Goal: Contribute content

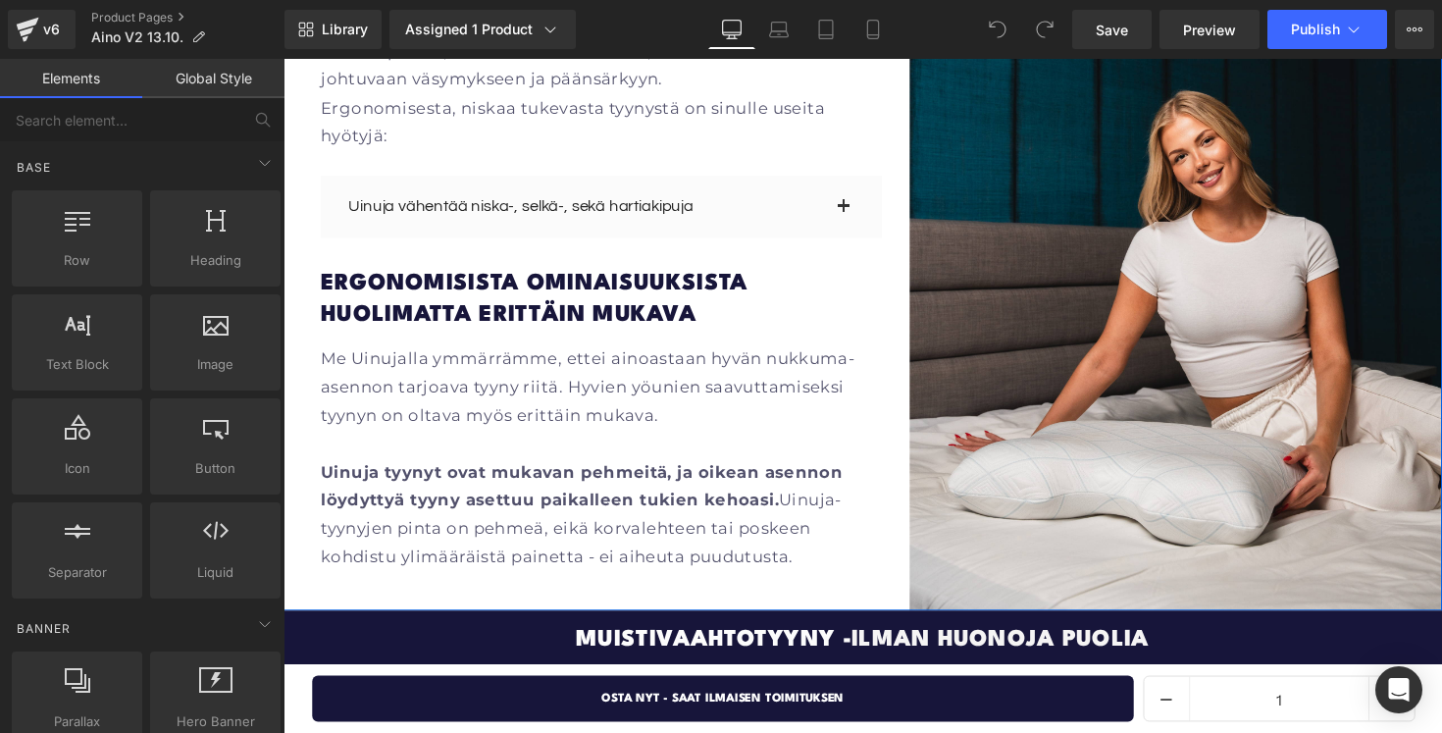
scroll to position [2611, 0]
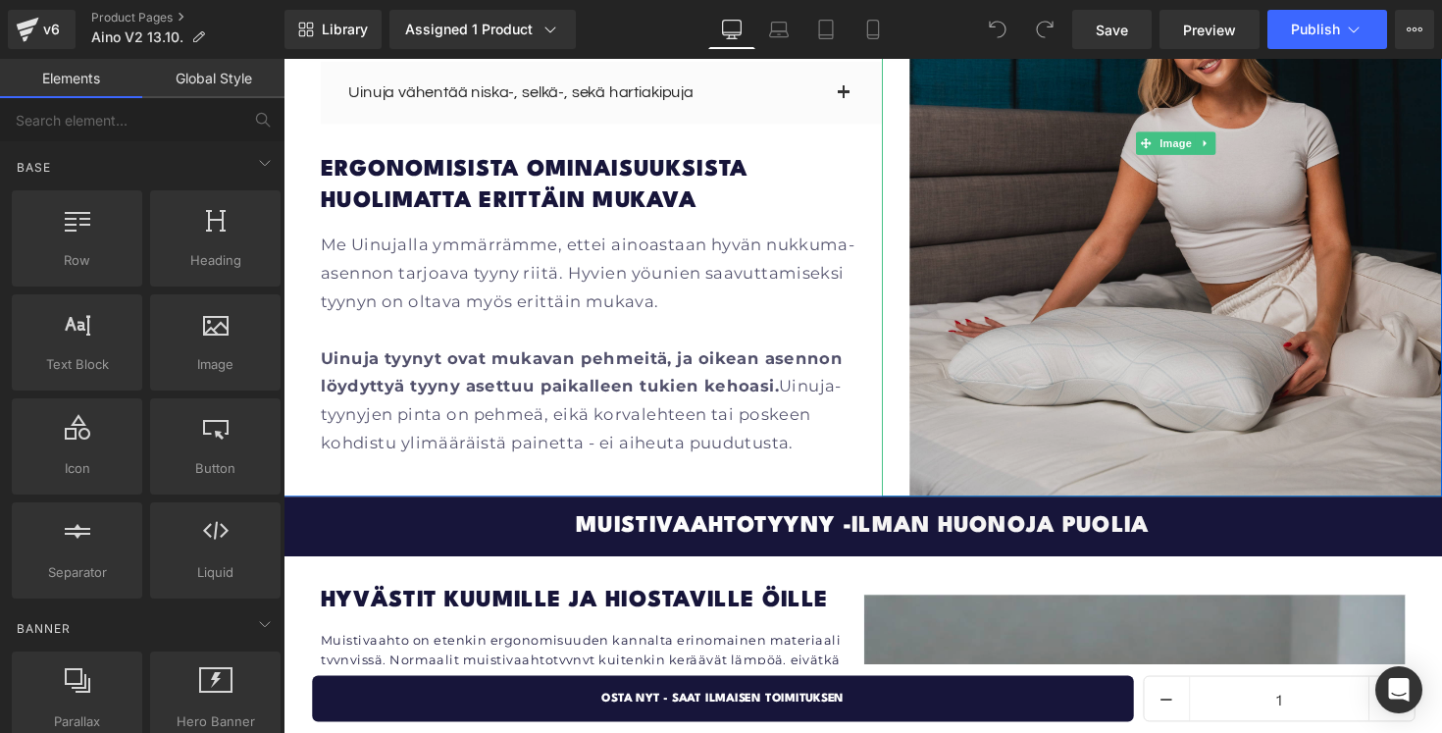
click at [1078, 287] on img at bounding box center [1198, 144] width 604 height 723
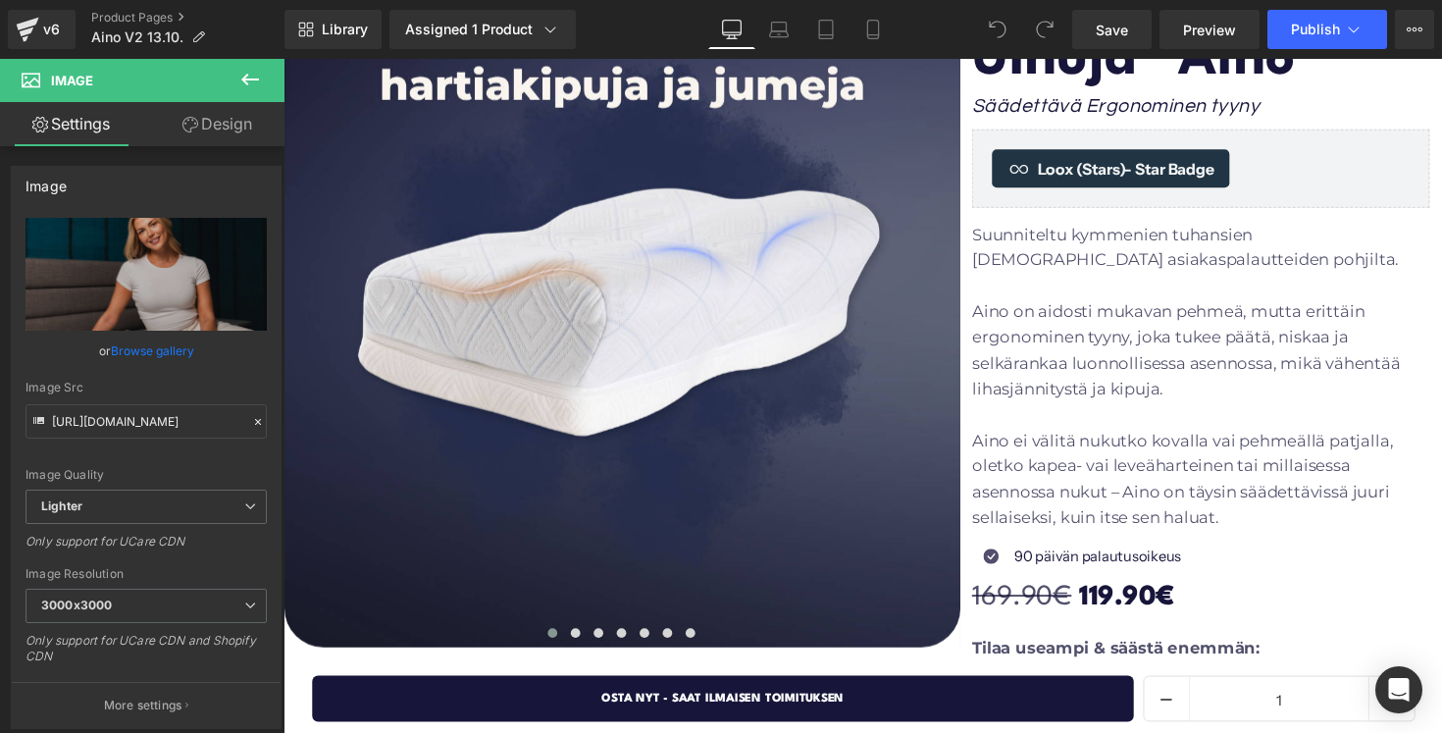
scroll to position [142, 0]
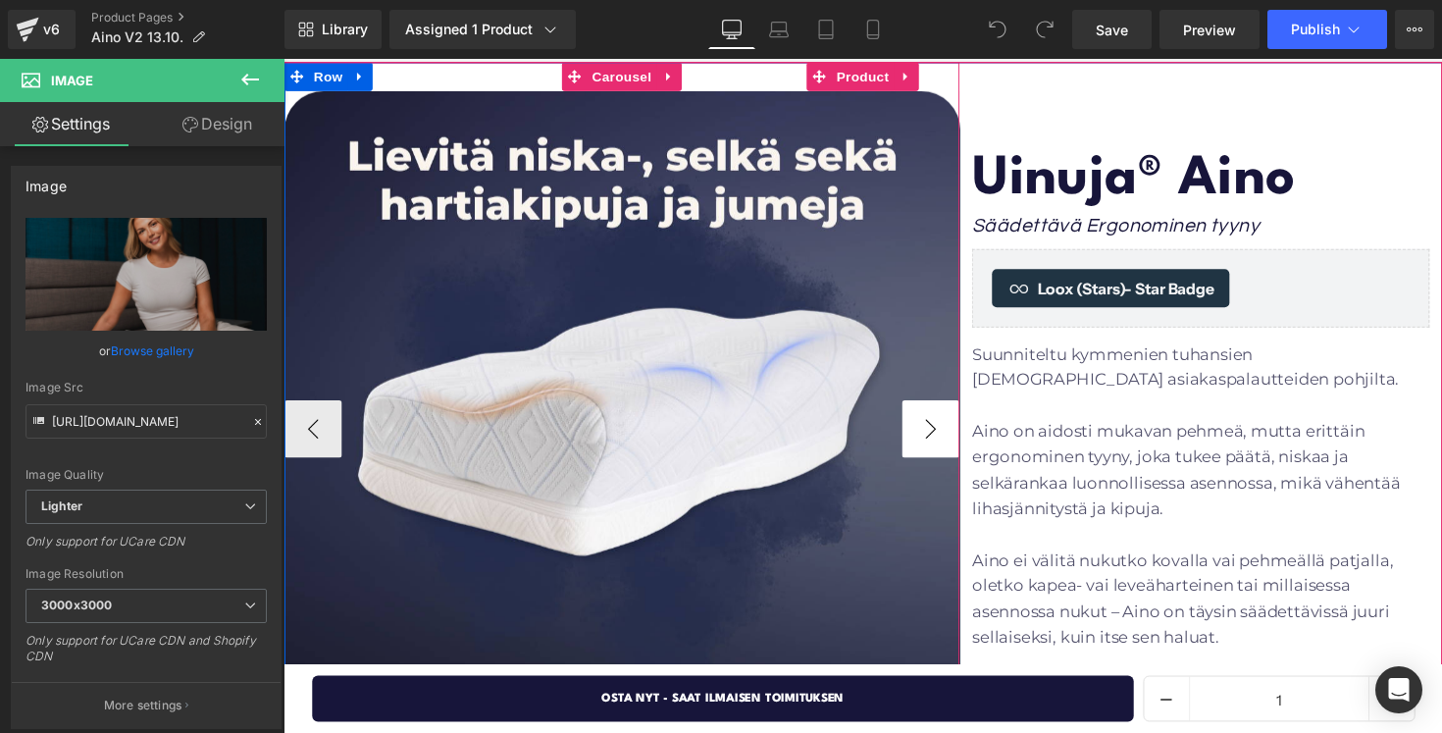
click at [944, 427] on button "›" at bounding box center [946, 438] width 59 height 59
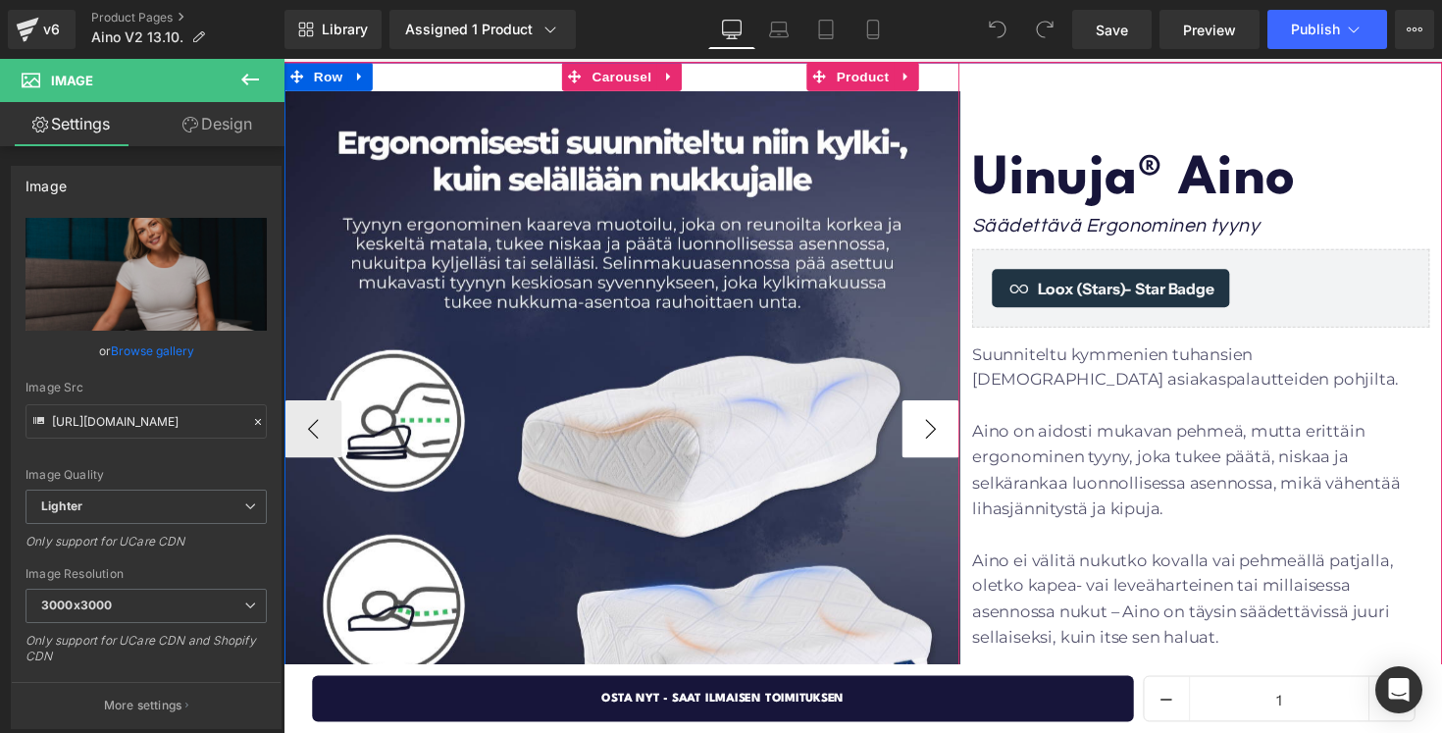
click at [944, 427] on button "›" at bounding box center [946, 438] width 59 height 59
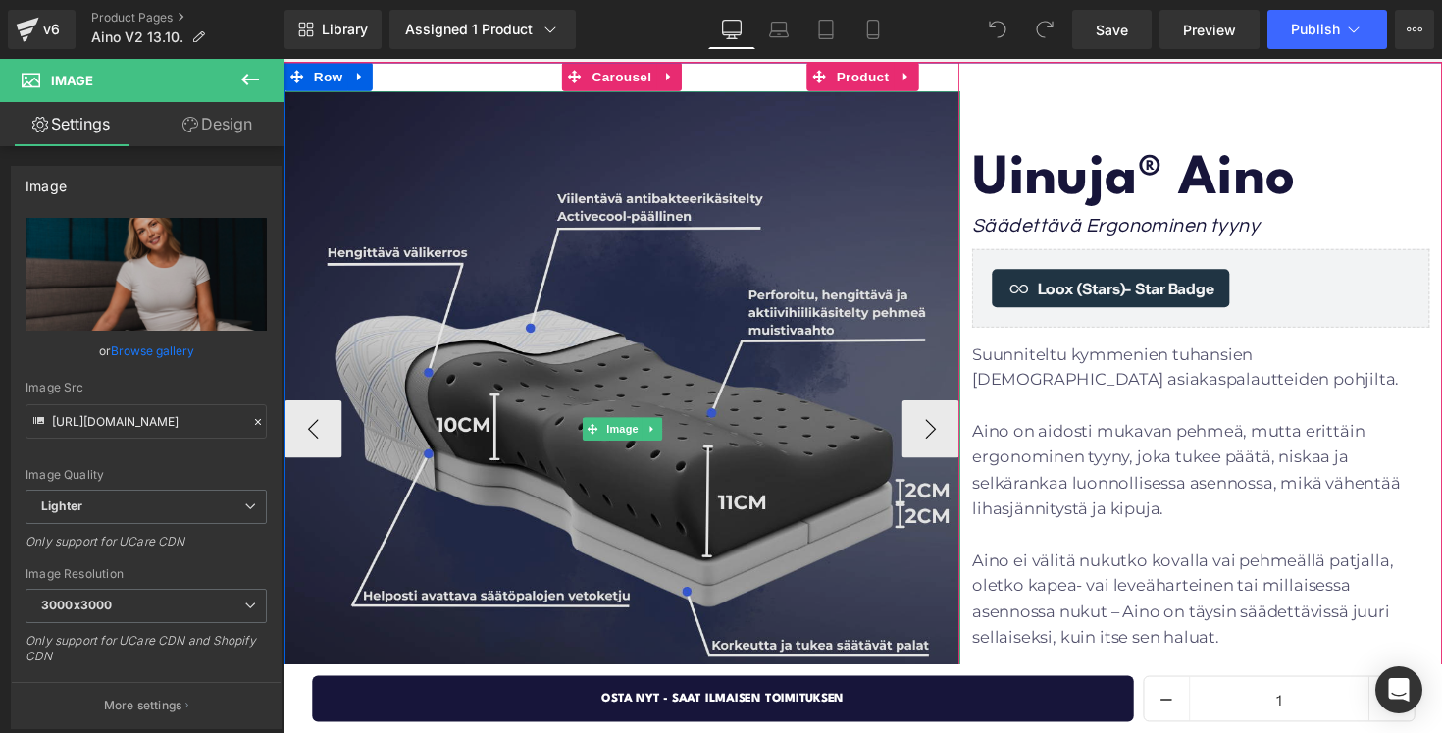
click at [343, 442] on img at bounding box center [630, 438] width 692 height 692
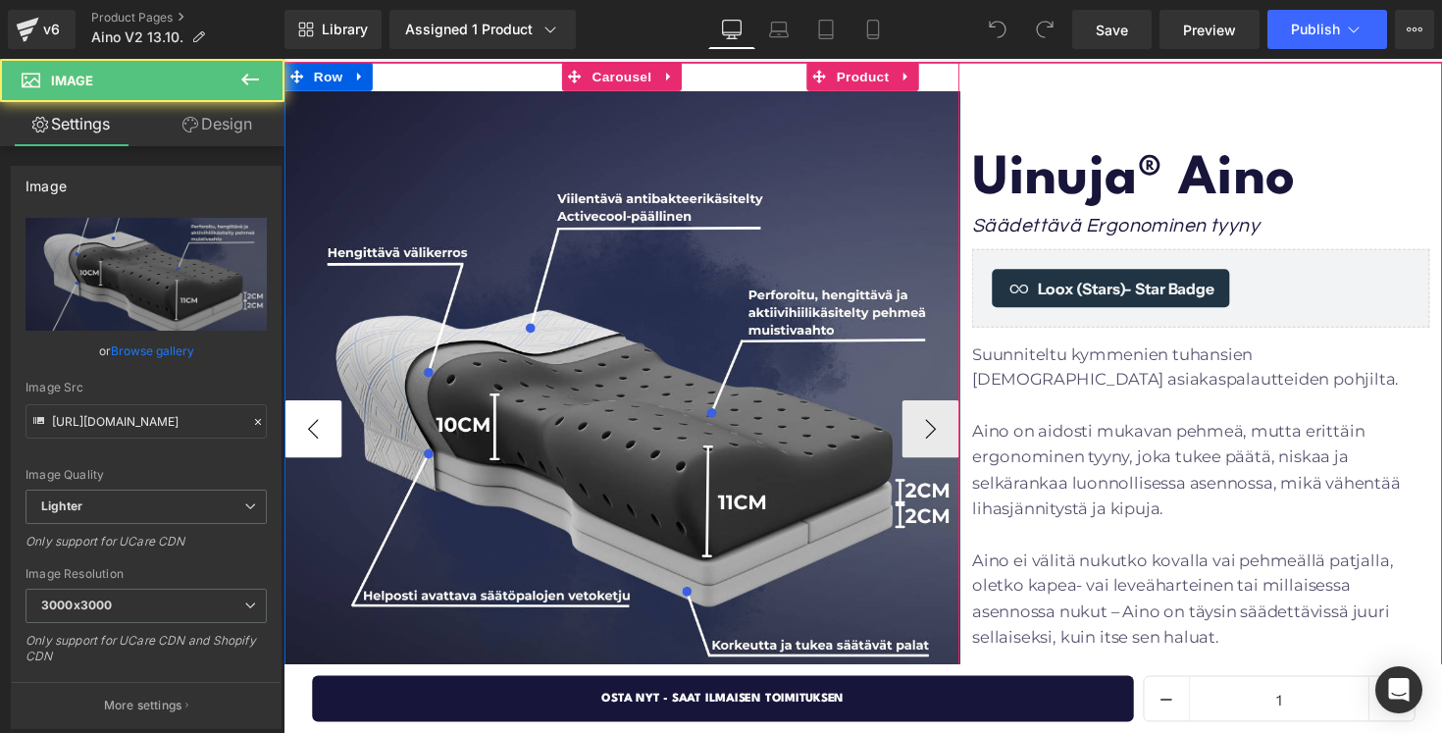
click at [327, 442] on button "‹" at bounding box center [313, 438] width 59 height 59
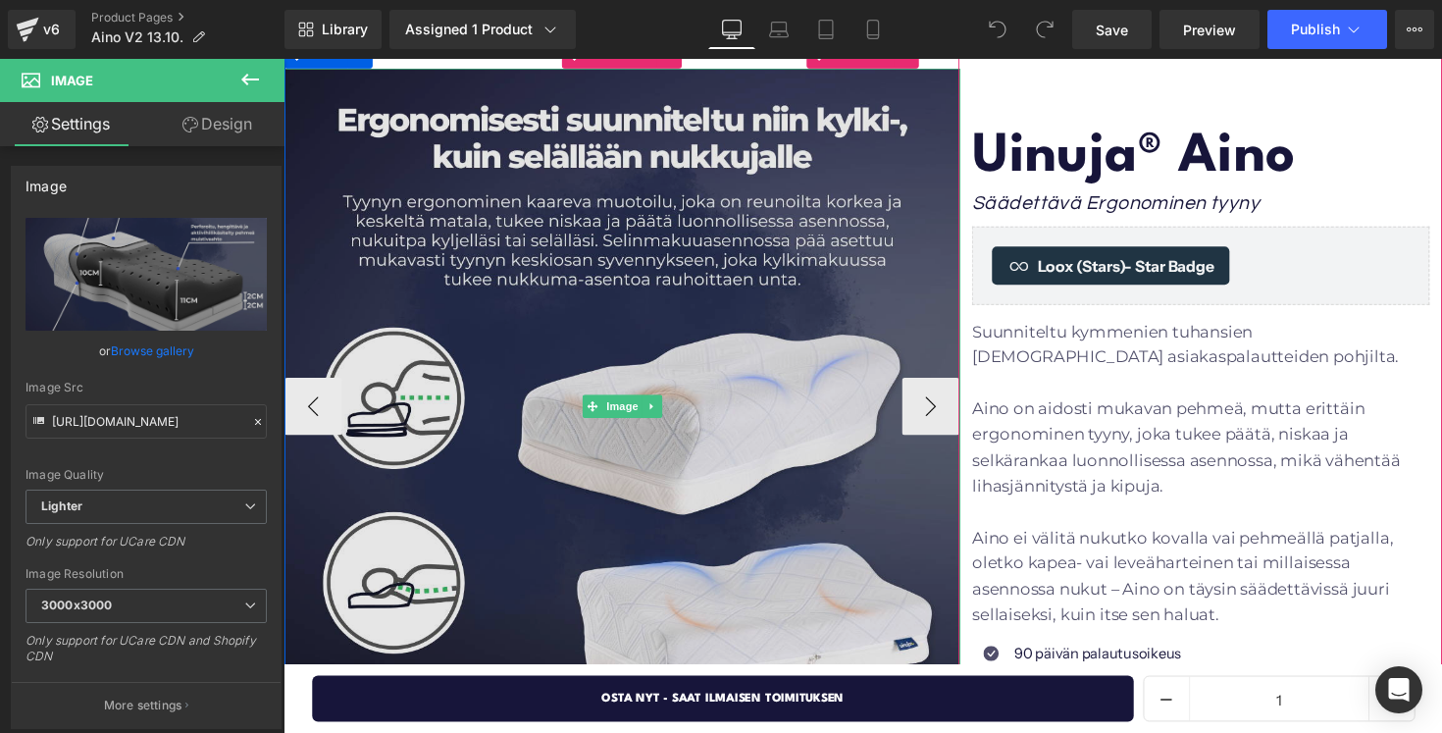
scroll to position [167, 0]
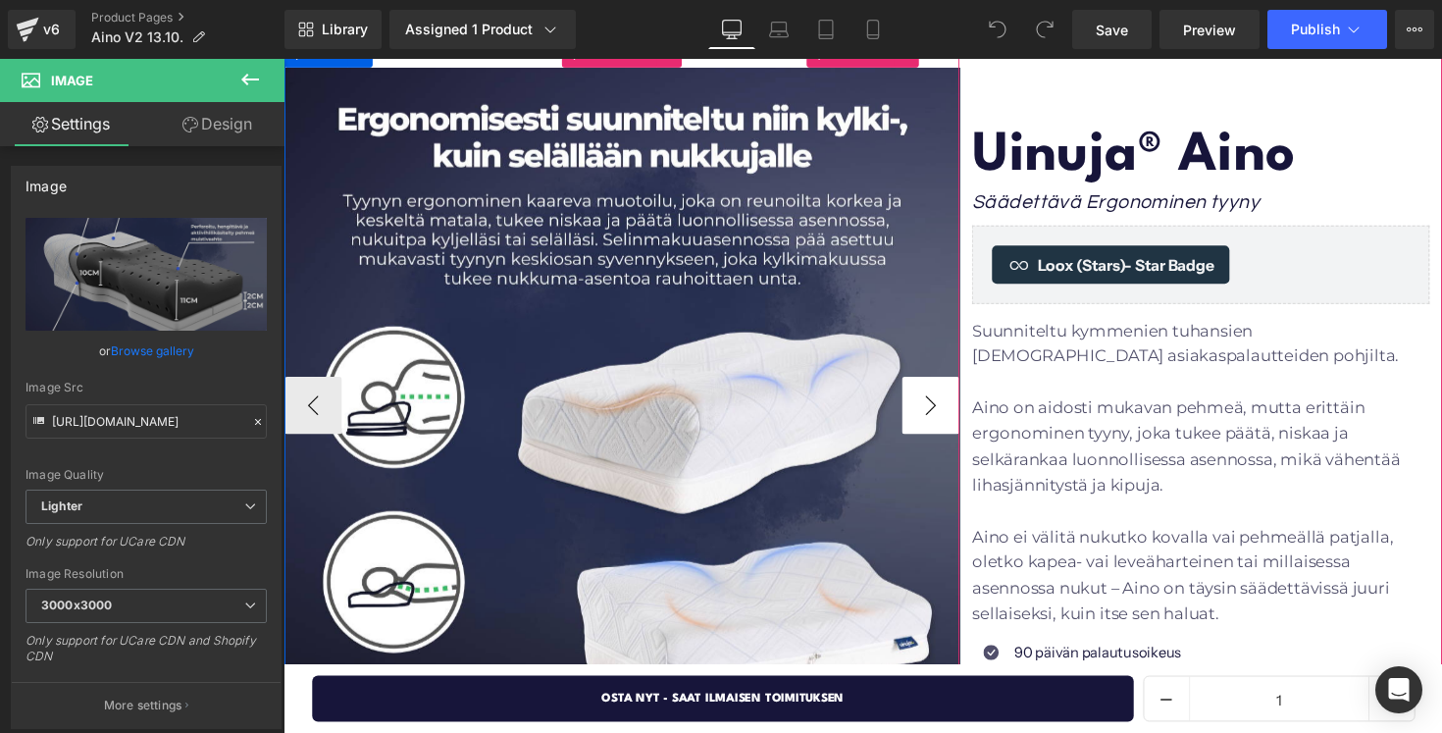
click at [935, 414] on button "›" at bounding box center [946, 413] width 59 height 59
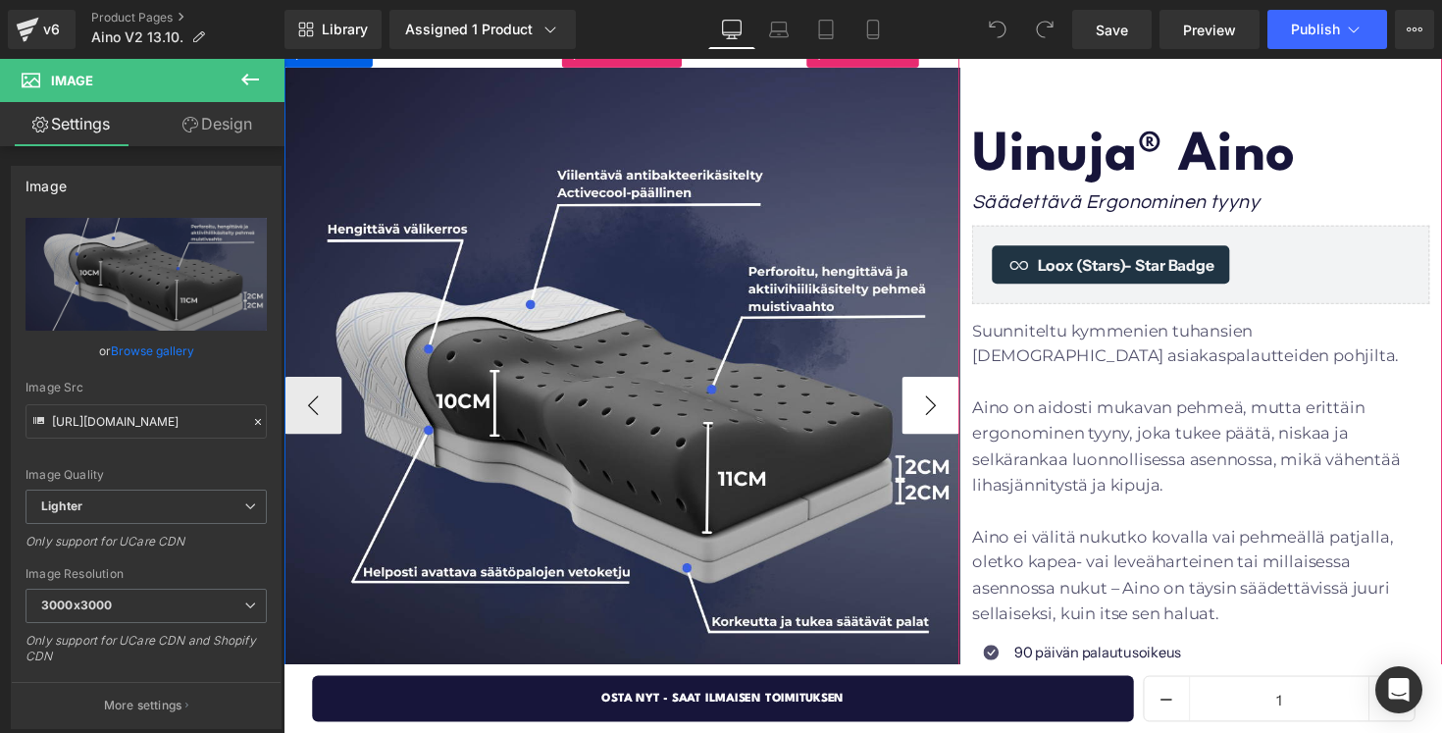
click at [944, 412] on button "›" at bounding box center [946, 413] width 59 height 59
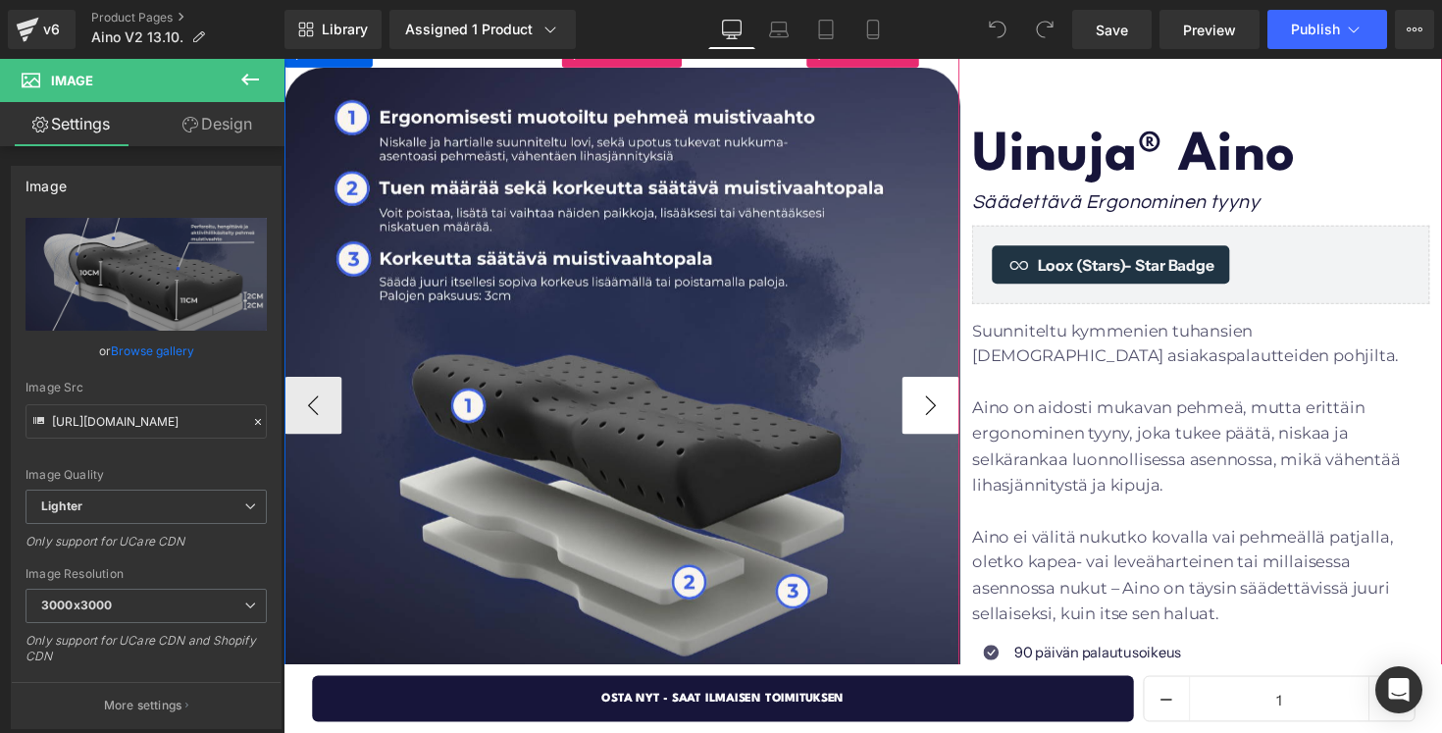
click at [944, 412] on button "›" at bounding box center [946, 413] width 59 height 59
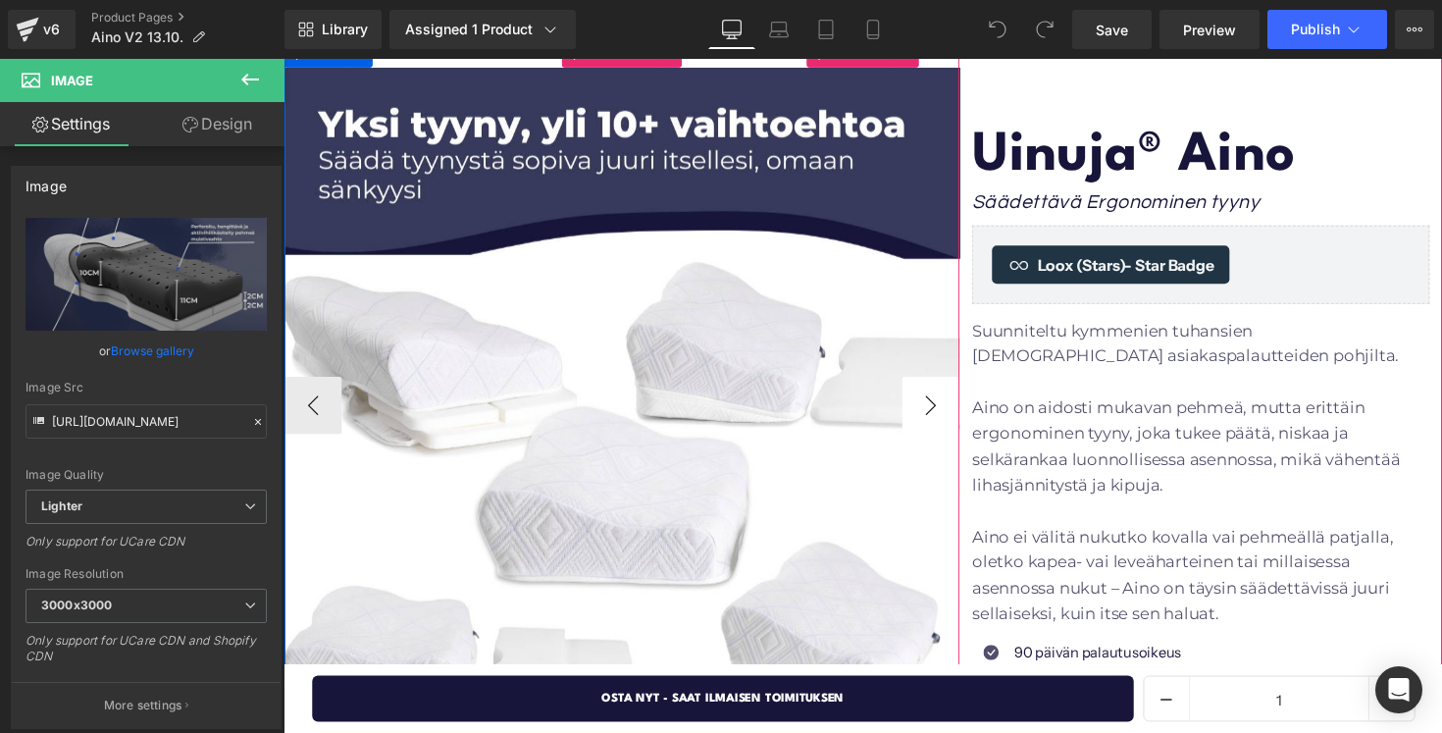
click at [944, 412] on button "›" at bounding box center [946, 413] width 59 height 59
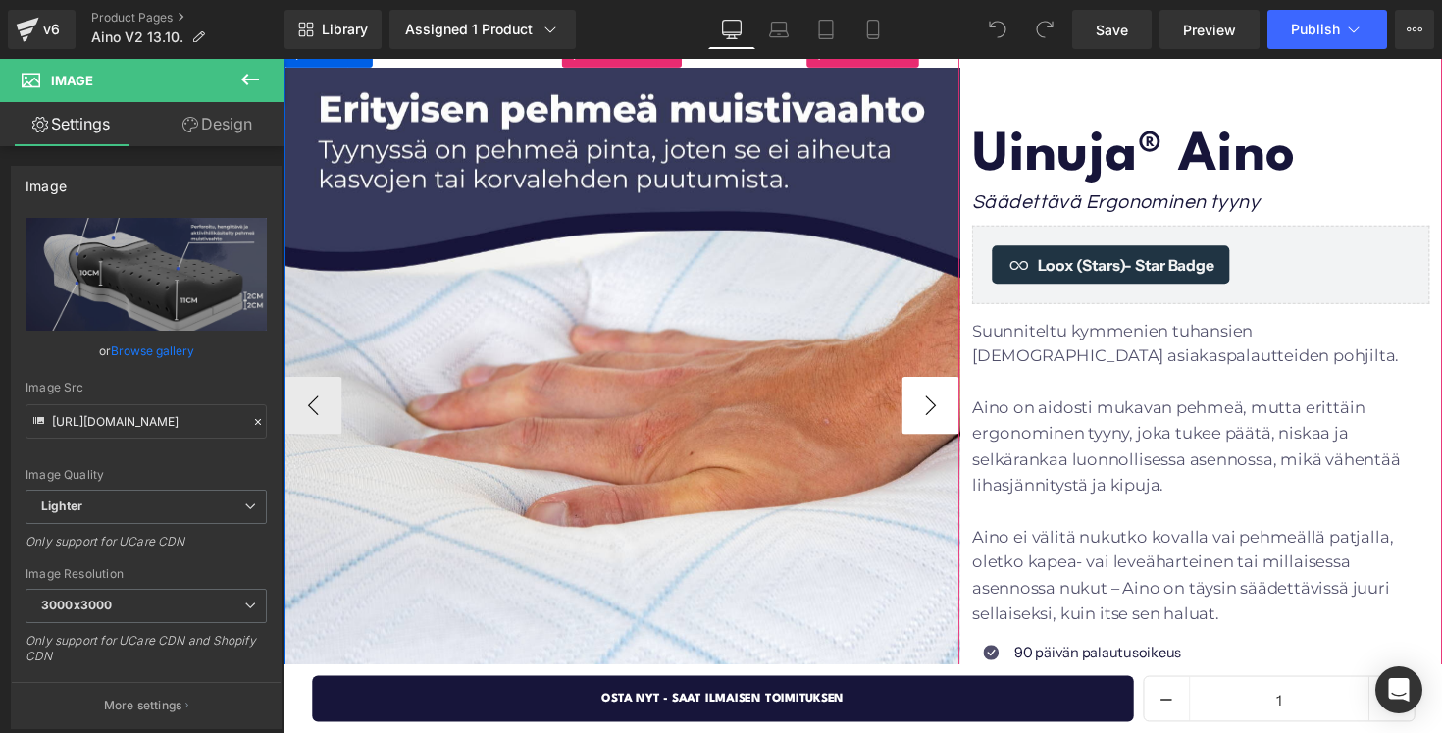
click at [944, 412] on button "›" at bounding box center [946, 413] width 59 height 59
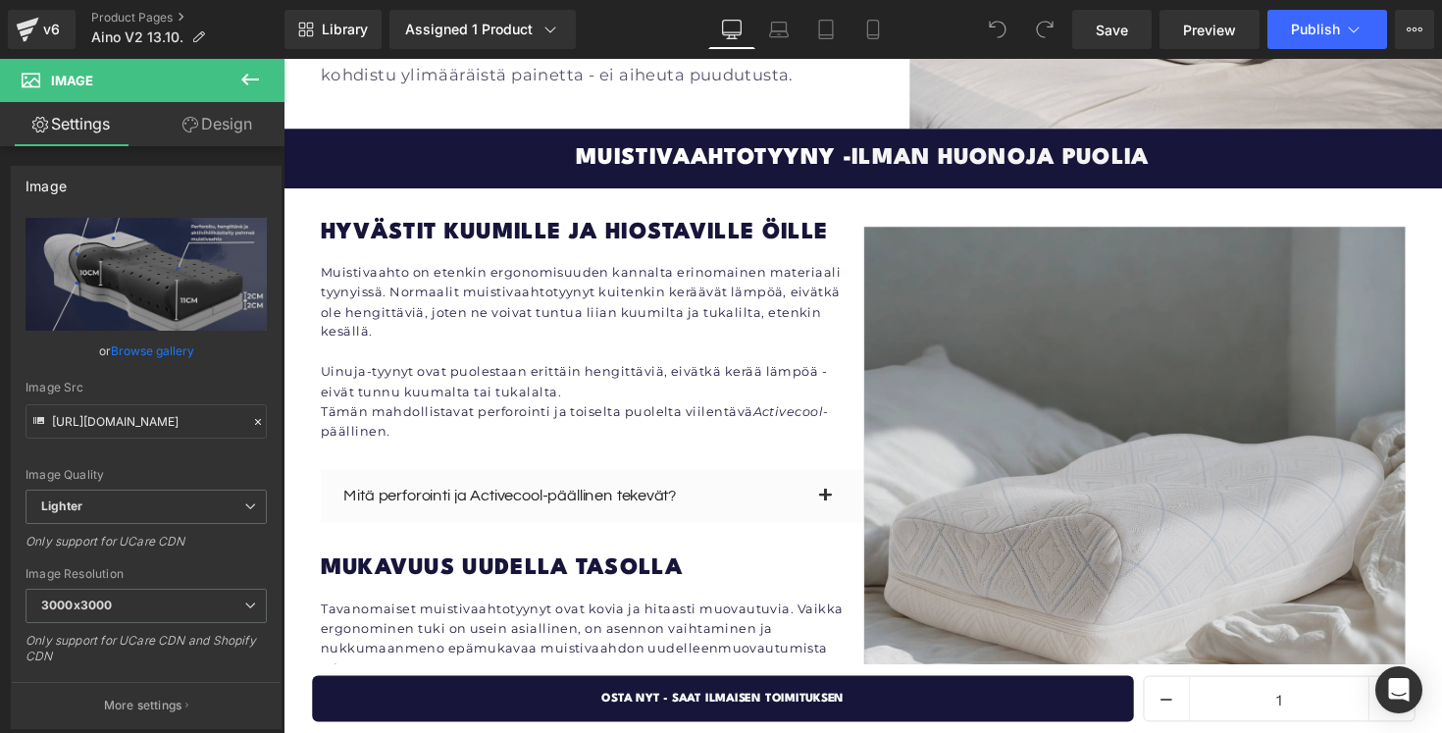
scroll to position [2981, 0]
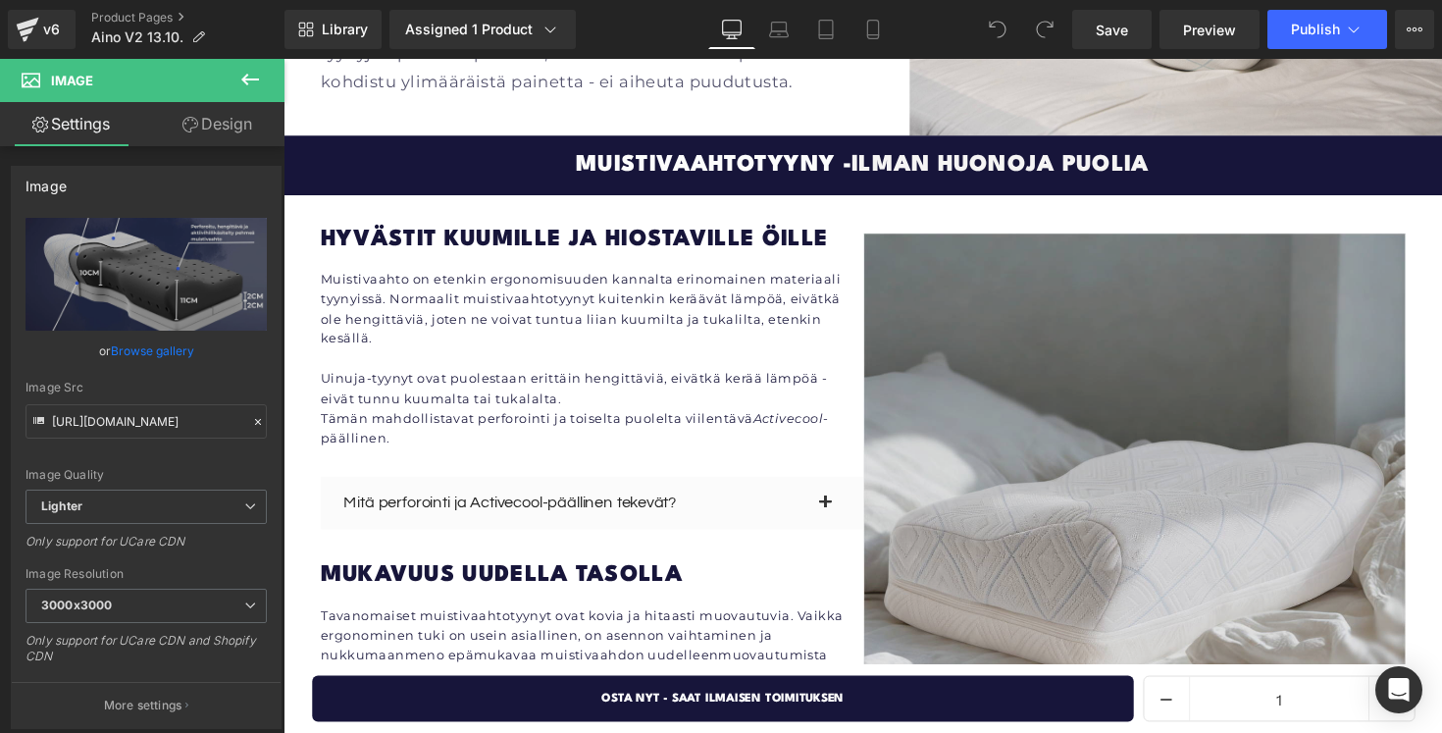
click at [1062, 388] on img at bounding box center [1156, 515] width 556 height 556
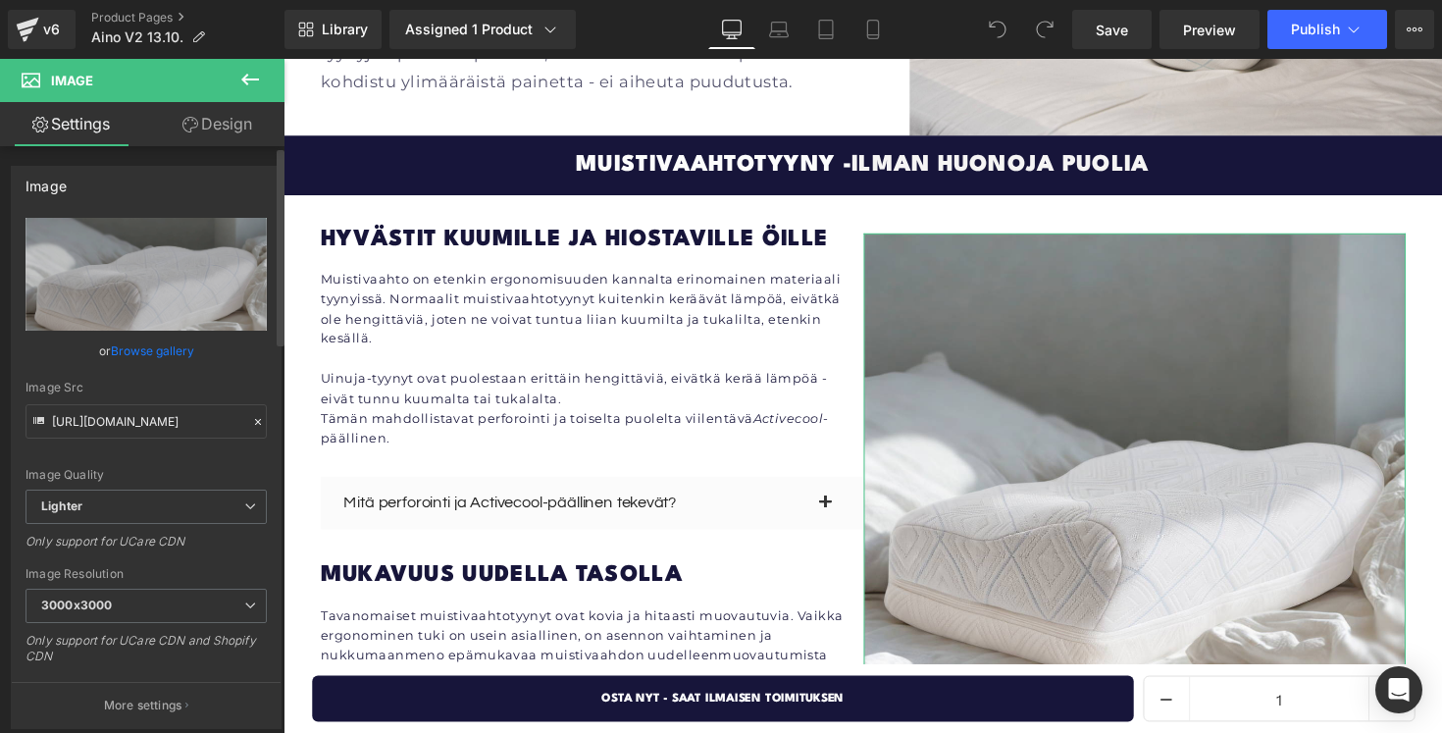
click at [135, 345] on link "Browse gallery" at bounding box center [152, 350] width 83 height 34
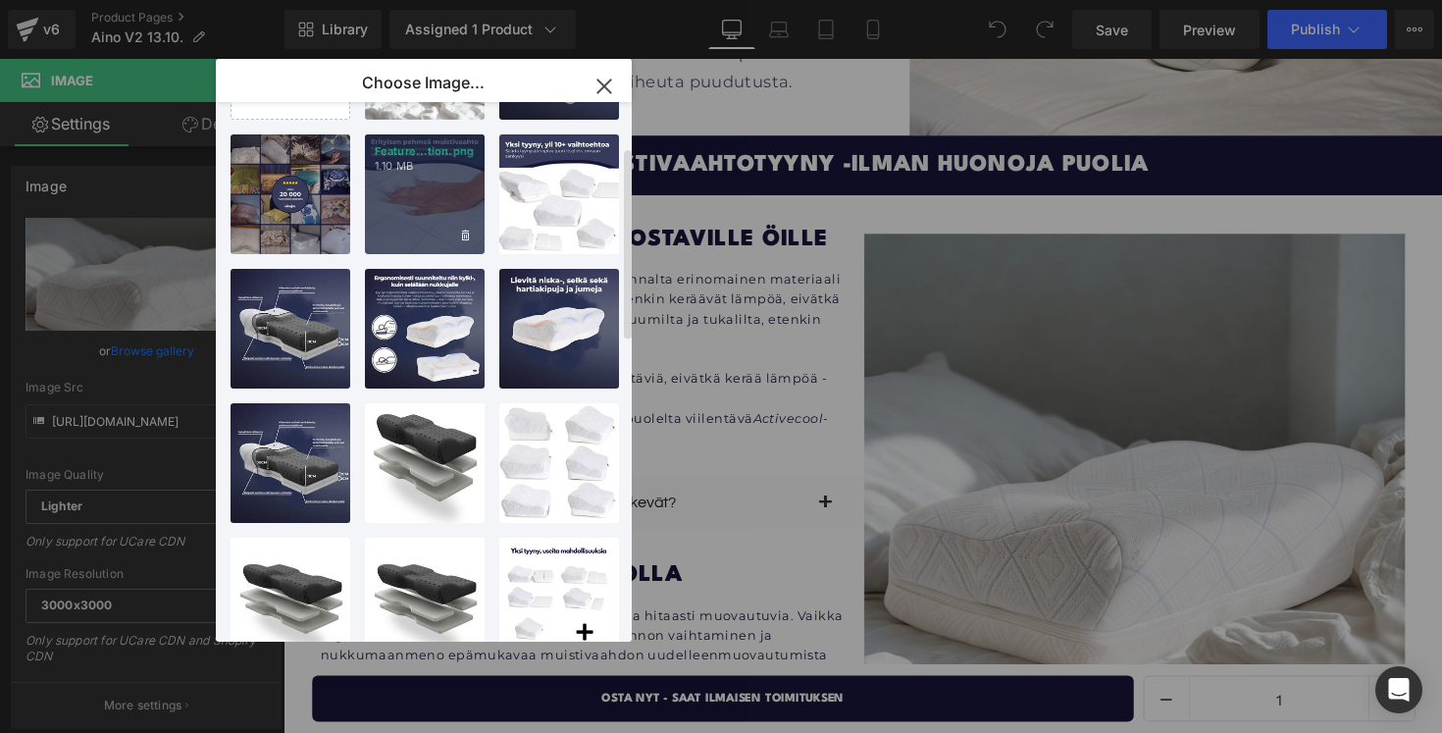
scroll to position [126, 0]
click at [432, 204] on div "Feature...tion.png 1.10 MB" at bounding box center [425, 193] width 120 height 120
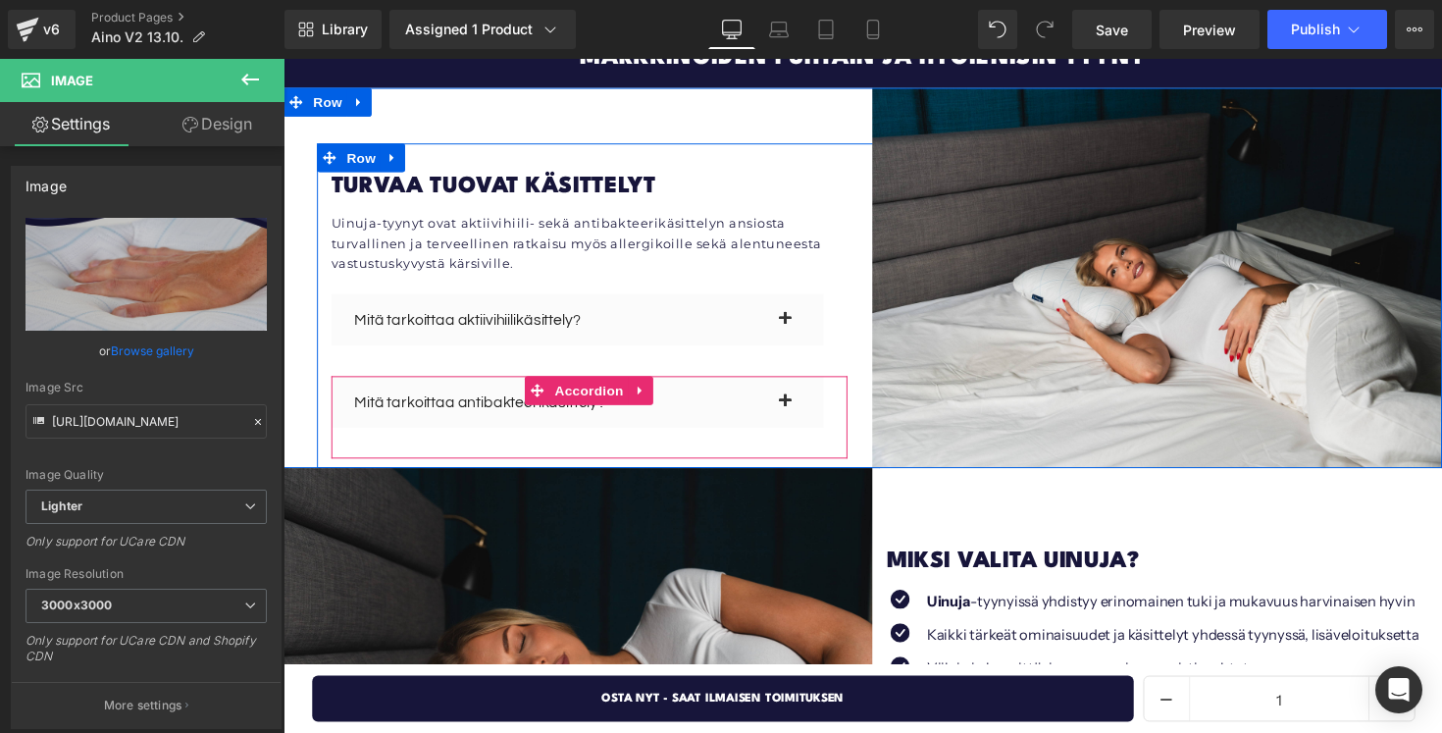
scroll to position [4383, 0]
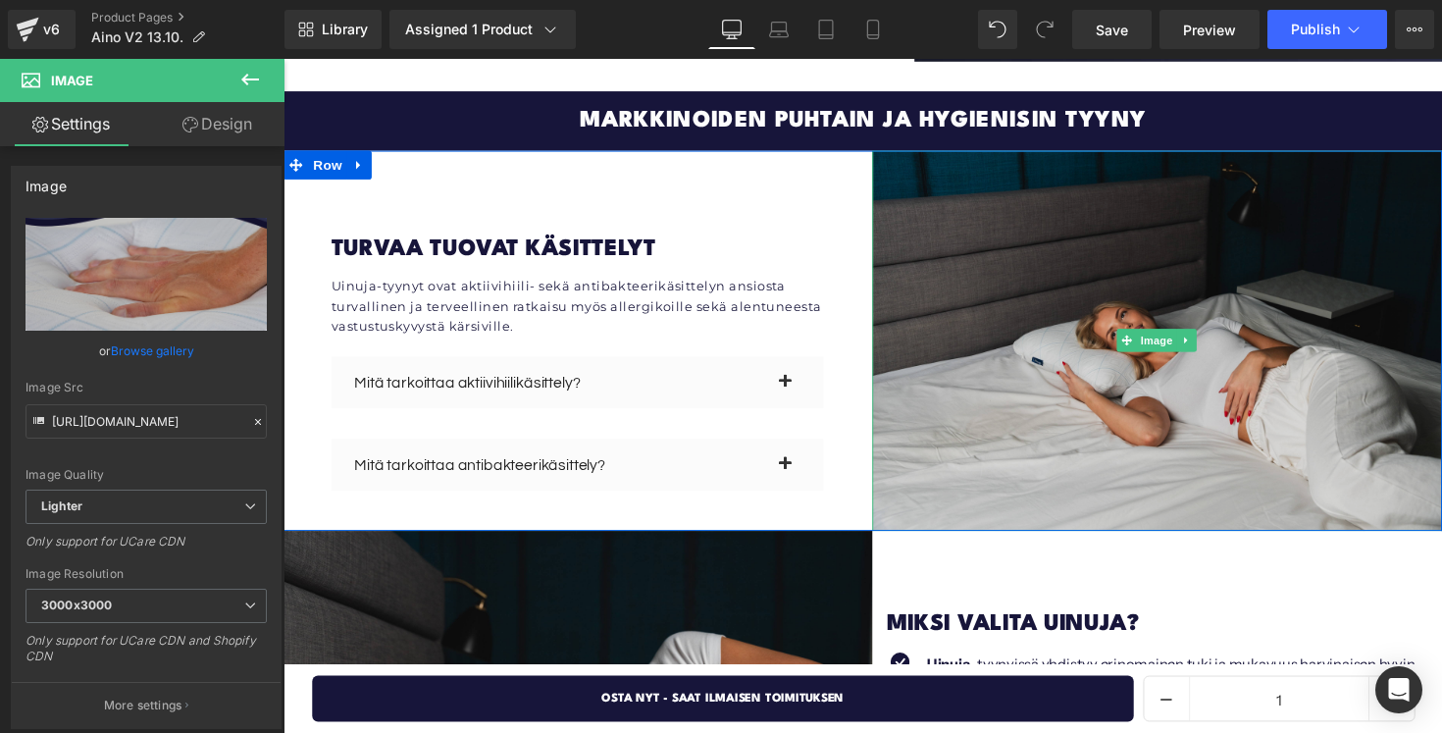
click at [1066, 309] on img at bounding box center [1179, 347] width 585 height 389
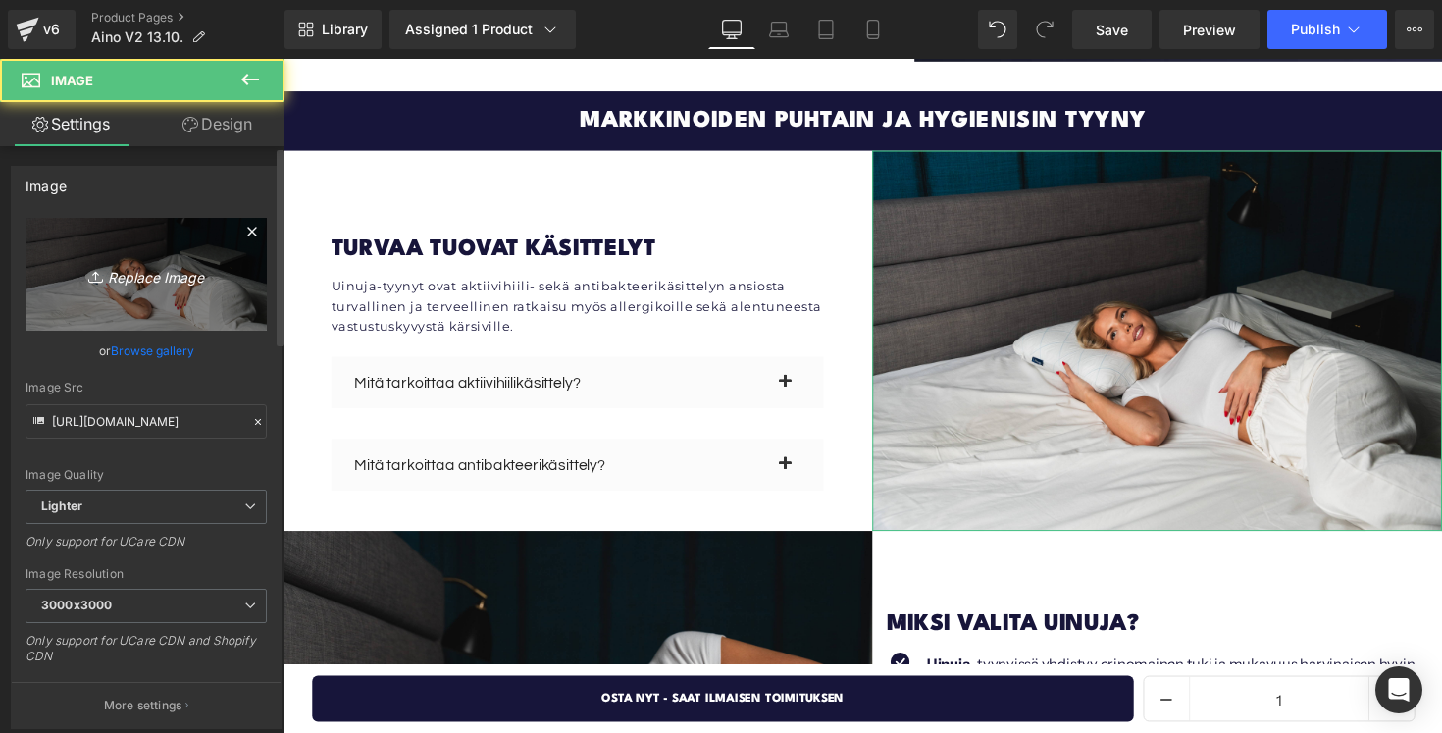
click at [169, 277] on icon "Replace Image" at bounding box center [146, 274] width 157 height 25
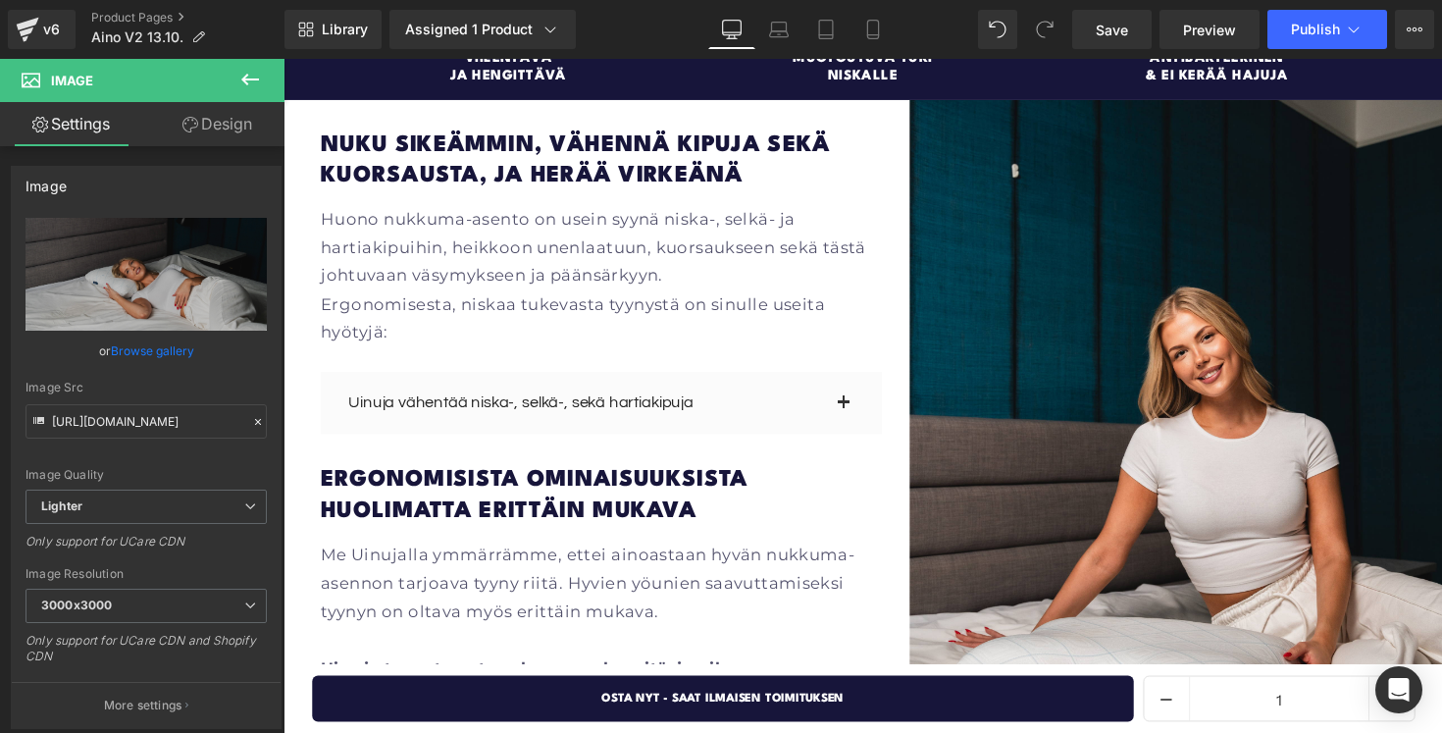
scroll to position [2301, 0]
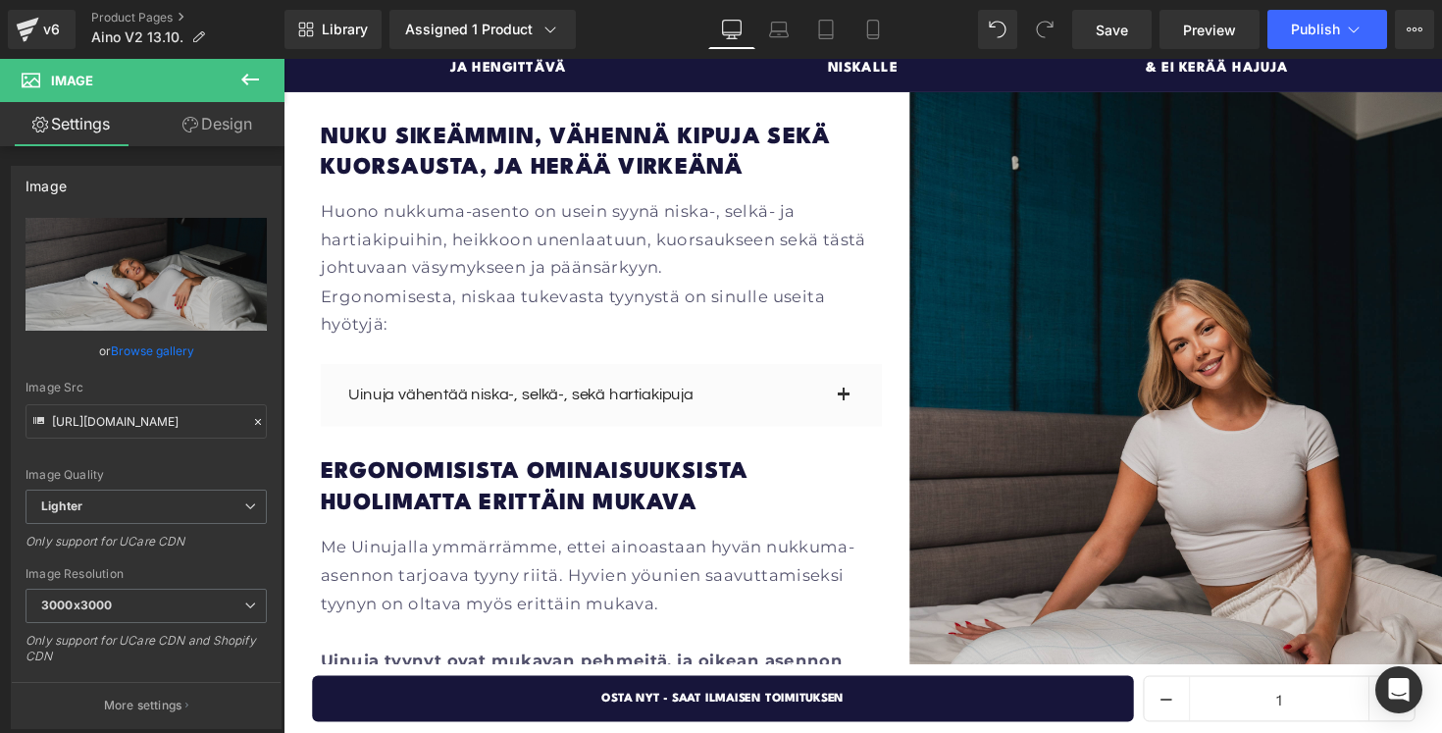
click at [1119, 350] on img at bounding box center [1198, 454] width 604 height 723
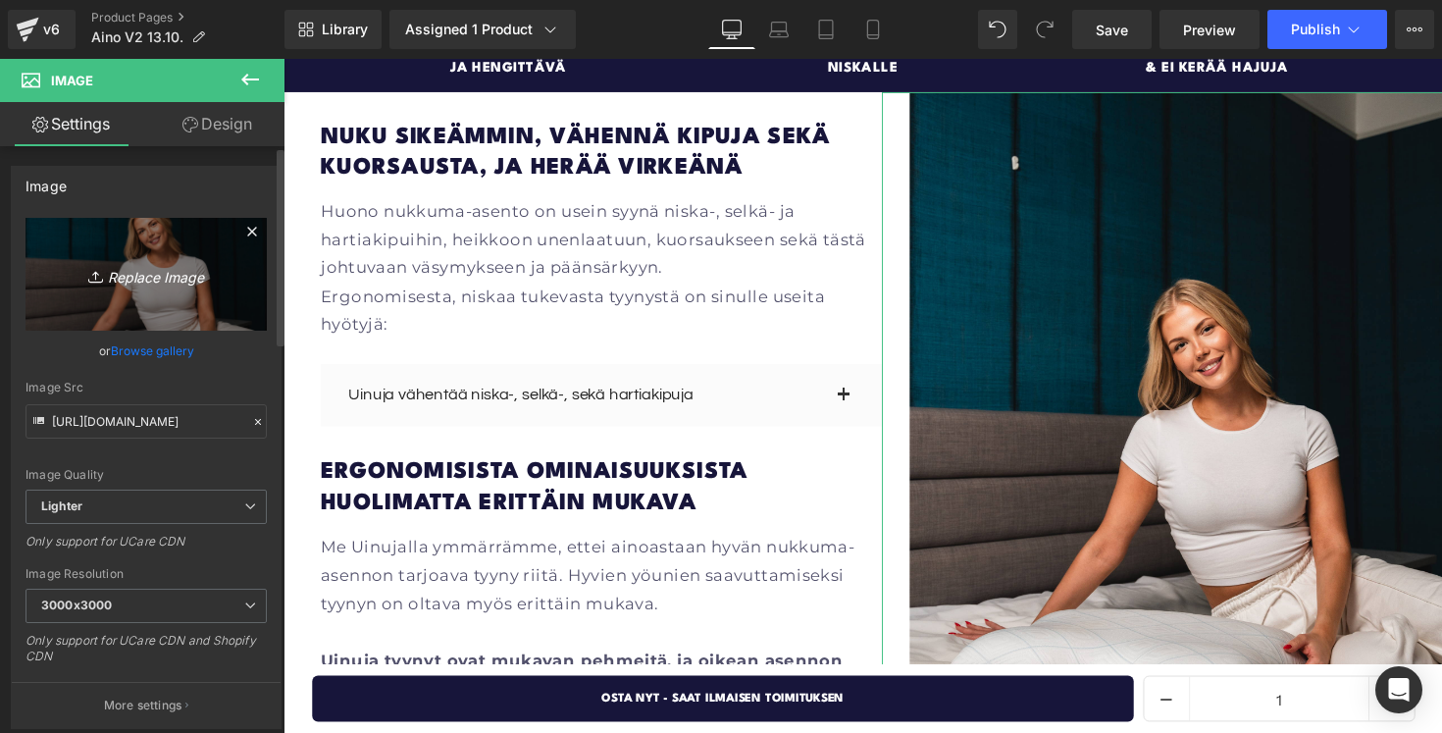
click at [154, 275] on icon "Replace Image" at bounding box center [146, 274] width 157 height 25
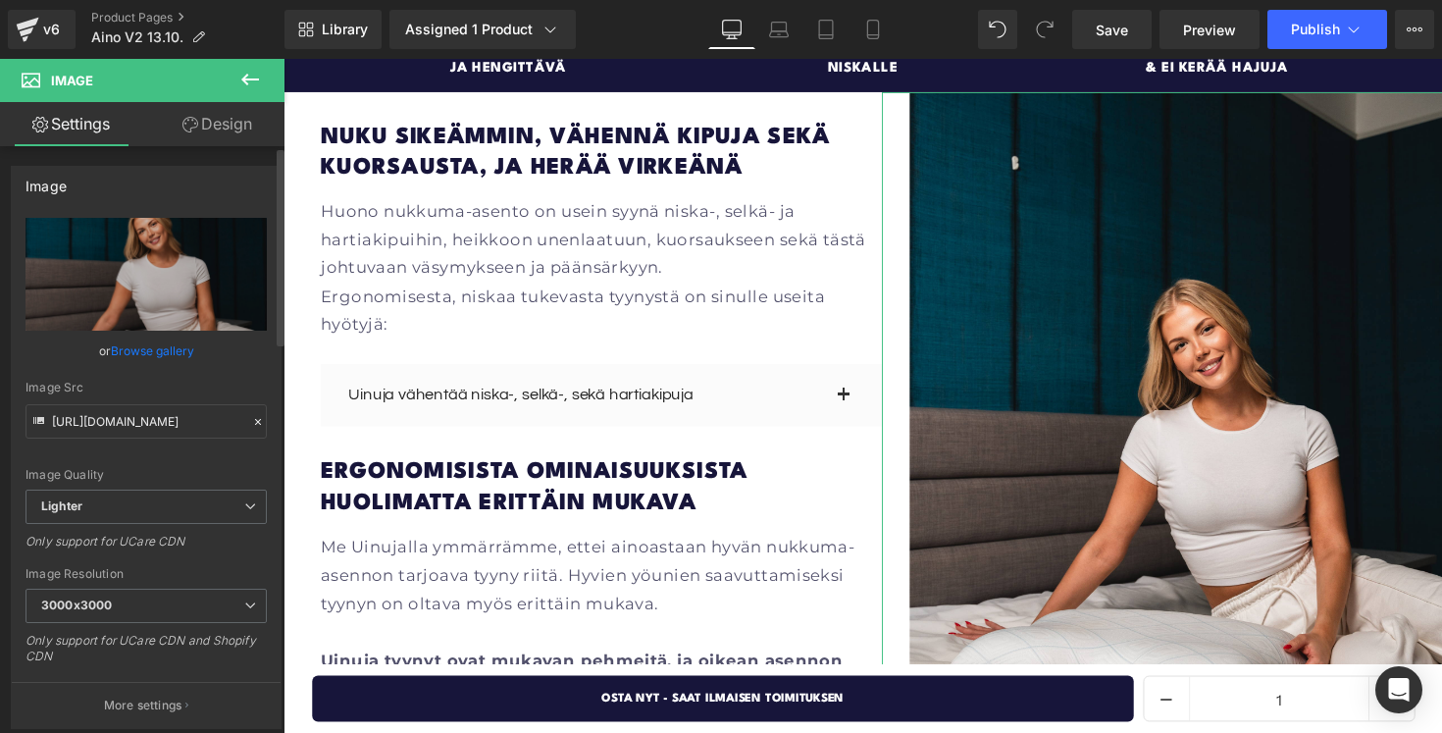
click at [153, 347] on link "Browse gallery" at bounding box center [152, 350] width 83 height 34
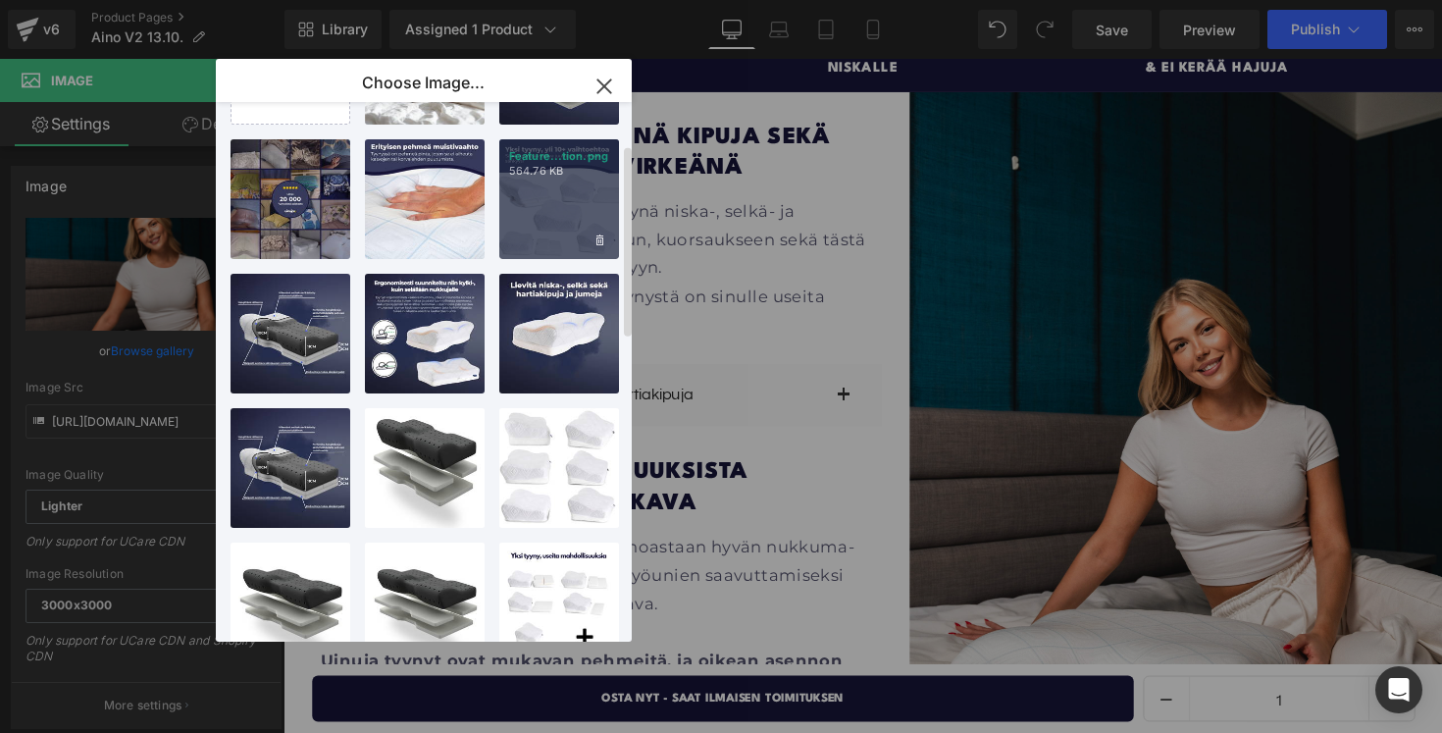
scroll to position [119, 0]
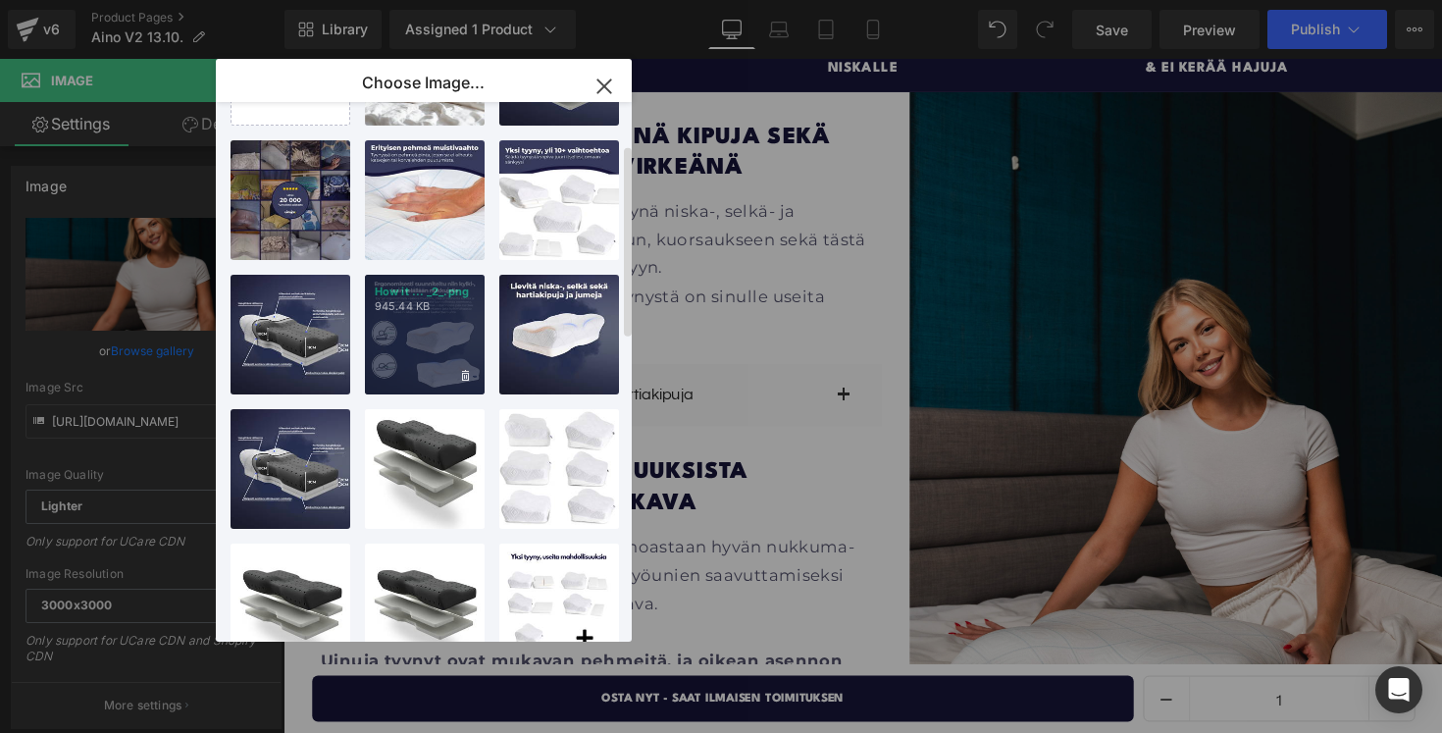
click at [393, 327] on div "How it ... _2_.png 945.44 KB" at bounding box center [425, 335] width 120 height 120
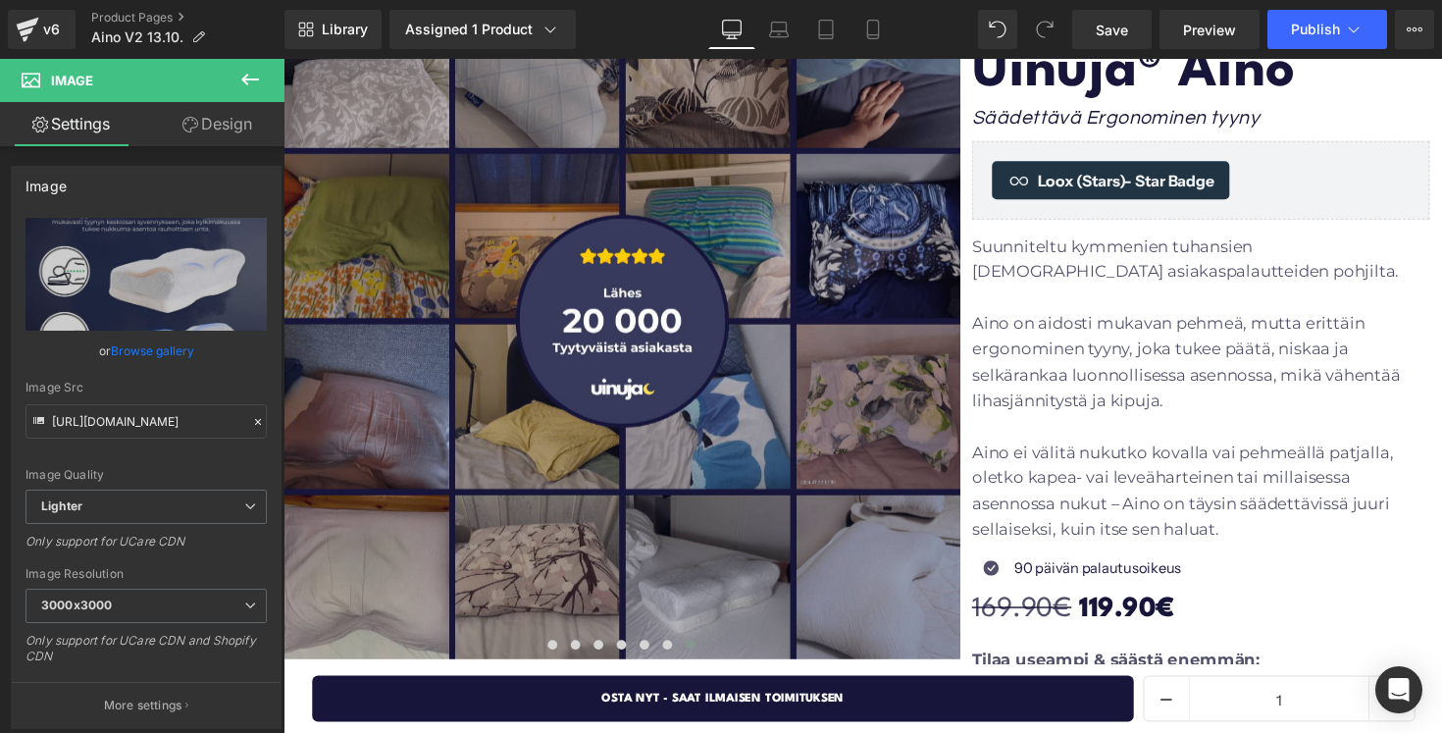
scroll to position [256, 0]
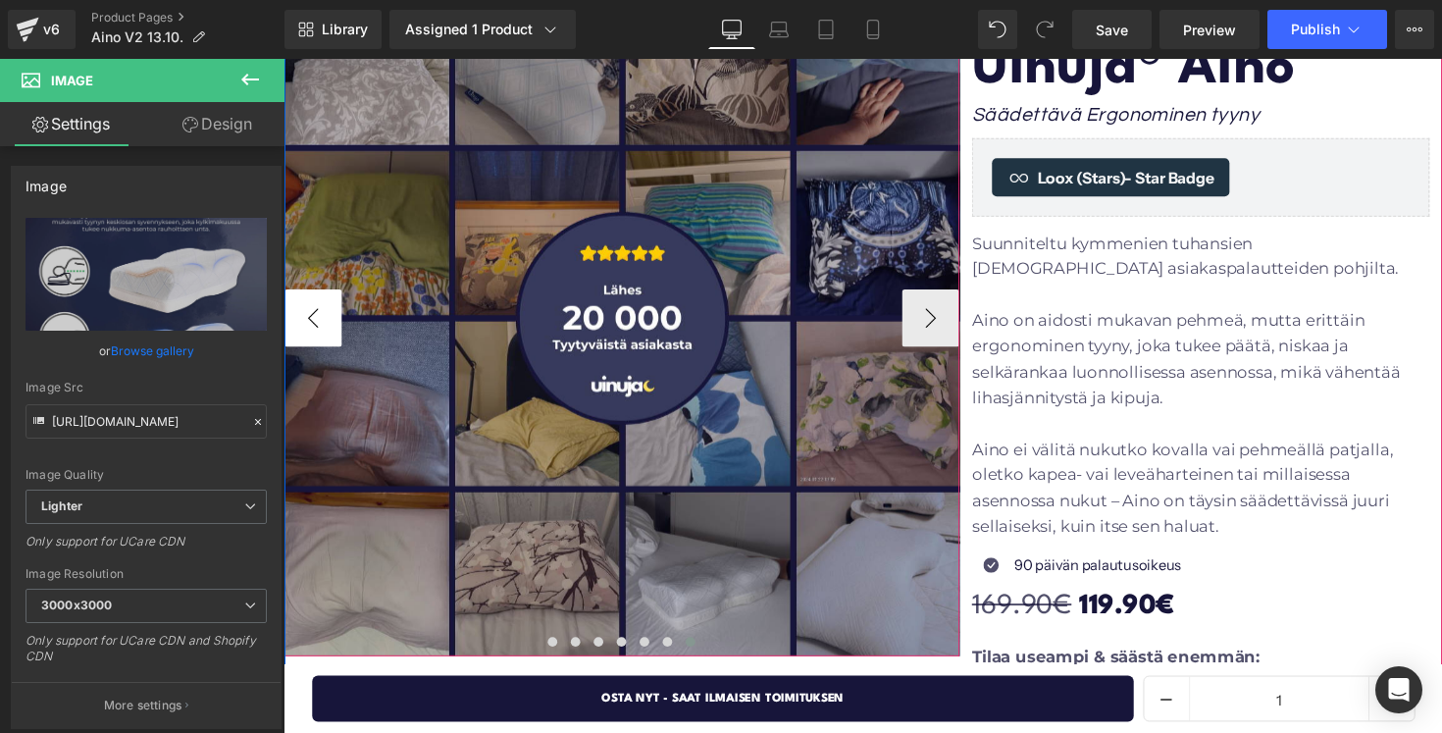
click at [318, 327] on button "‹" at bounding box center [313, 324] width 59 height 59
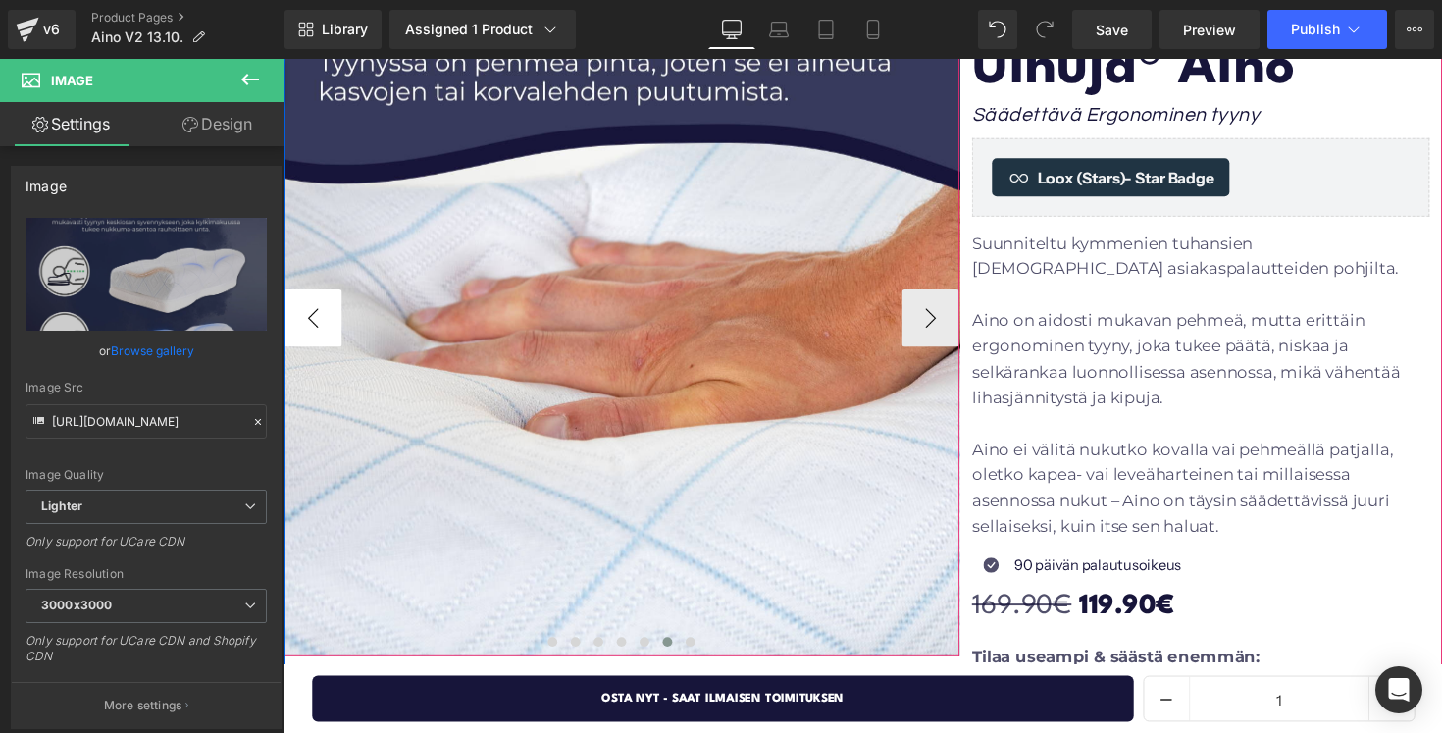
click at [318, 327] on button "‹" at bounding box center [313, 324] width 59 height 59
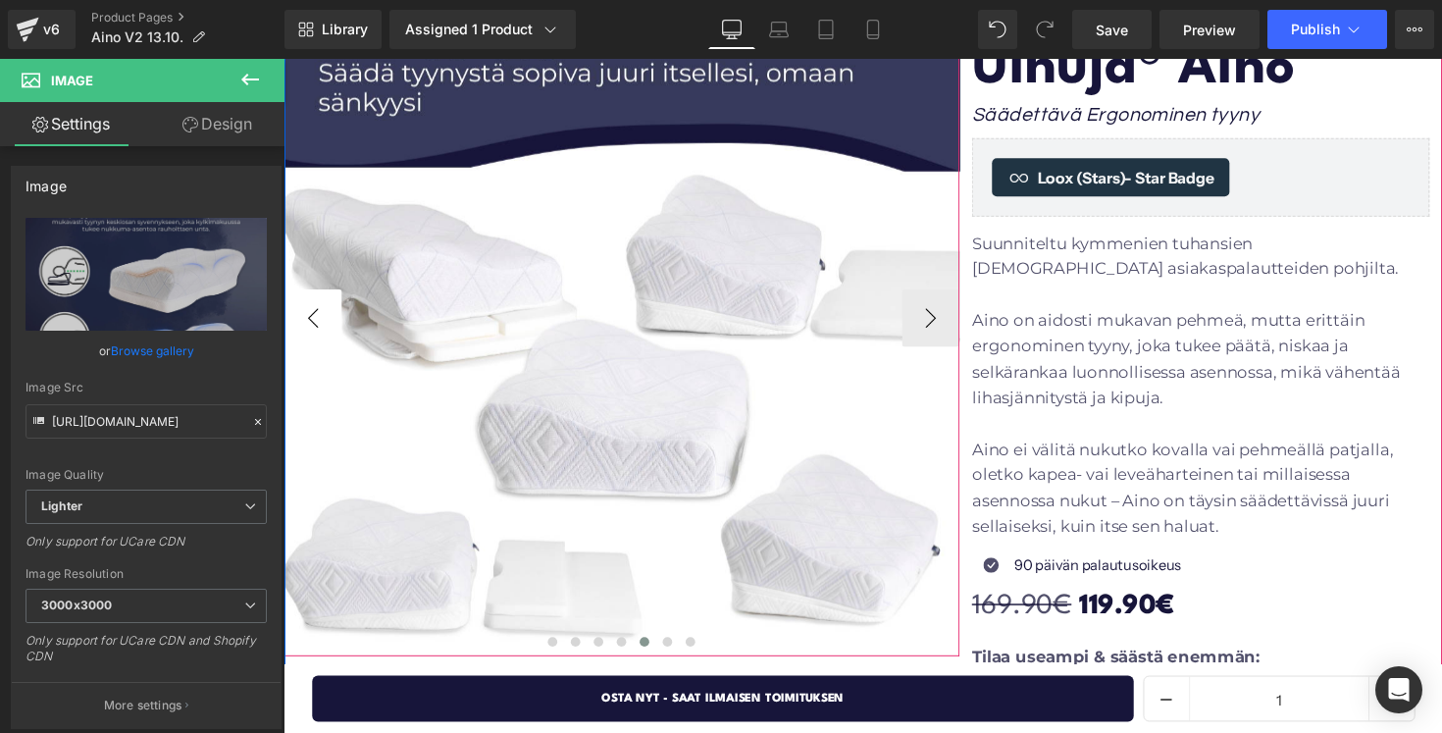
click at [318, 327] on button "‹" at bounding box center [313, 324] width 59 height 59
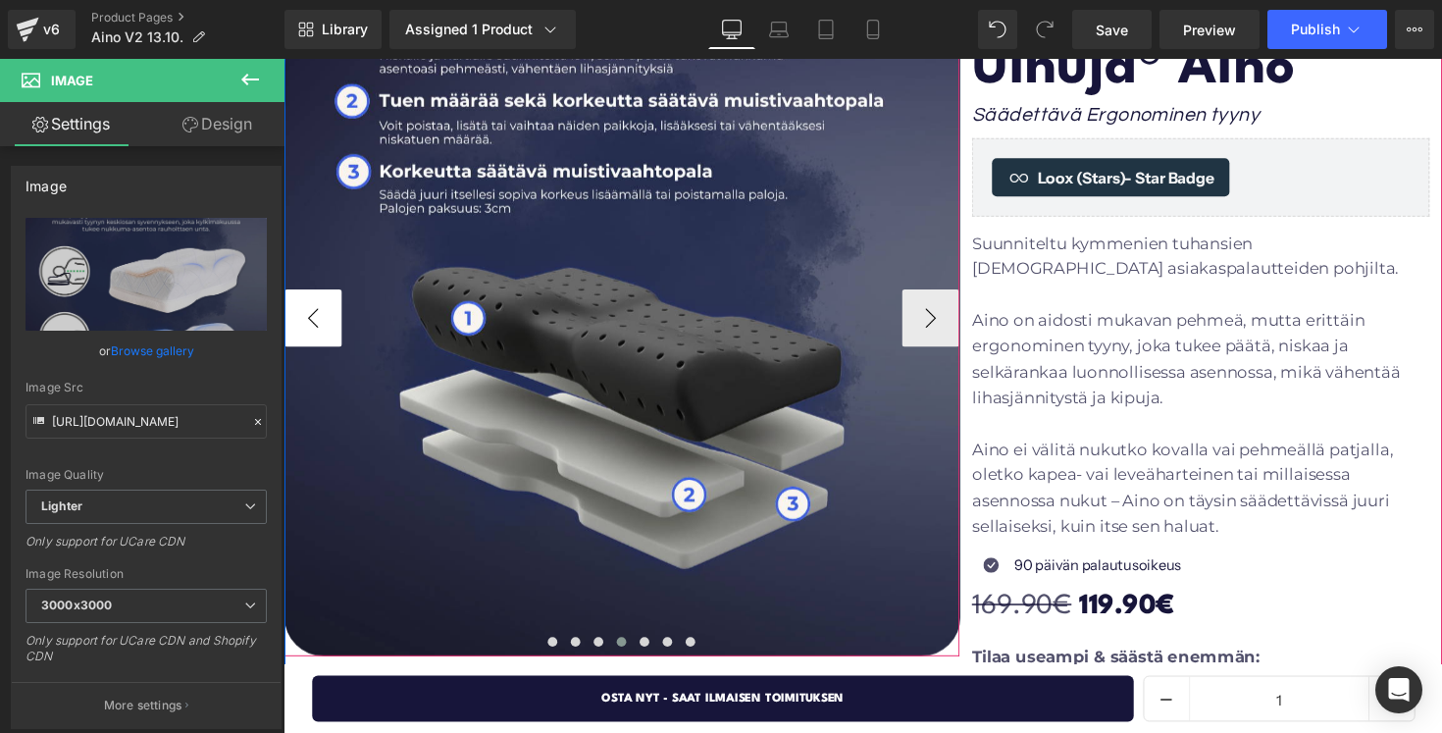
click at [318, 327] on button "‹" at bounding box center [313, 324] width 59 height 59
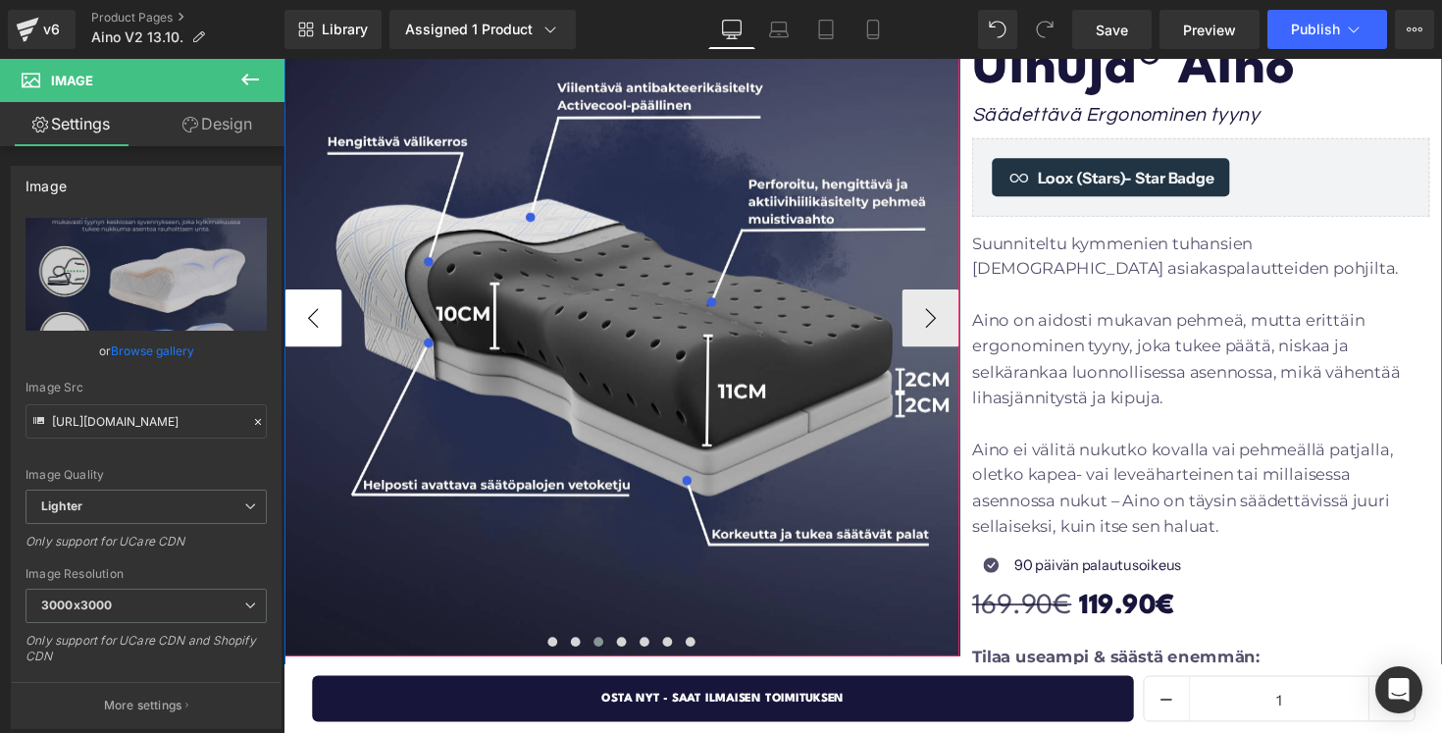
click at [318, 327] on button "‹" at bounding box center [313, 324] width 59 height 59
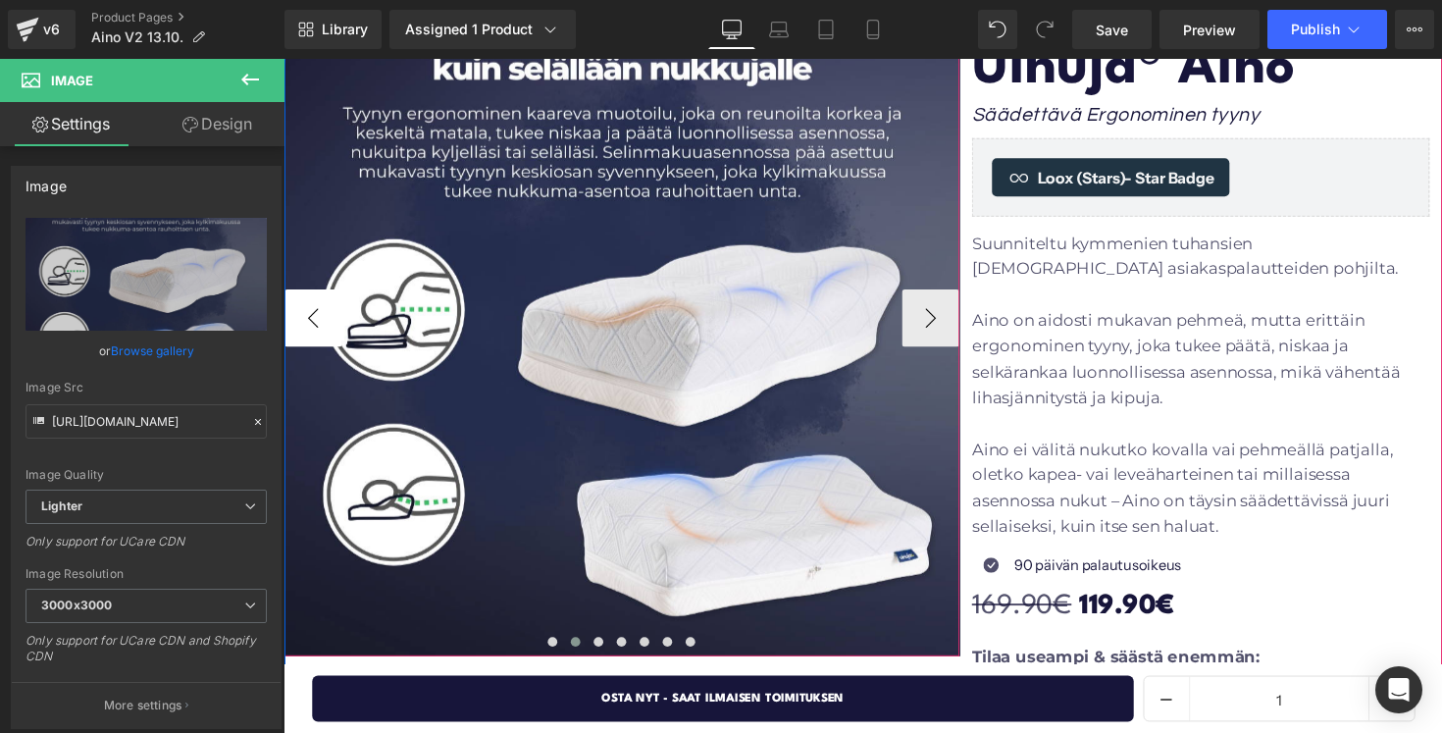
click at [318, 327] on button "‹" at bounding box center [313, 324] width 59 height 59
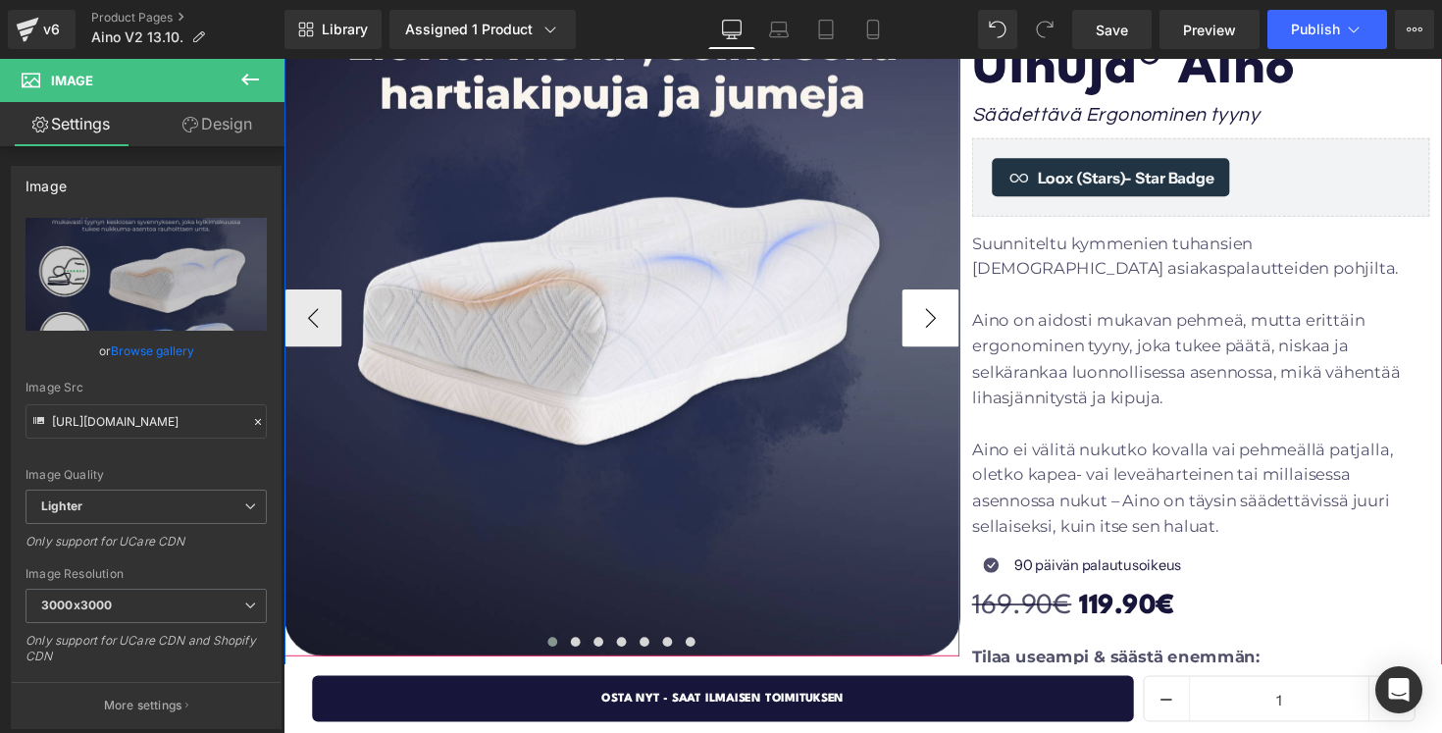
click at [937, 324] on button "›" at bounding box center [946, 324] width 59 height 59
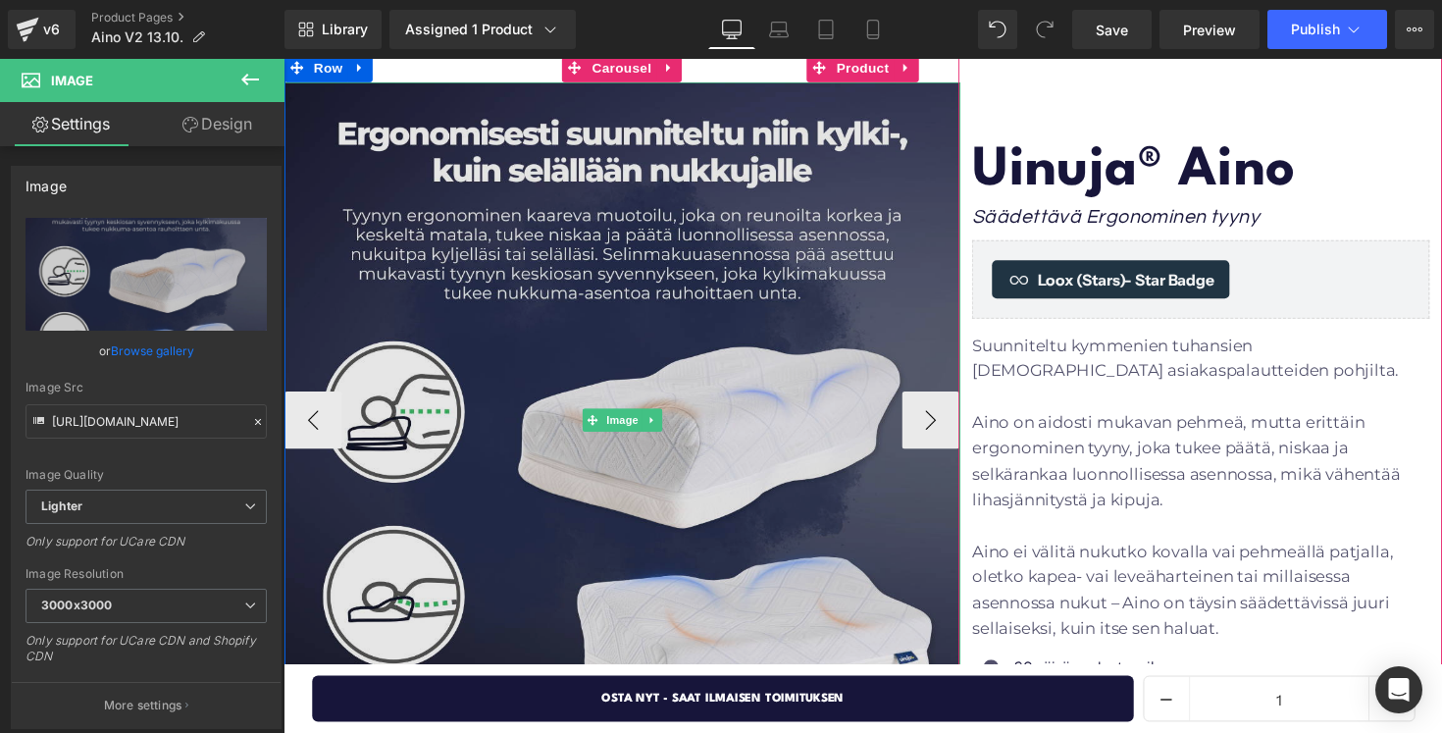
scroll to position [133, 0]
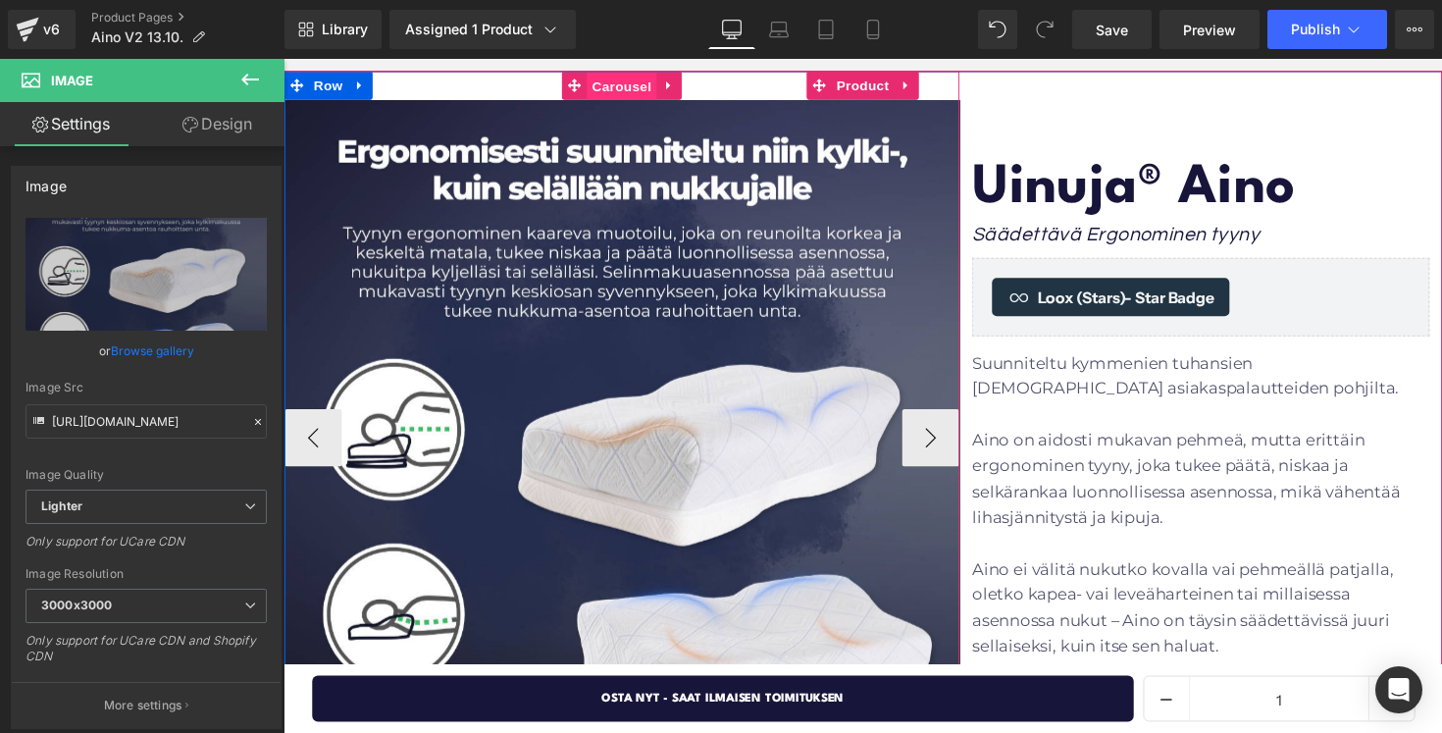
click at [639, 86] on span "Carousel" at bounding box center [629, 87] width 71 height 29
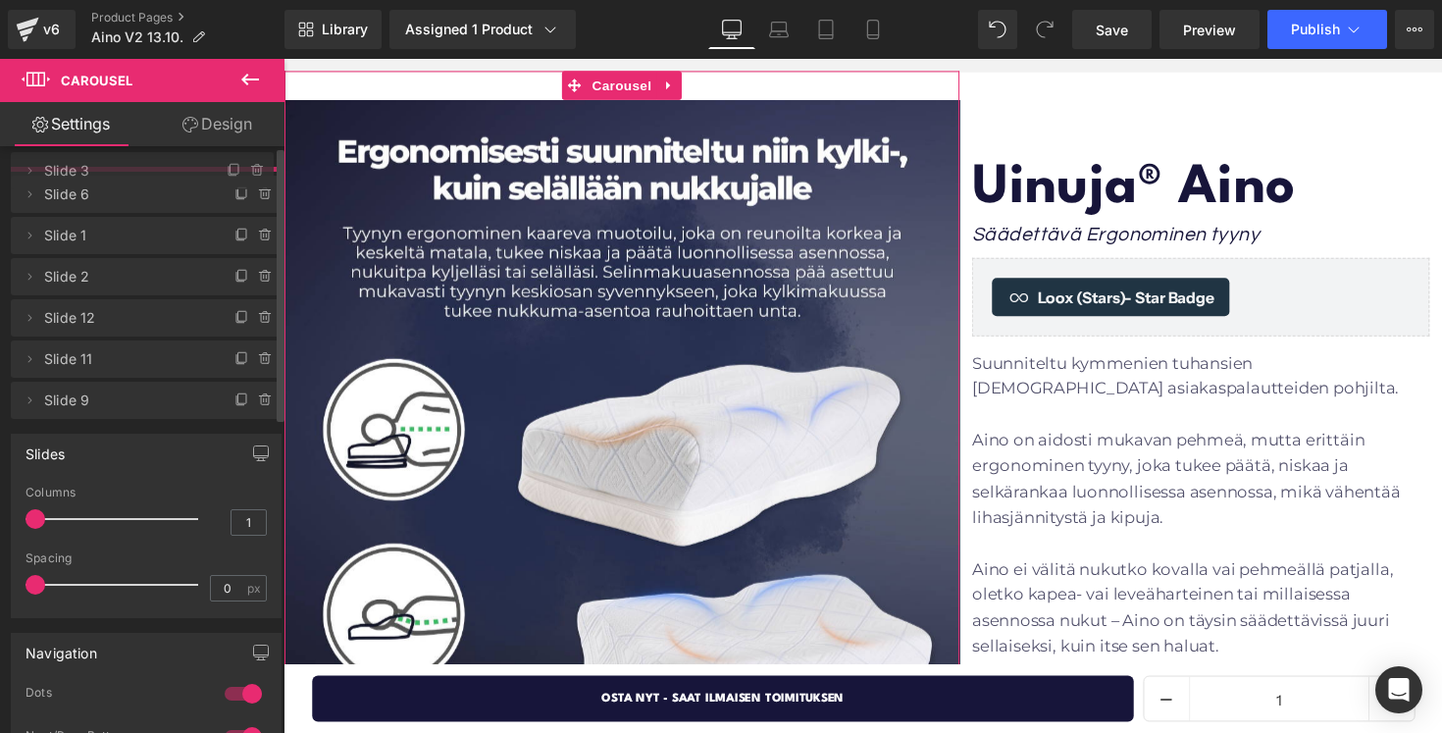
drag, startPoint x: 162, startPoint y: 286, endPoint x: 165, endPoint y: 185, distance: 101.1
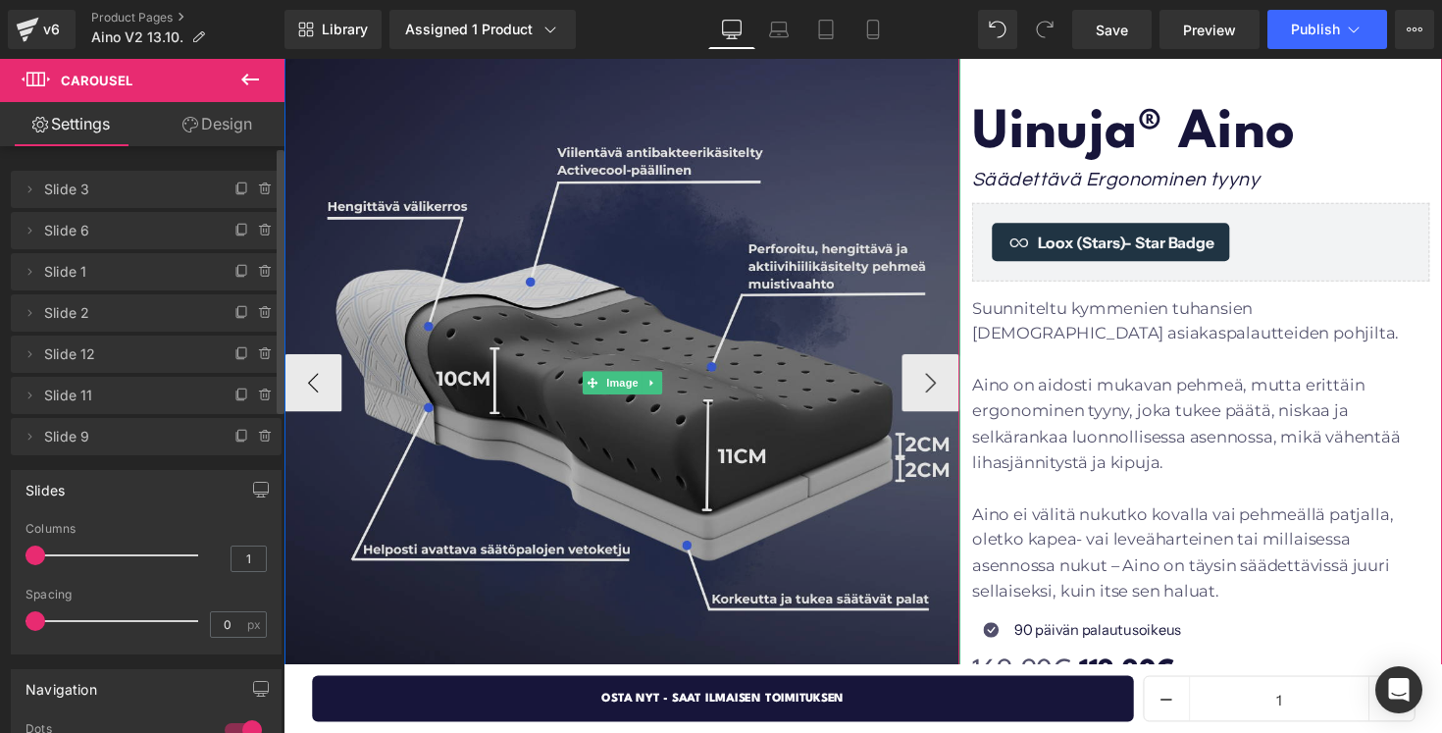
scroll to position [167, 0]
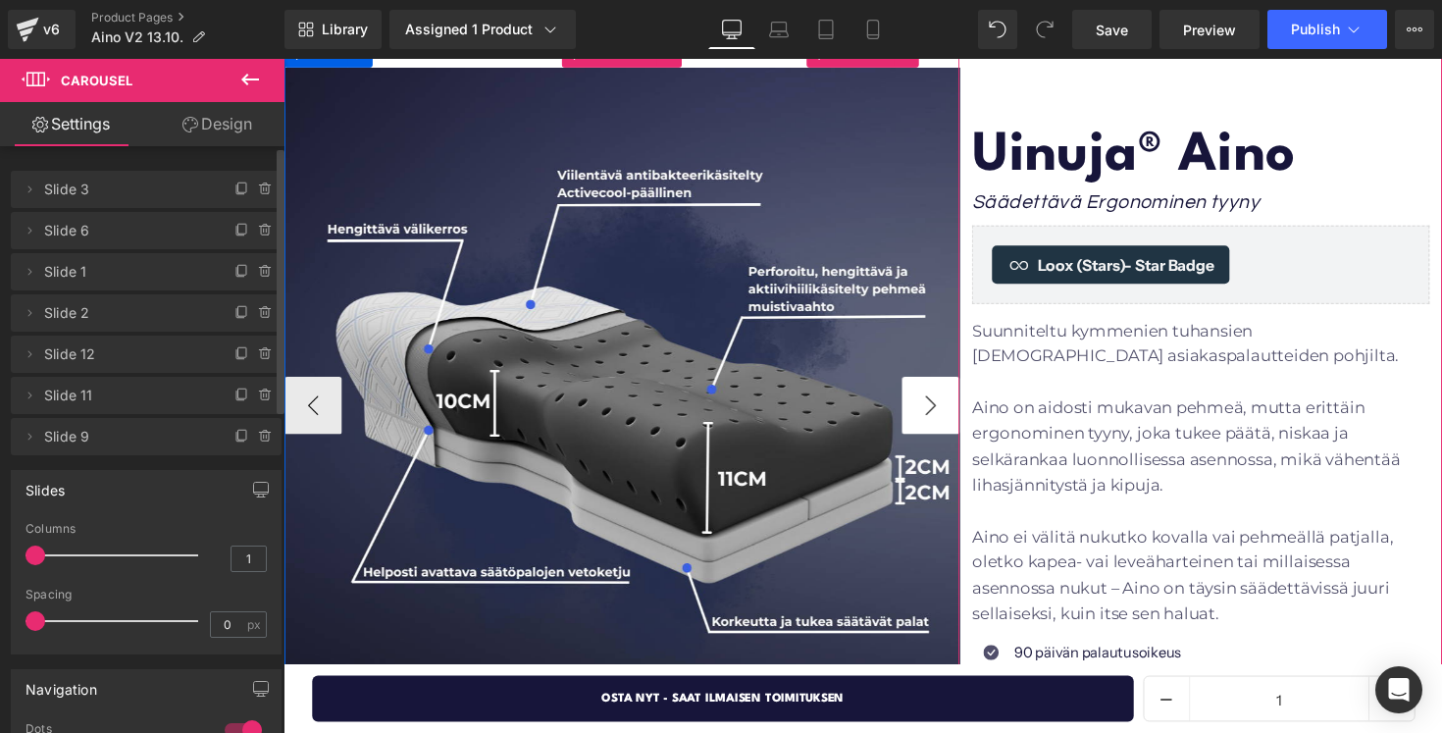
click at [935, 415] on button "›" at bounding box center [946, 413] width 59 height 59
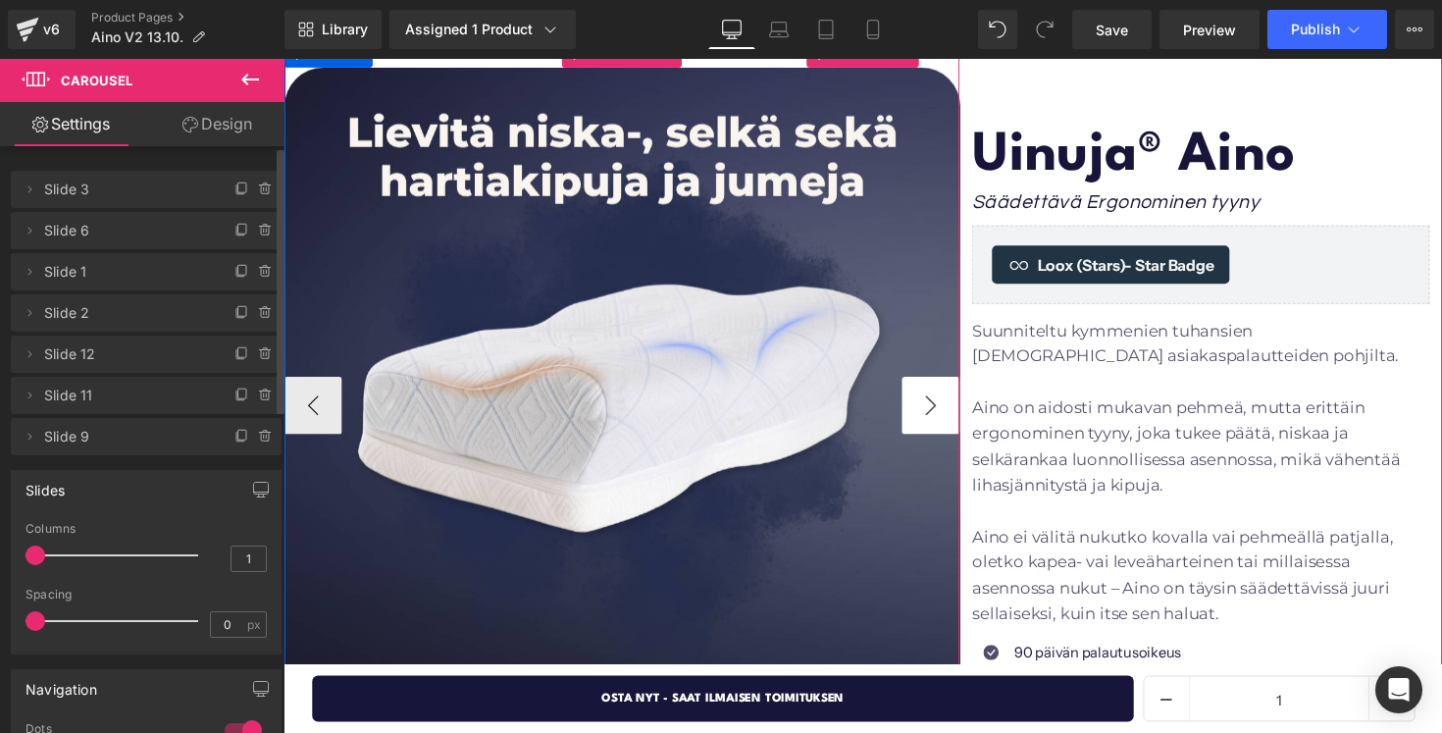
click at [935, 415] on button "›" at bounding box center [946, 413] width 59 height 59
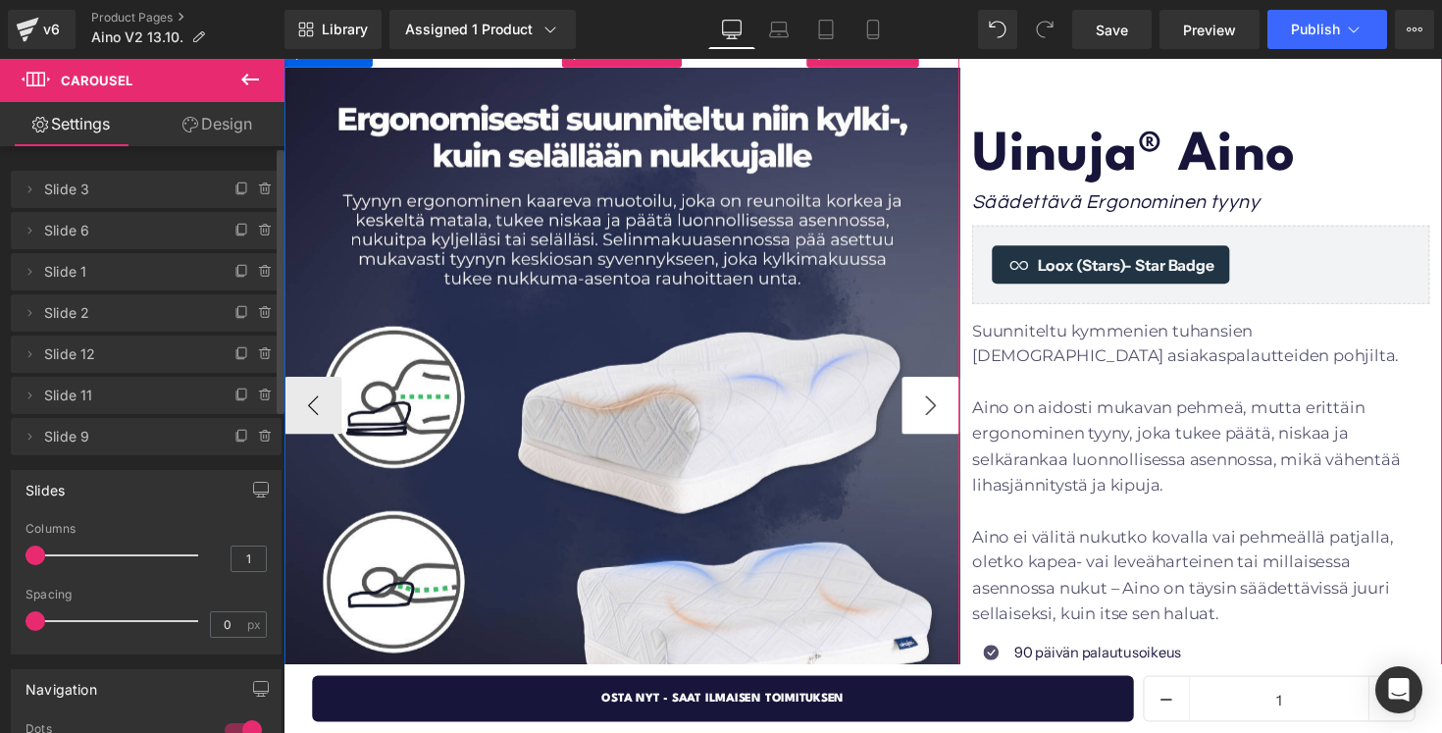
click at [935, 415] on button "›" at bounding box center [946, 413] width 59 height 59
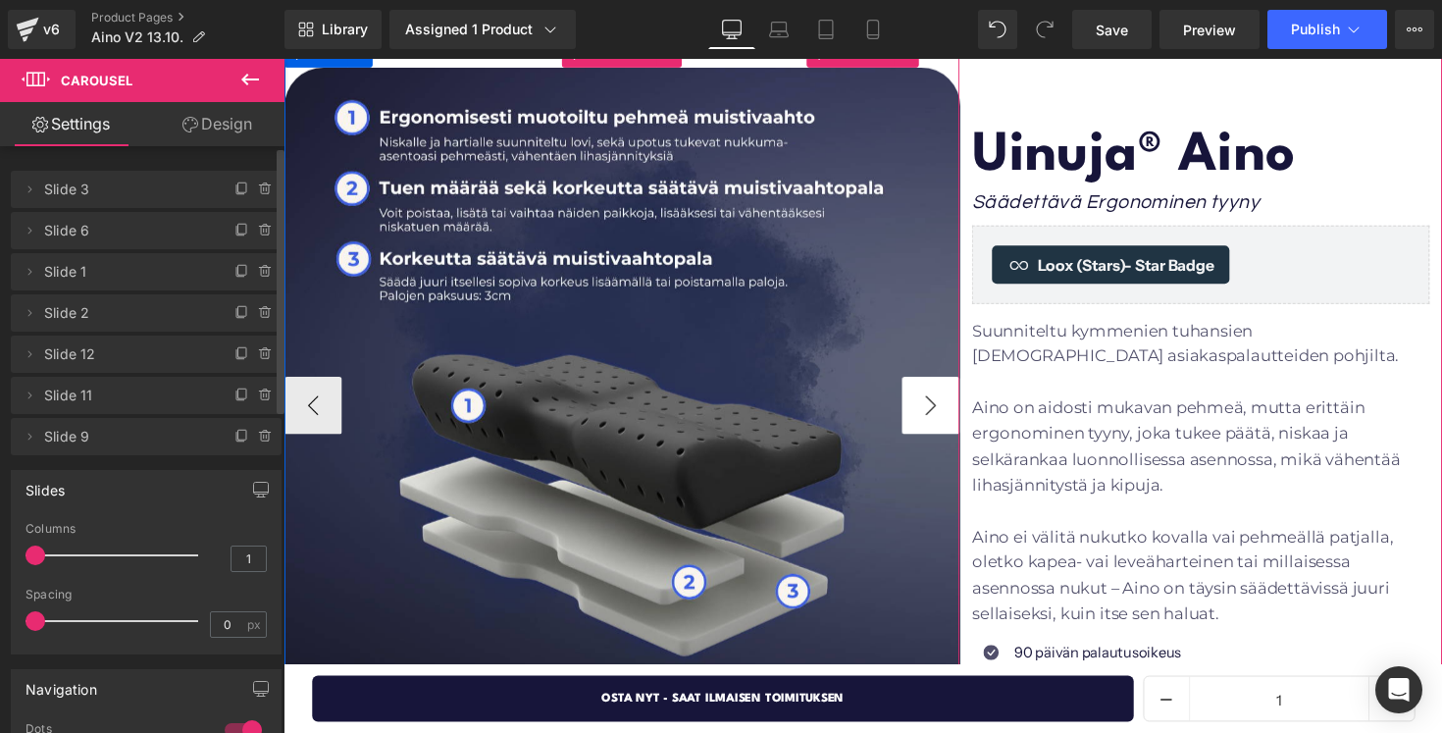
click at [935, 415] on button "›" at bounding box center [946, 413] width 59 height 59
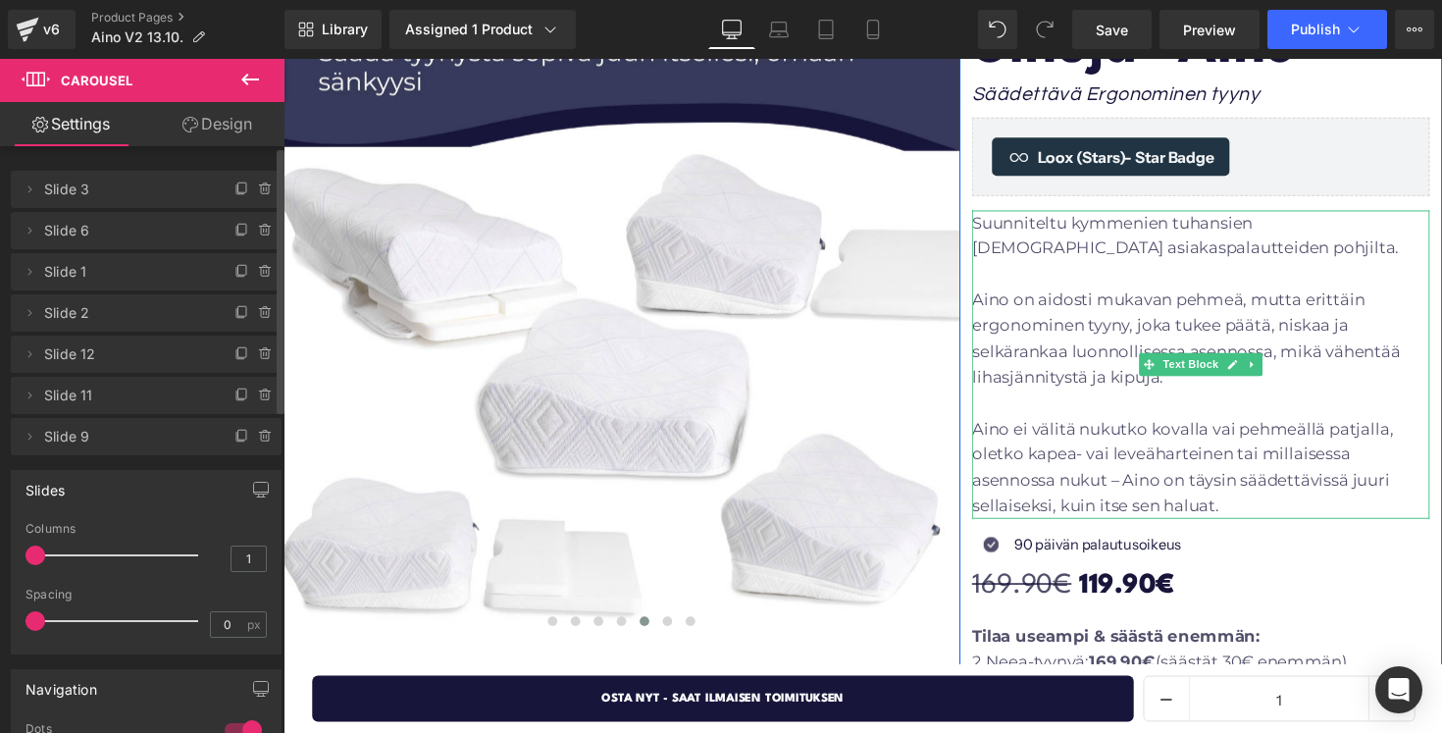
scroll to position [365, 0]
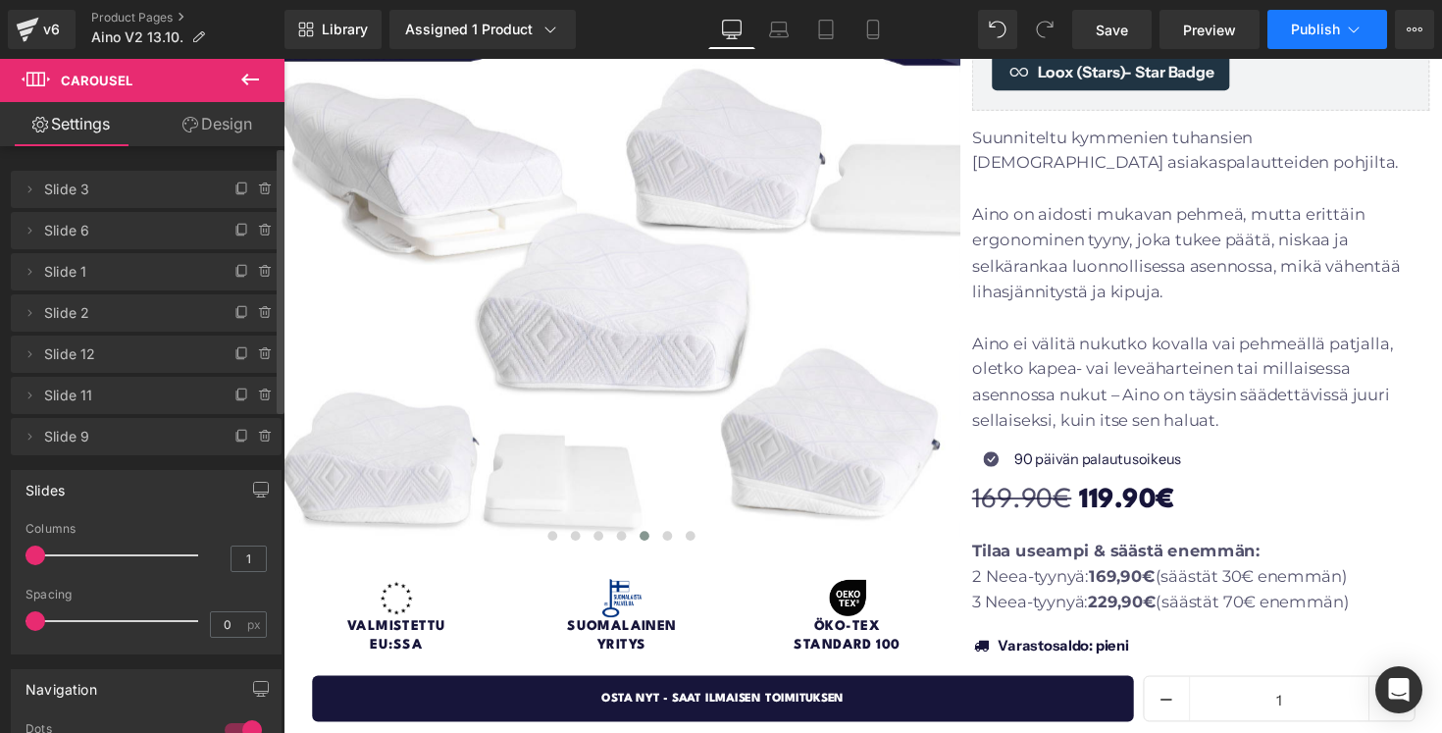
click at [1305, 27] on span "Publish" at bounding box center [1315, 30] width 49 height 16
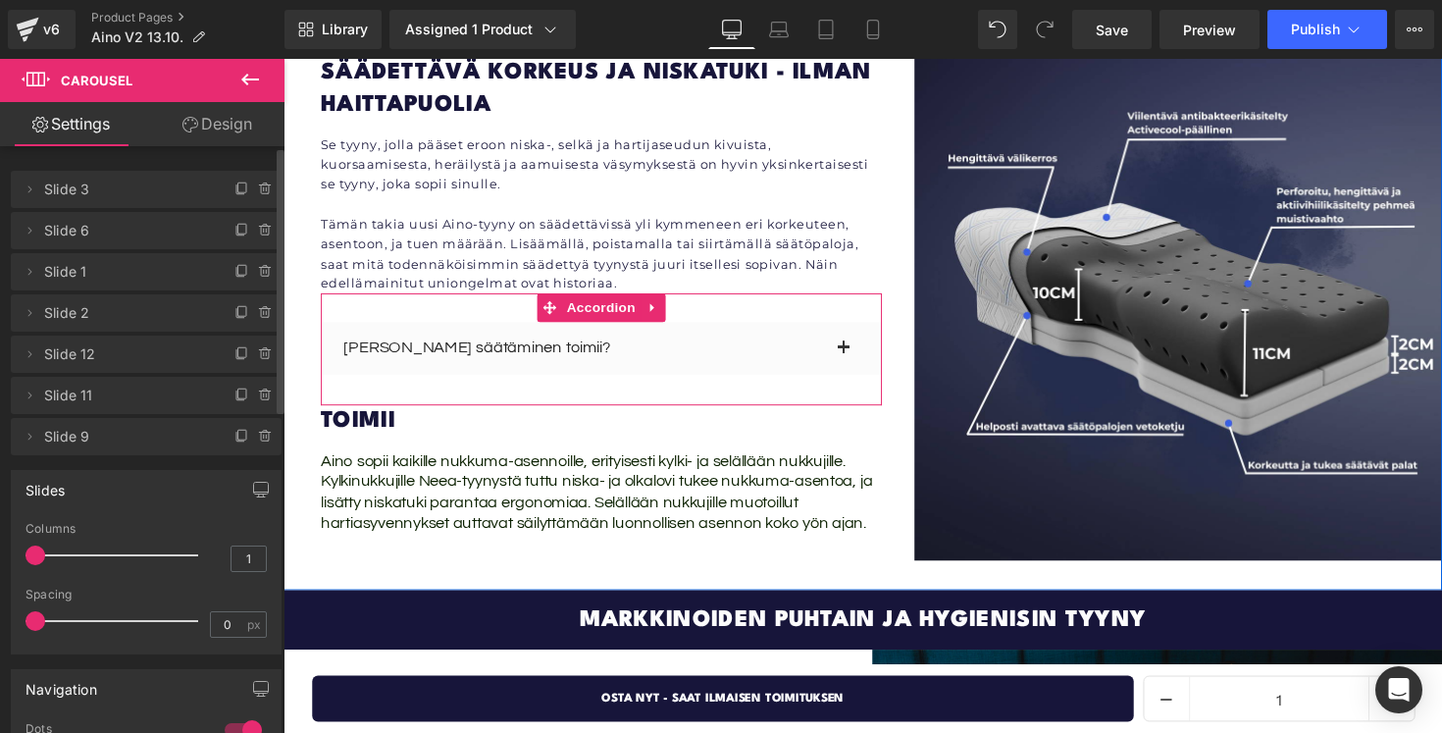
scroll to position [3778, 0]
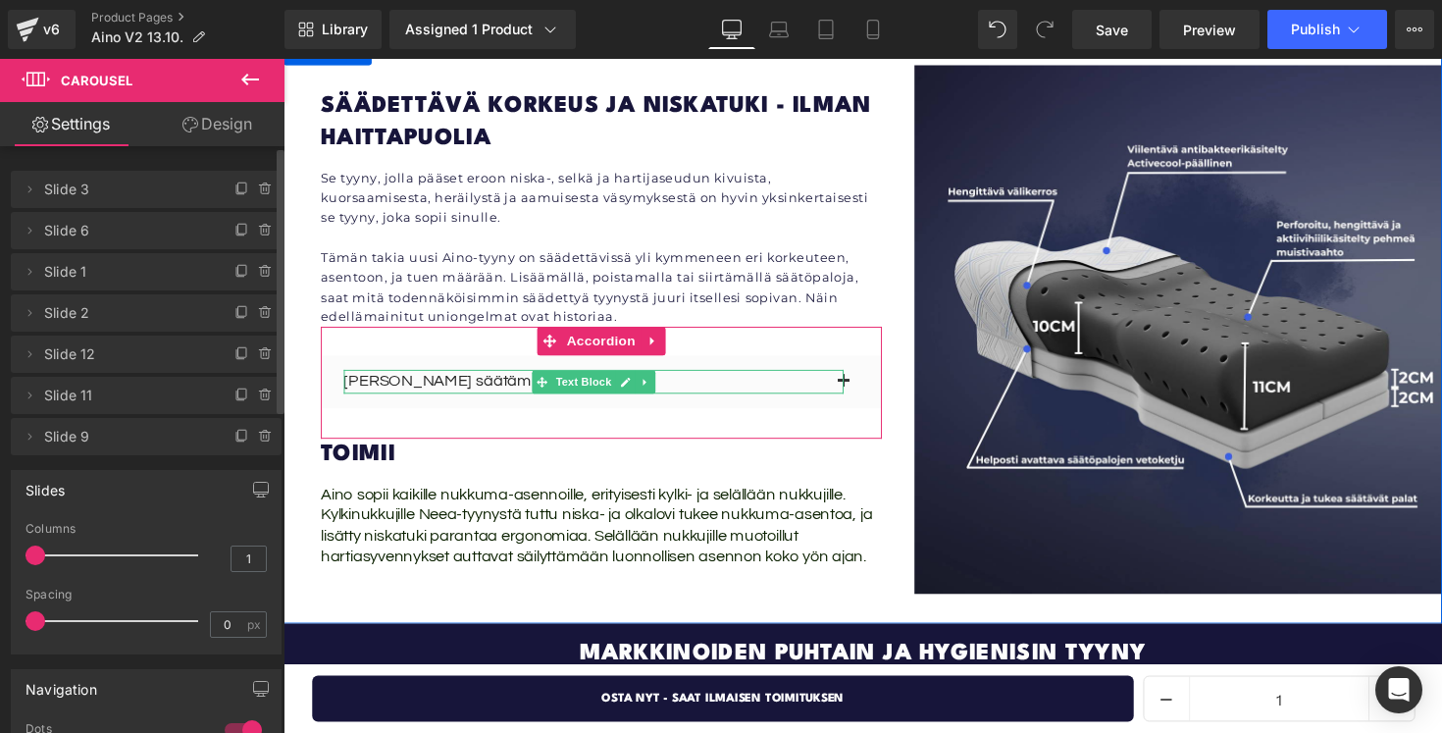
click at [828, 378] on p "[PERSON_NAME] säätäminen toimii?" at bounding box center [601, 390] width 512 height 25
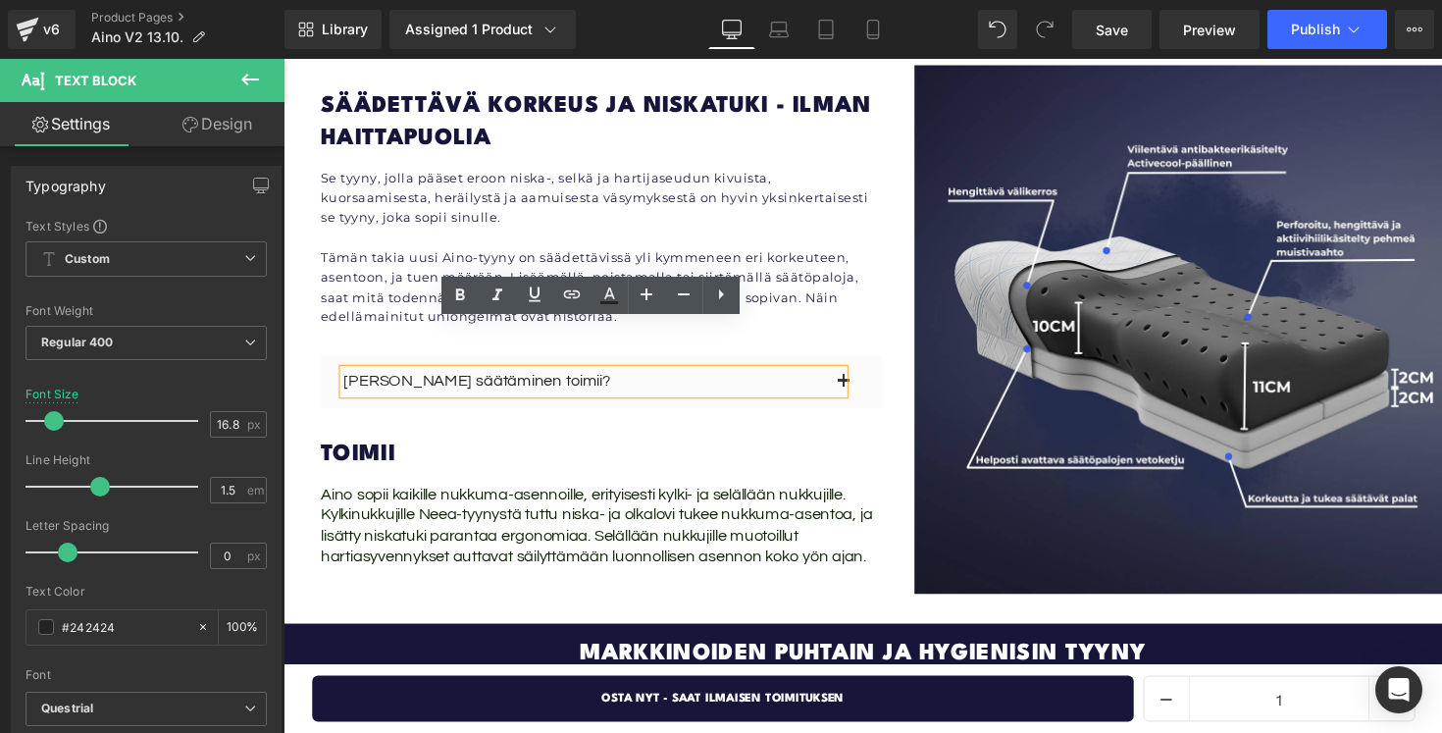
click at [869, 363] on button "button" at bounding box center [876, 390] width 39 height 54
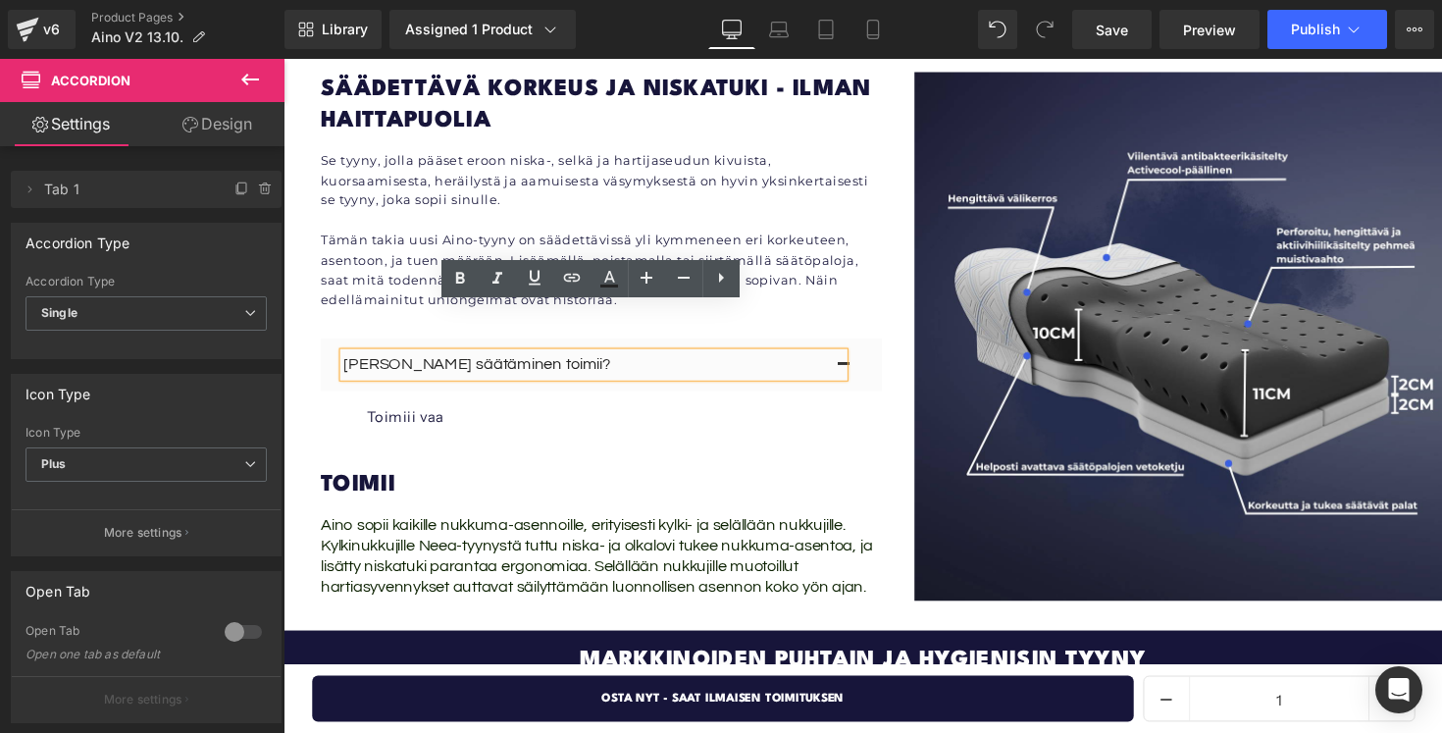
scroll to position [3651, 0]
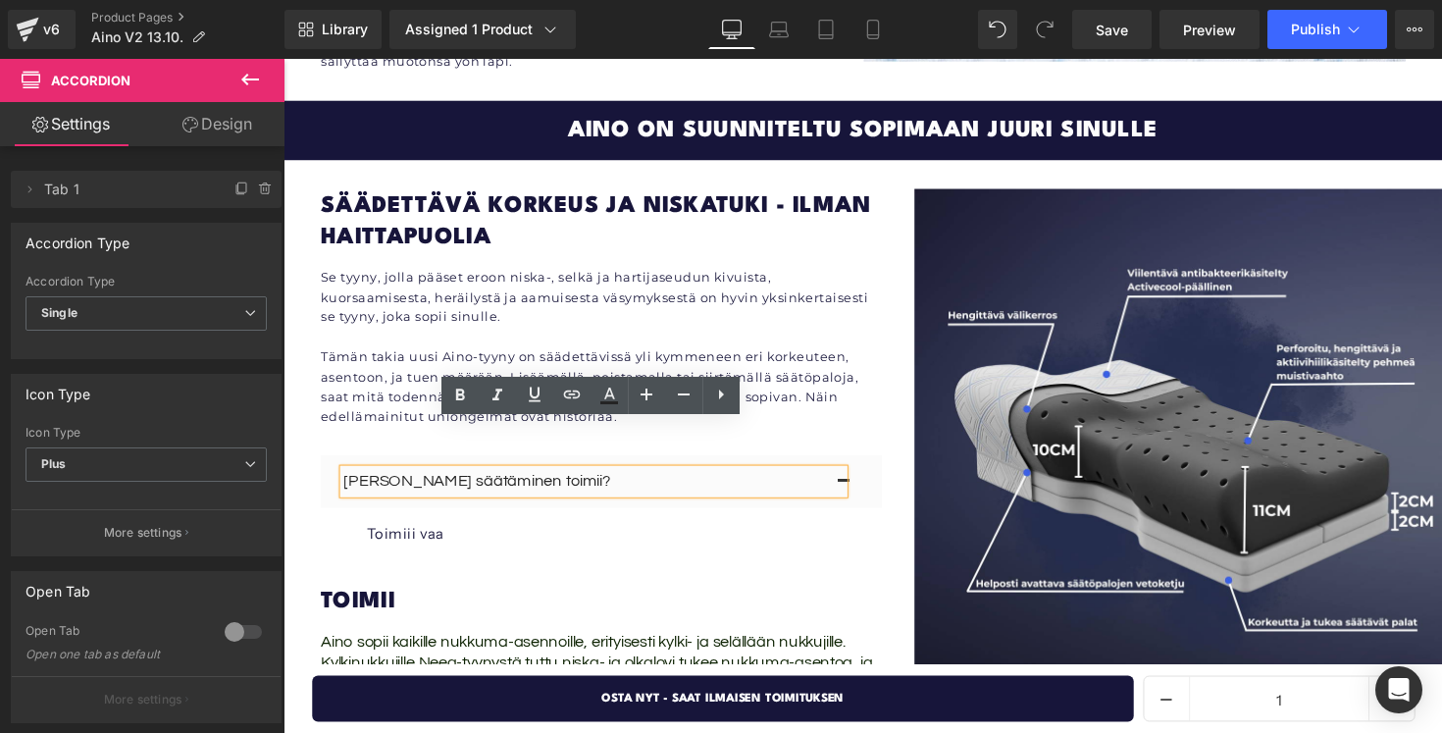
click at [700, 519] on article "Toimiii vaa Text Block" at bounding box center [609, 543] width 575 height 49
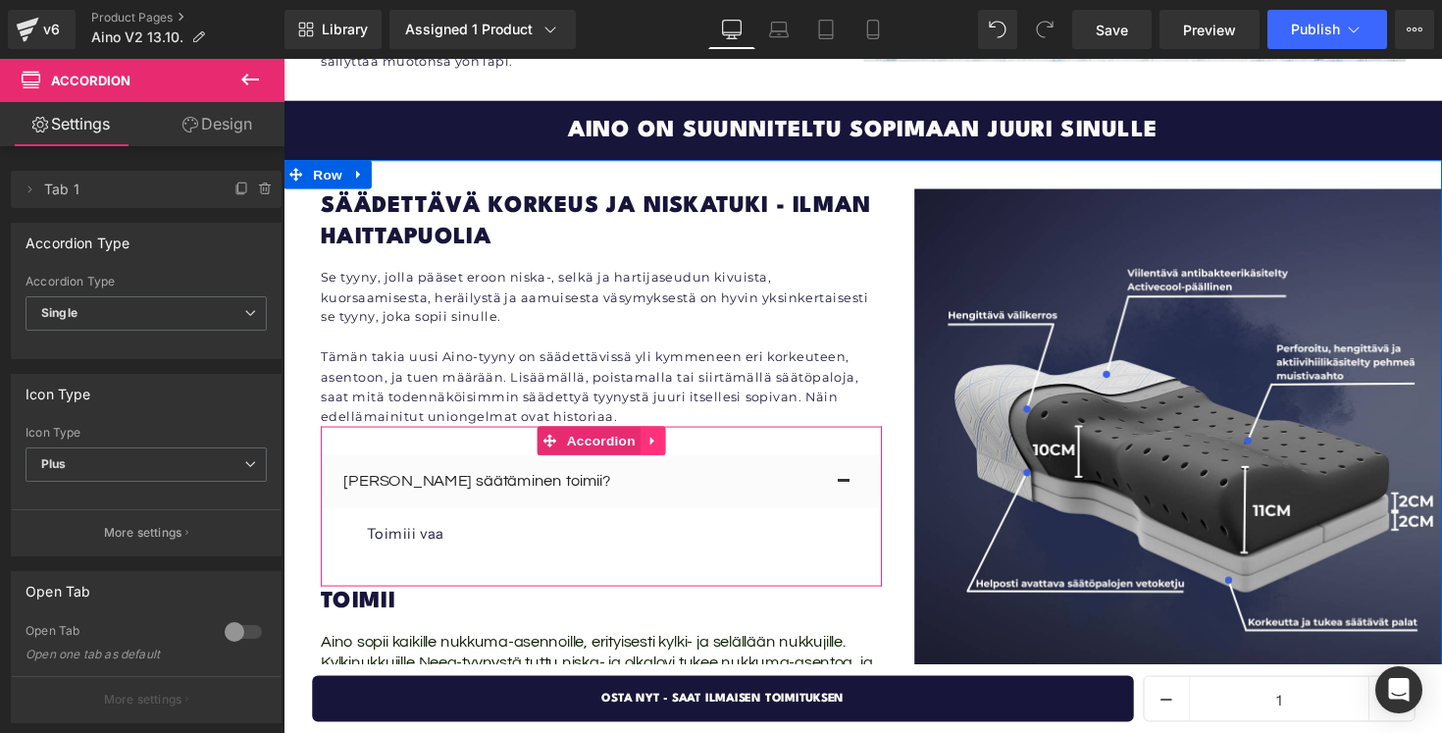
click at [651, 435] on link at bounding box center [662, 449] width 26 height 29
click at [670, 443] on icon at bounding box center [675, 450] width 14 height 14
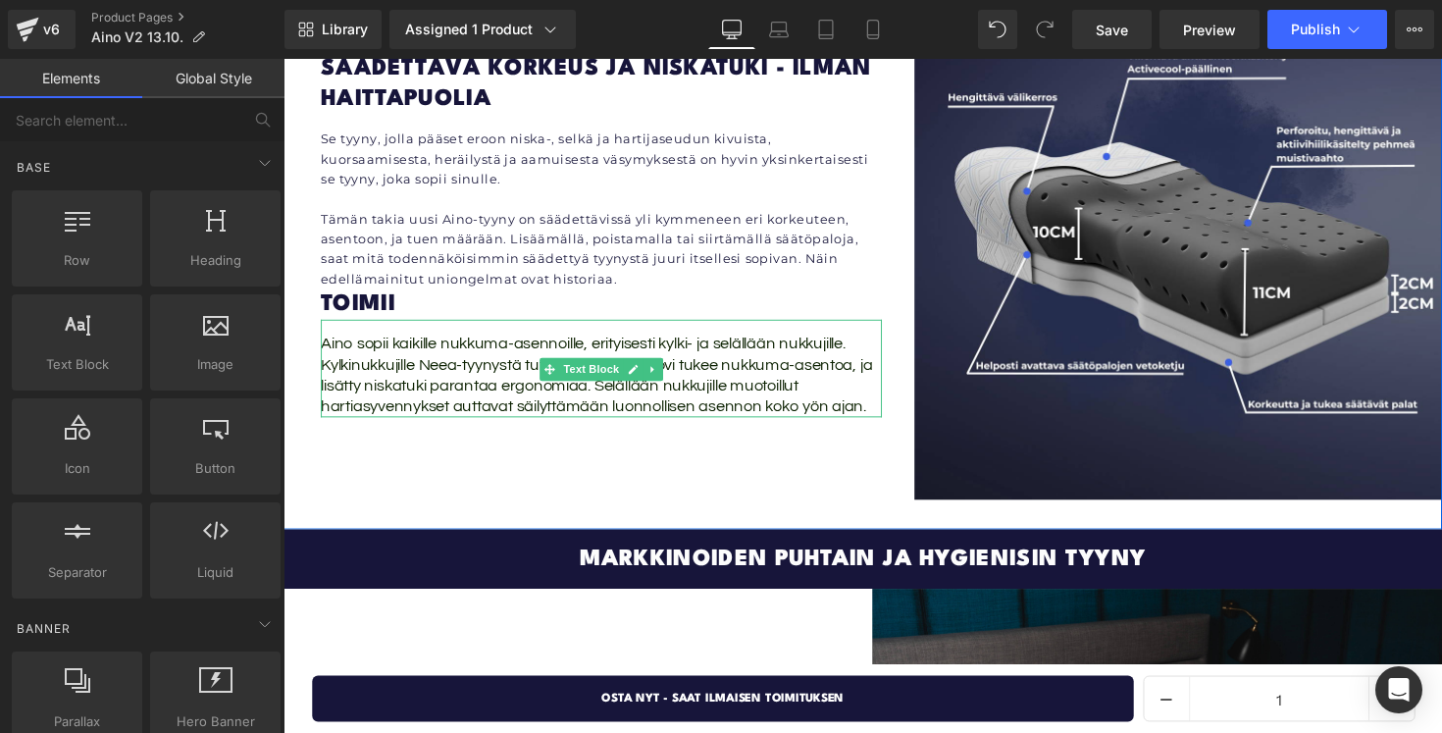
scroll to position [3870, 0]
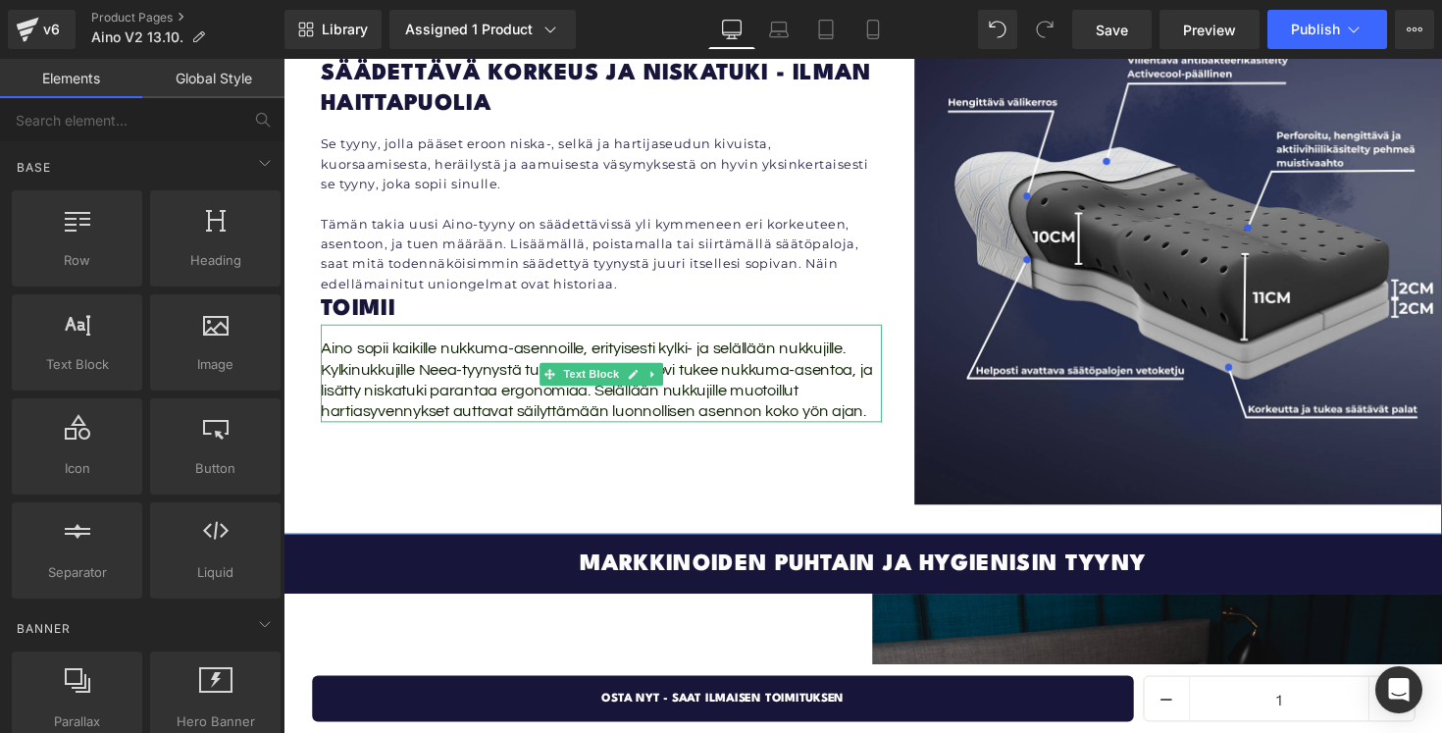
click at [466, 346] on span "Aino sopii kaikille nukkuma-asennoille, erityisesti kylki- ja selällään nukkuji…" at bounding box center [604, 386] width 565 height 81
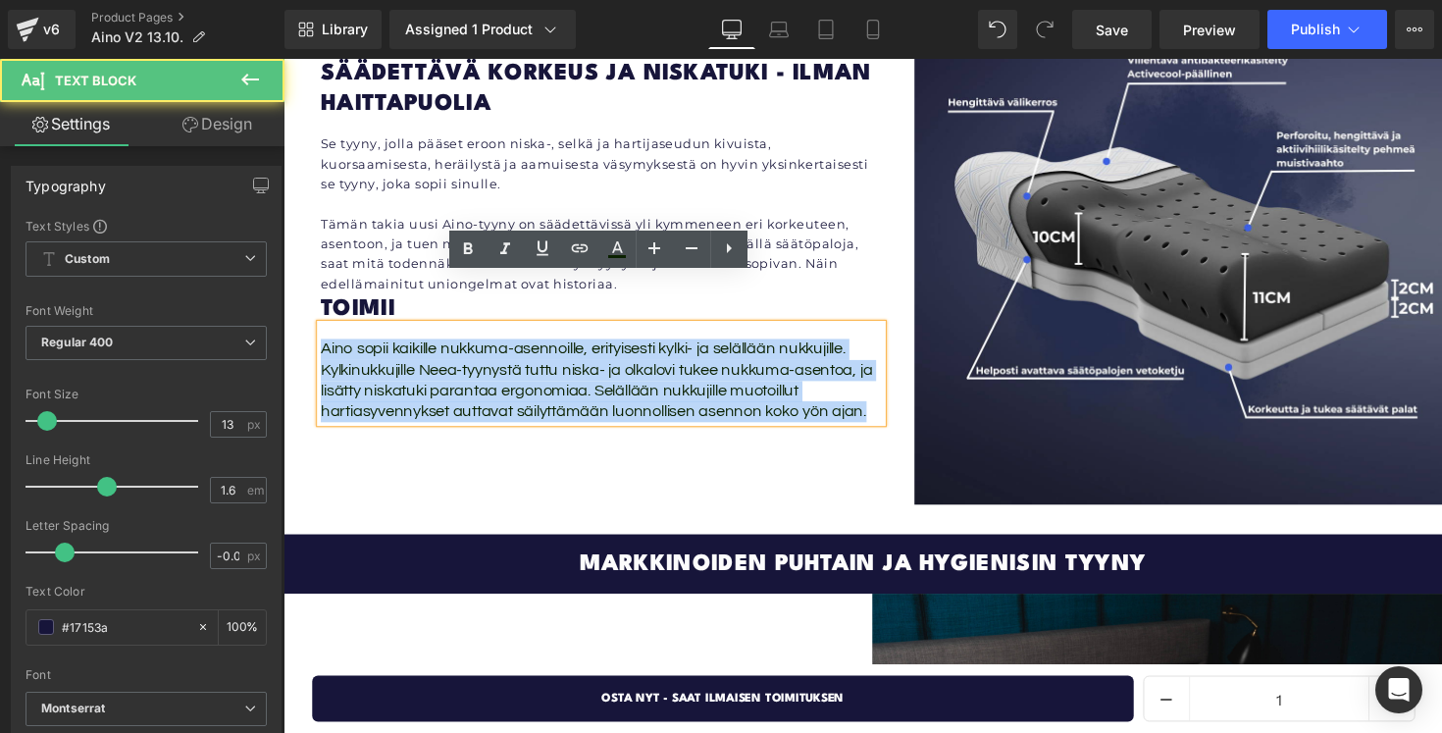
drag, startPoint x: 888, startPoint y: 375, endPoint x: 302, endPoint y: 301, distance: 590.1
click at [302, 301] on div "Säädettävä korkeus ja niskatuki - ilman haittapuolia Heading Se tyyny, jolla pä…" at bounding box center [876, 244] width 1187 height 601
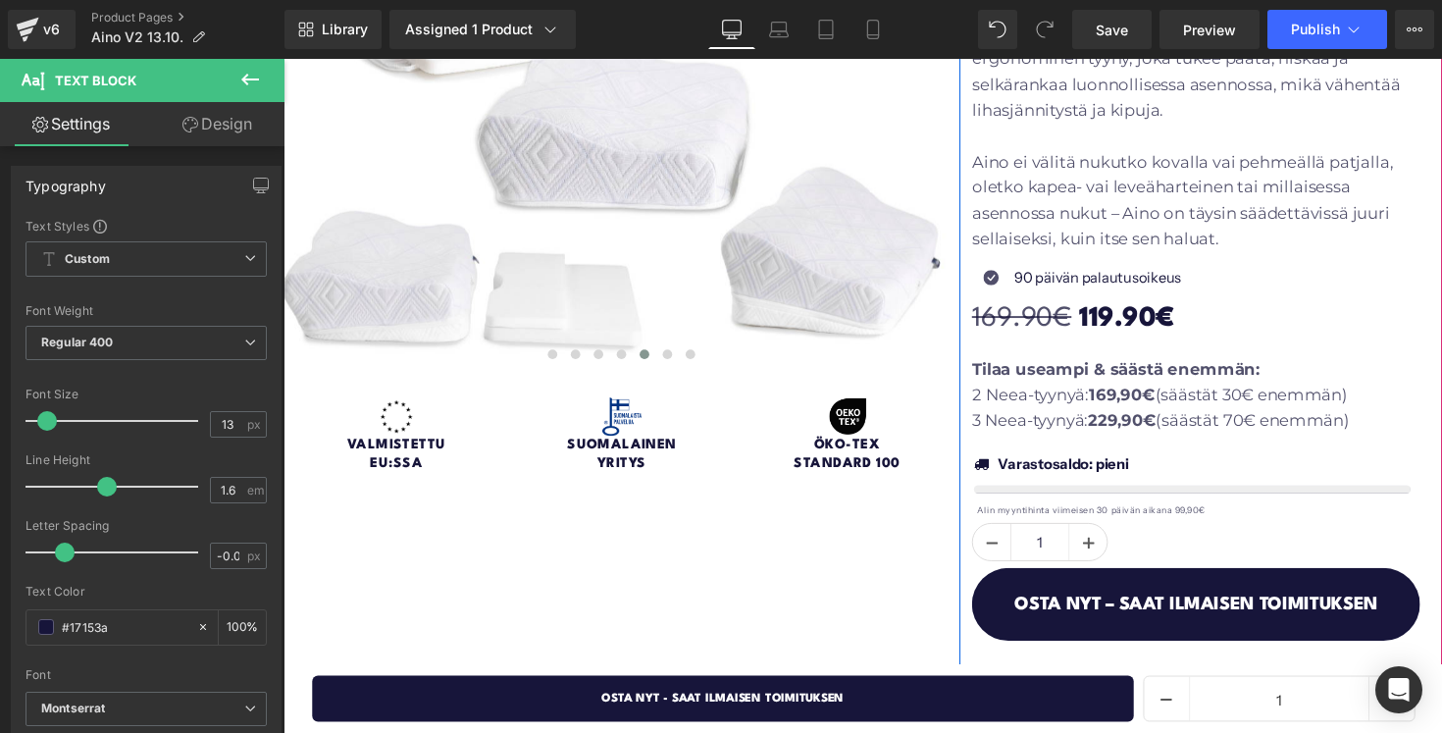
scroll to position [1016, 0]
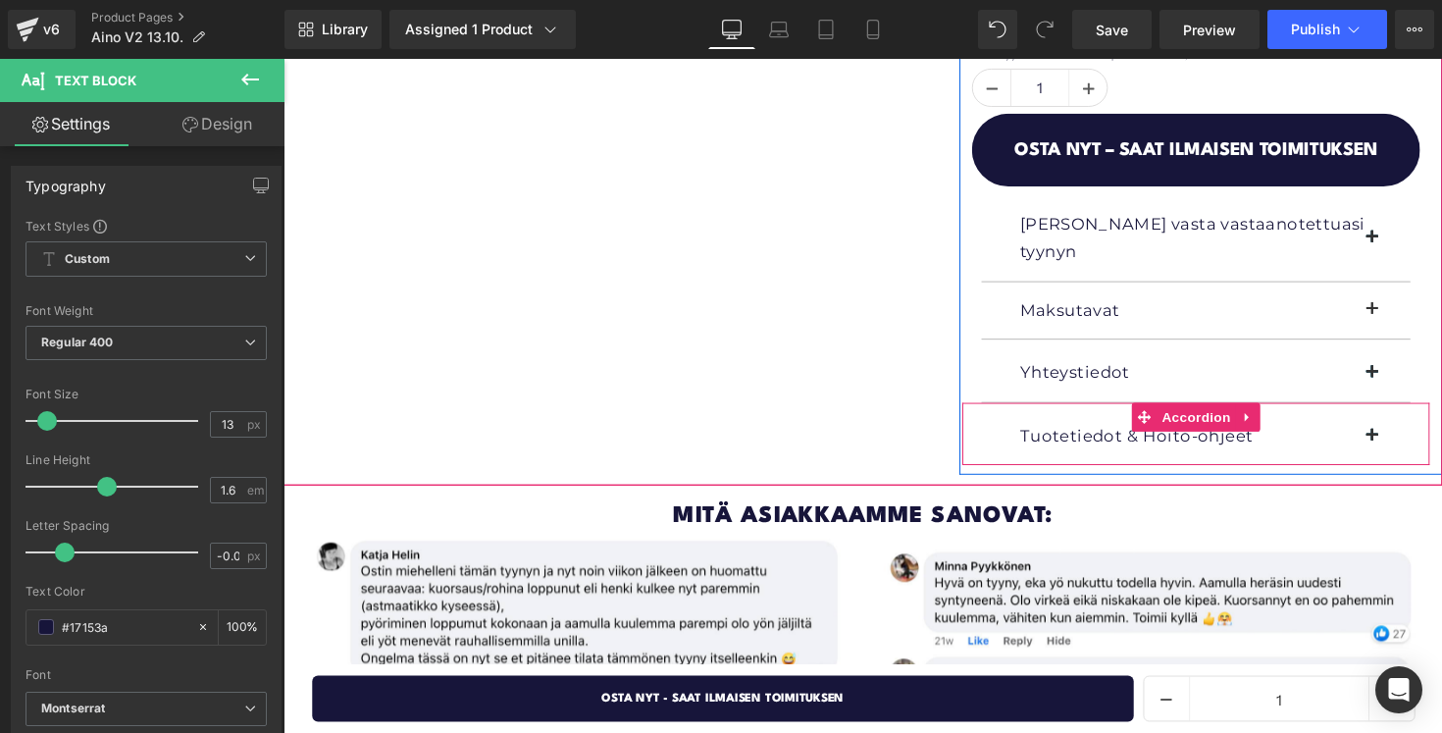
click at [1172, 418] on icon at bounding box center [1165, 425] width 14 height 15
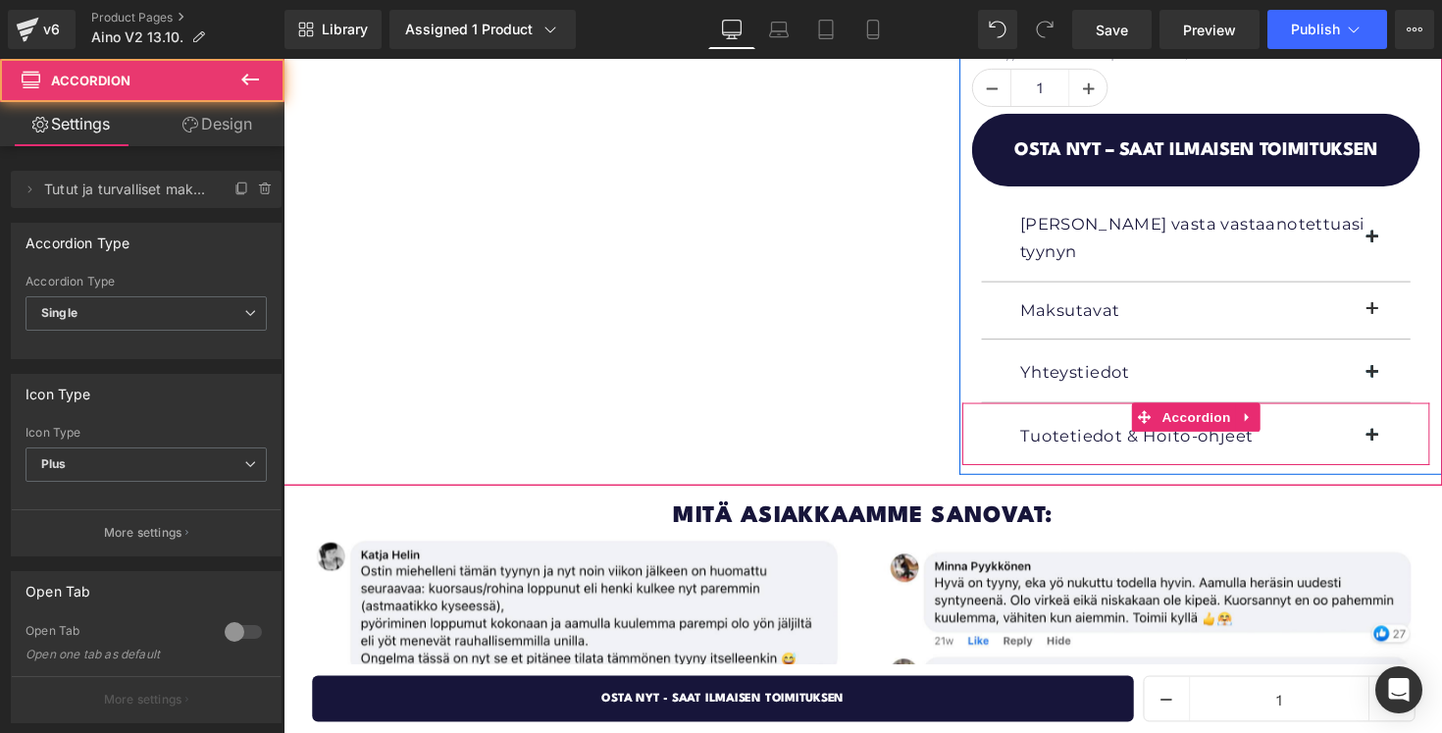
click at [1123, 431] on p "Tuotetiedot & Hoito-ohjeet" at bounding box center [1218, 445] width 361 height 29
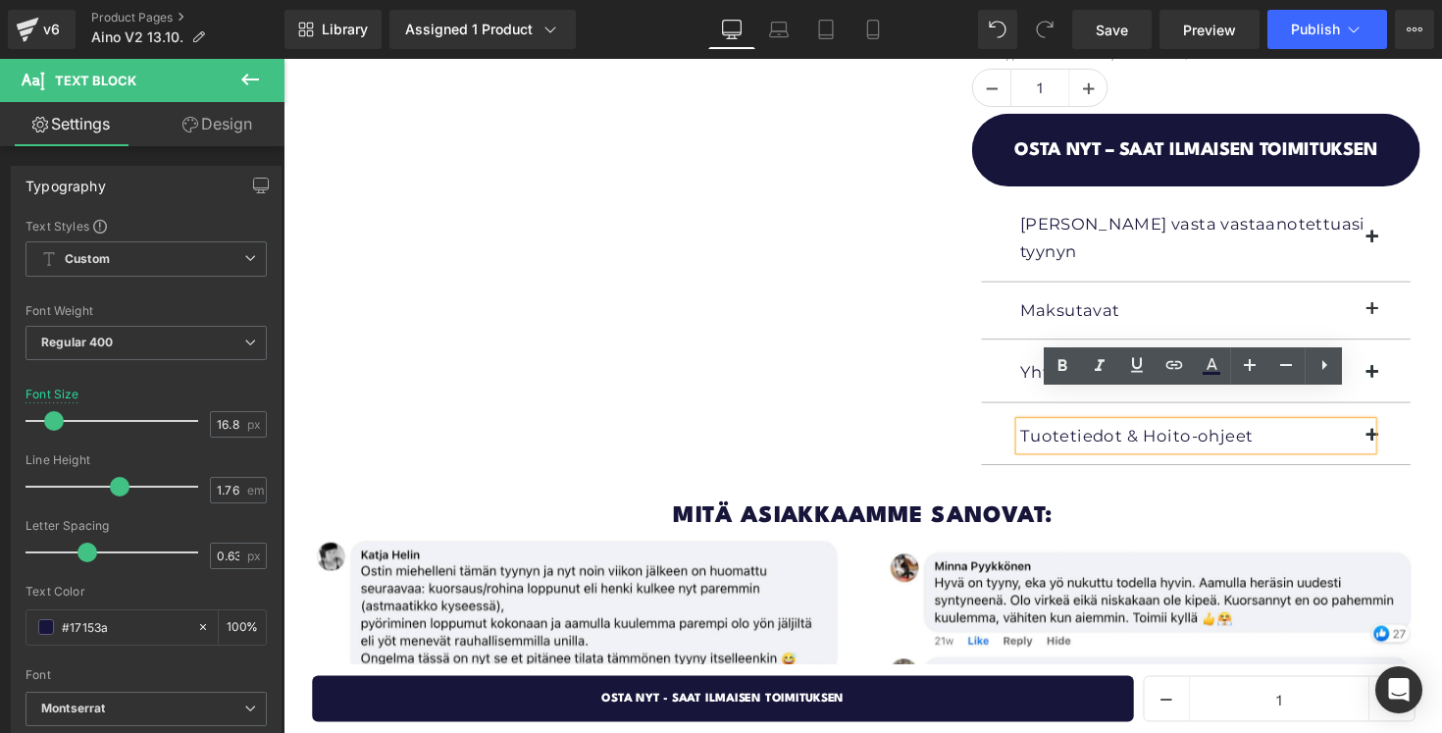
click at [1415, 416] on button "button" at bounding box center [1418, 445] width 39 height 59
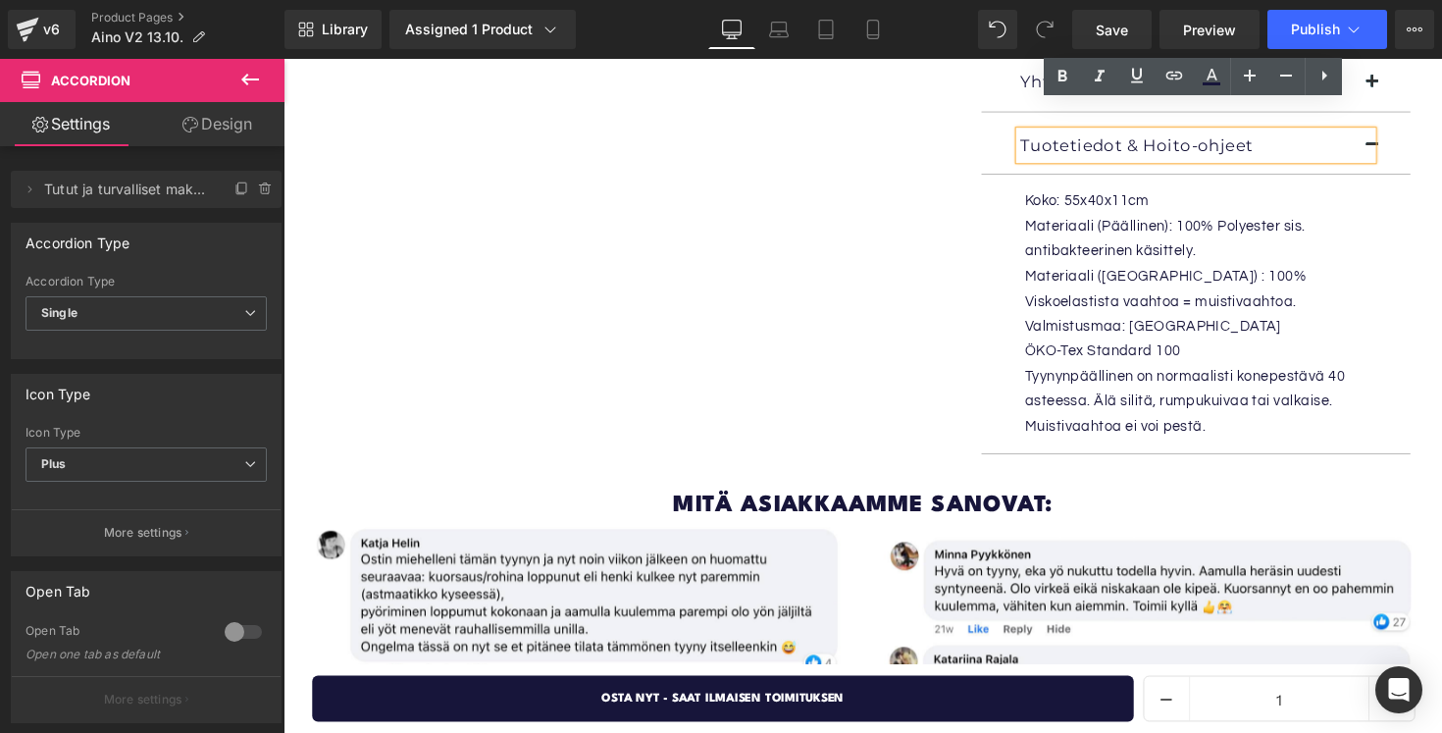
scroll to position [1312, 0]
click at [1172, 219] on p "Materiaali (Päällinen): 100% Polyester sis. antibakteerinen käsittely." at bounding box center [1233, 244] width 381 height 51
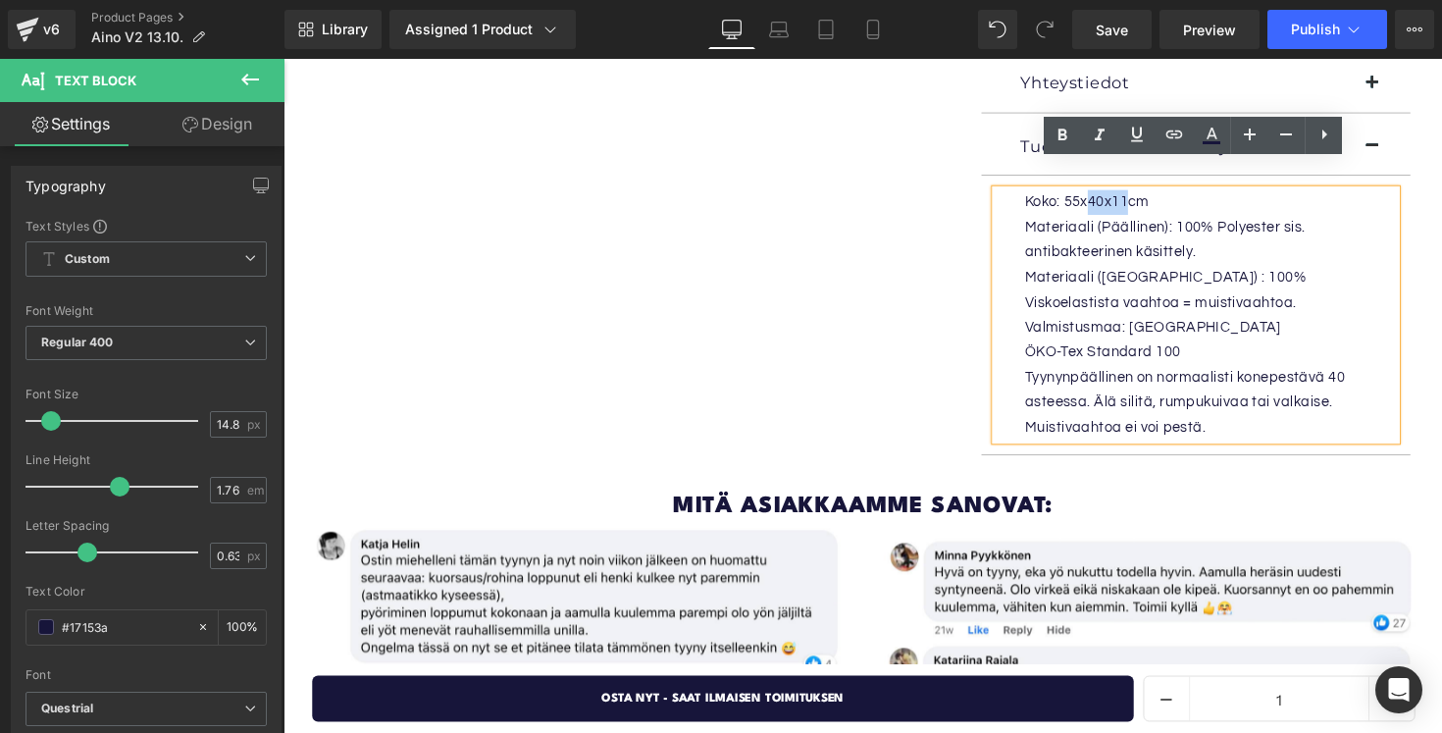
drag, startPoint x: 1151, startPoint y: 177, endPoint x: 1110, endPoint y: 178, distance: 41.2
click at [1110, 193] on p "Koko: 55x40x11cm" at bounding box center [1233, 206] width 381 height 26
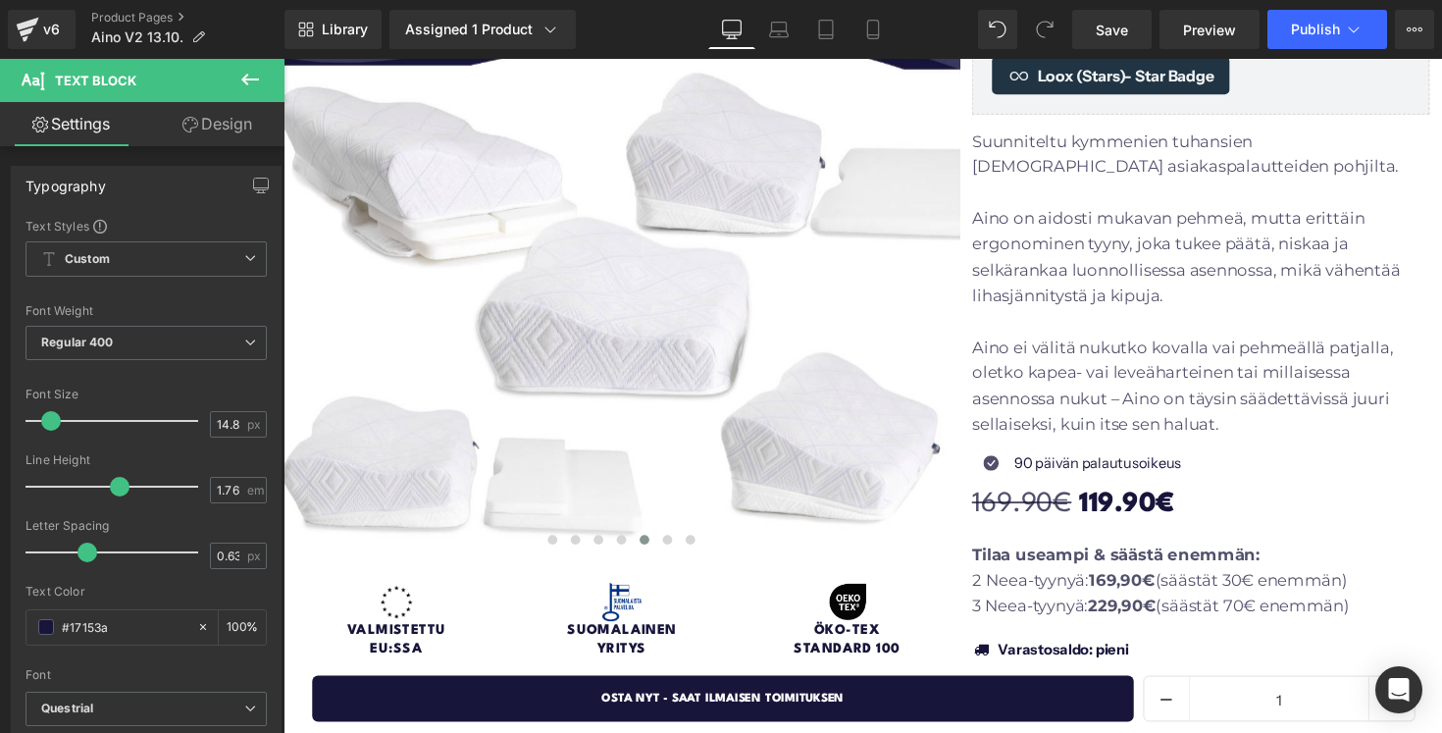
scroll to position [415, 0]
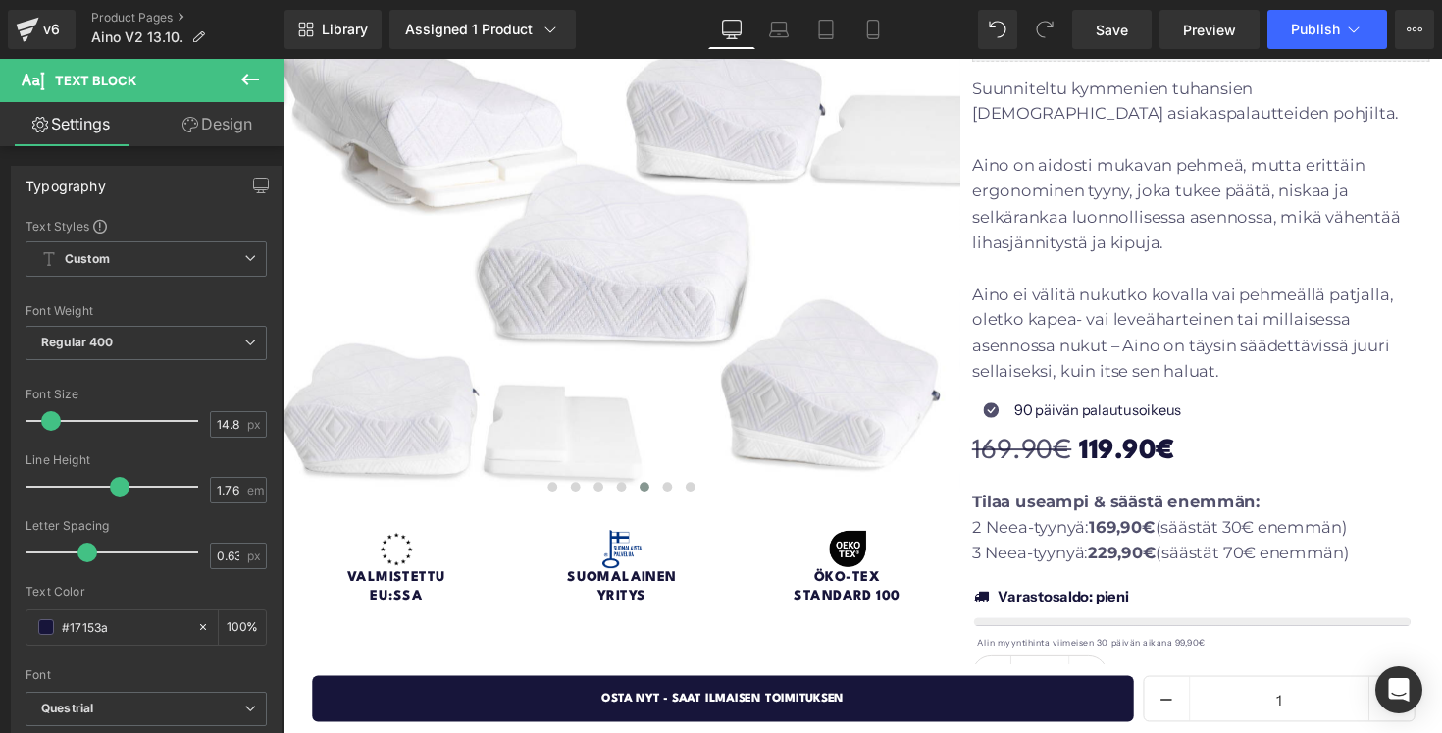
click at [1188, 290] on p "Aino ei välitä nukutko kovalla vai pehmeällä patjalla, oletko kapea- vai leveäh…" at bounding box center [1223, 340] width 469 height 106
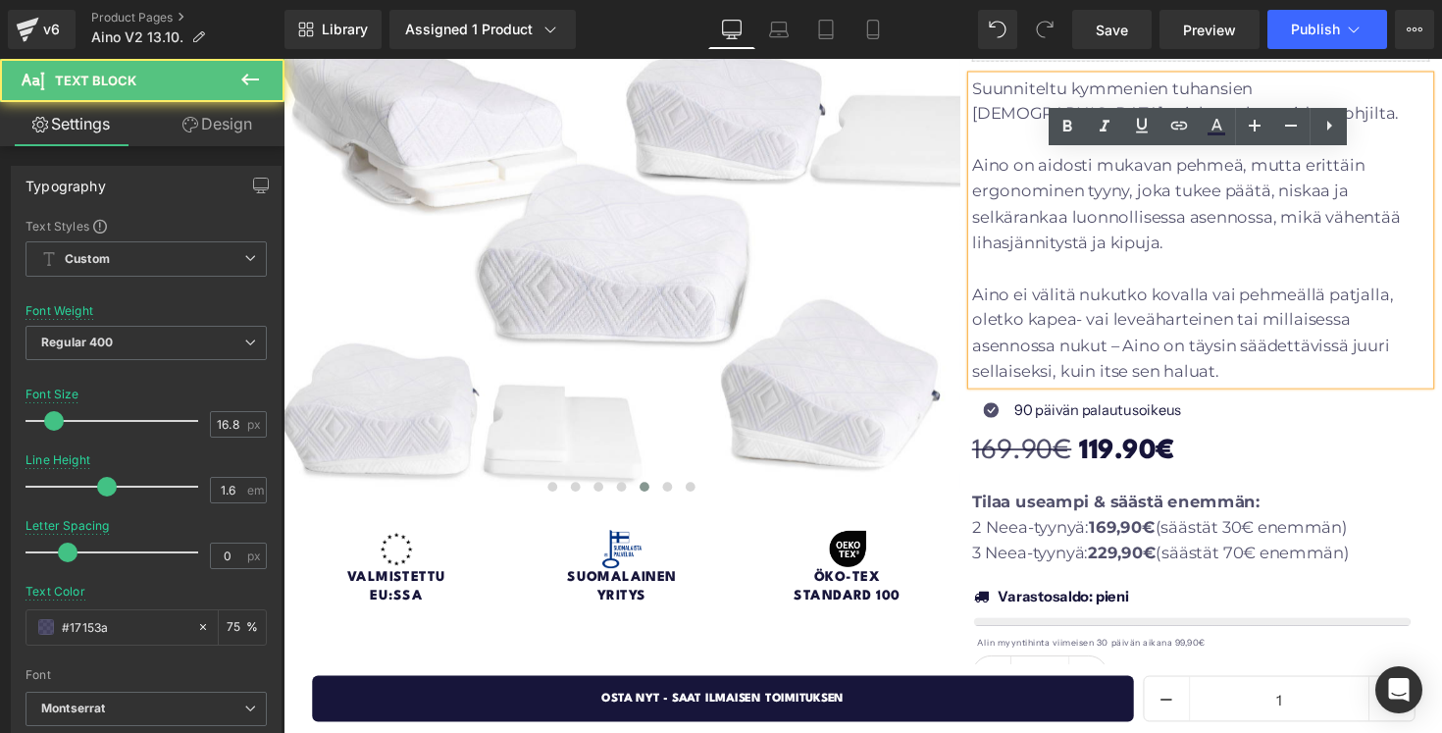
click at [1262, 374] on p "Aino ei välitä nukutko kovalla vai pehmeällä patjalla, oletko kapea- vai leveäh…" at bounding box center [1223, 340] width 469 height 106
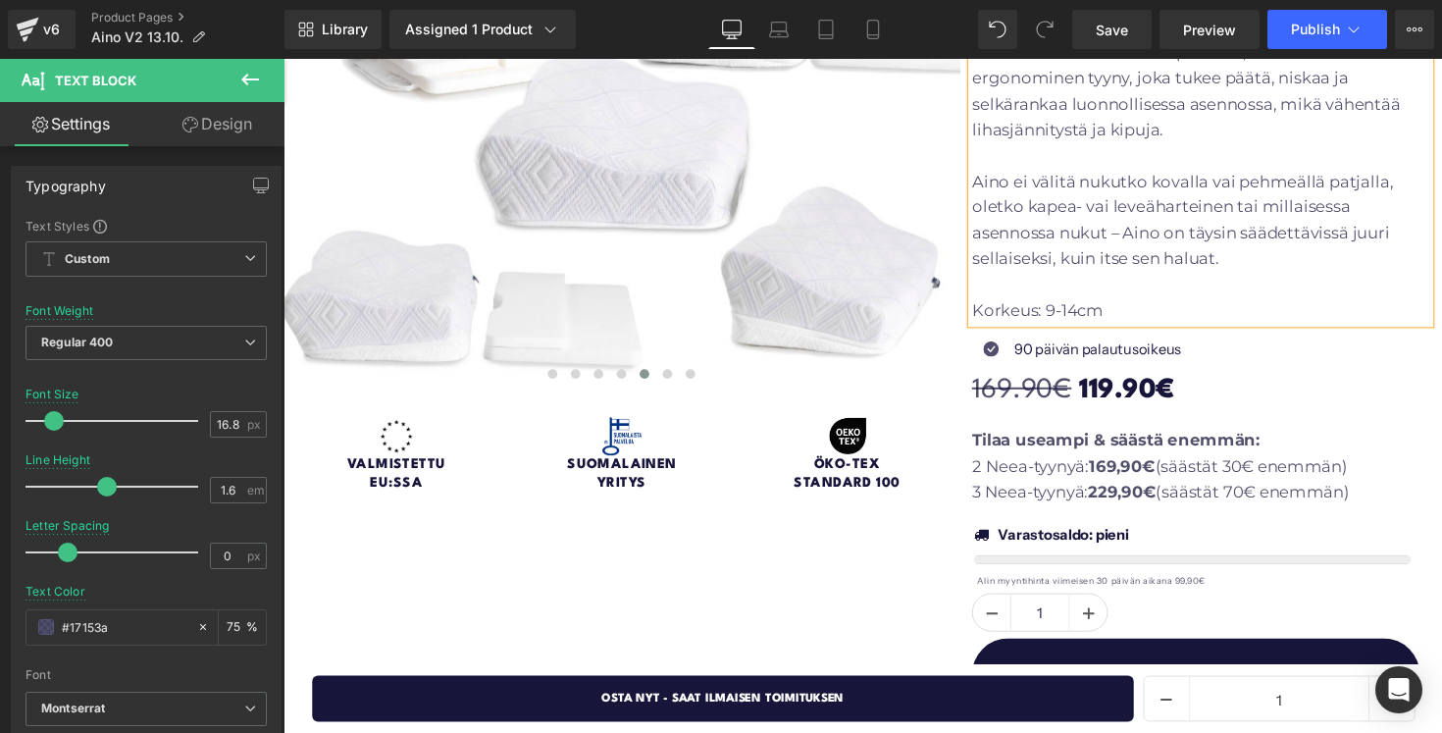
scroll to position [540, 0]
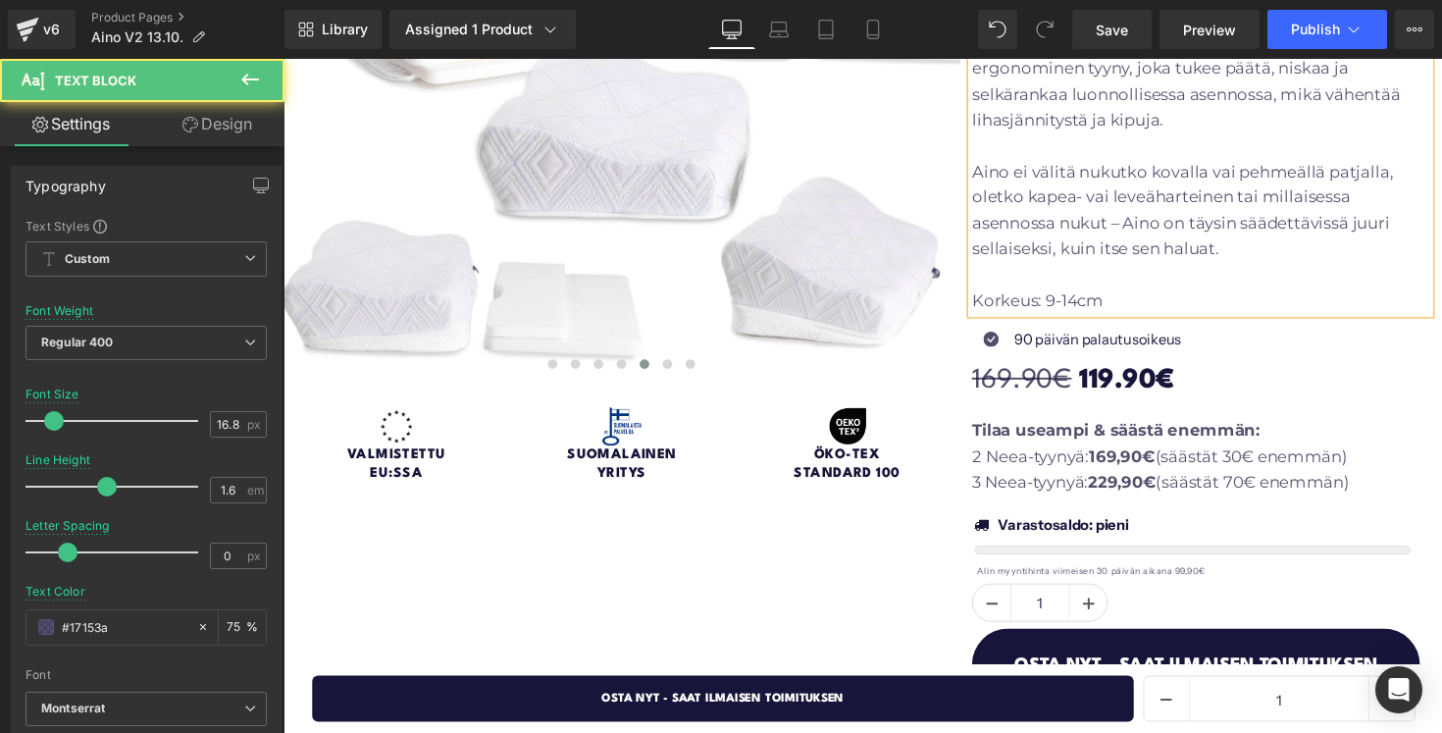
click at [1252, 259] on p "Aino ei välitä nukutko kovalla vai pehmeällä patjalla, oletko kapea- vai leveäh…" at bounding box center [1223, 215] width 469 height 106
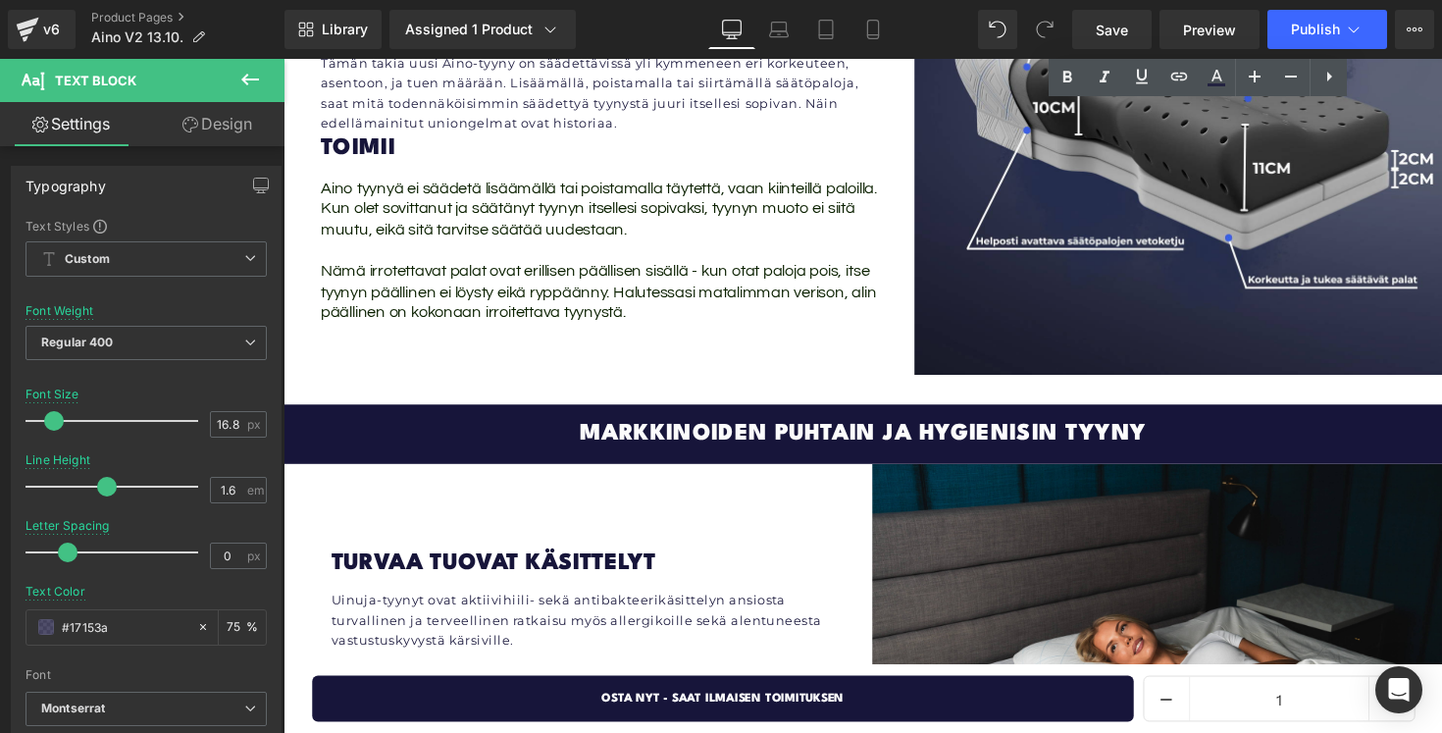
scroll to position [4106, 0]
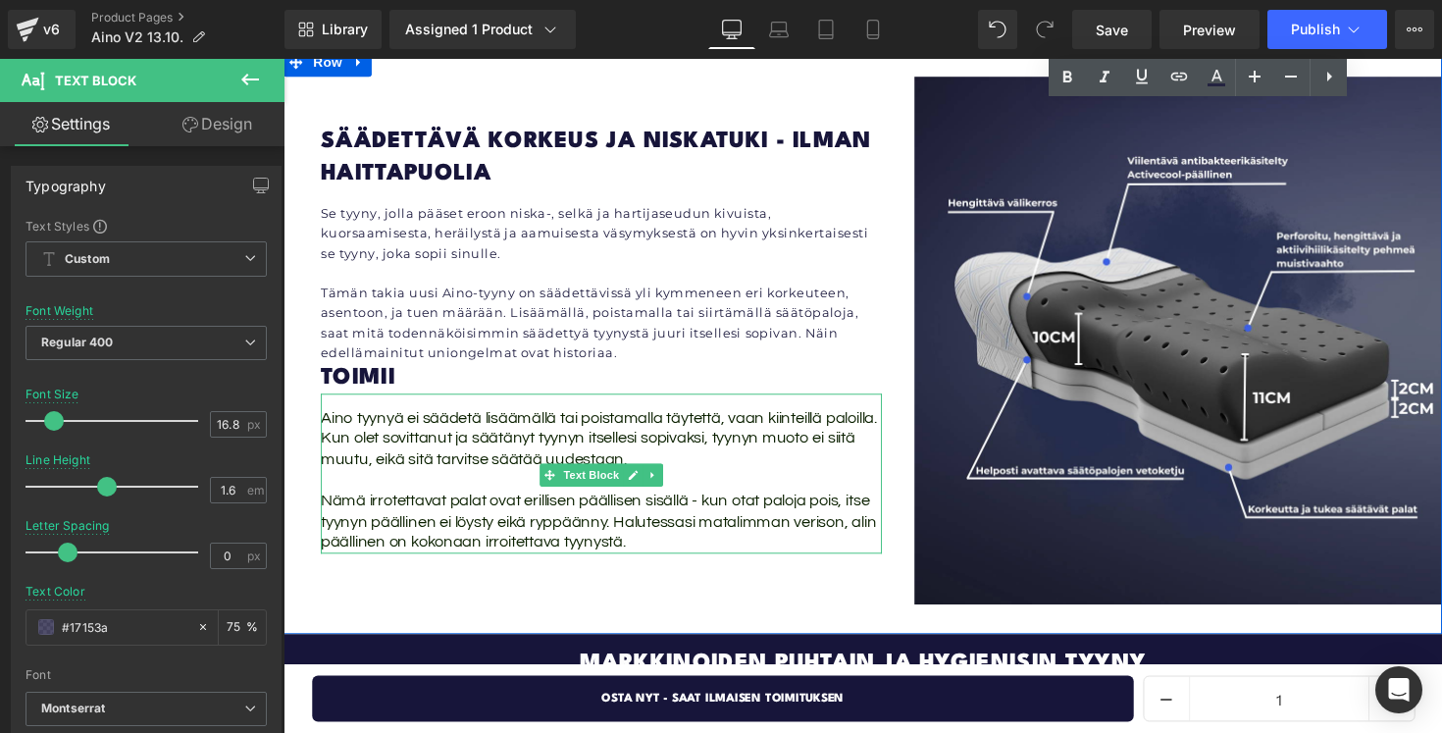
click at [535, 402] on div "Aino tyynyä ei säädetä lisäämällä tai poistamalla täytettä, vaan kiinteillä pal…" at bounding box center [609, 484] width 575 height 165
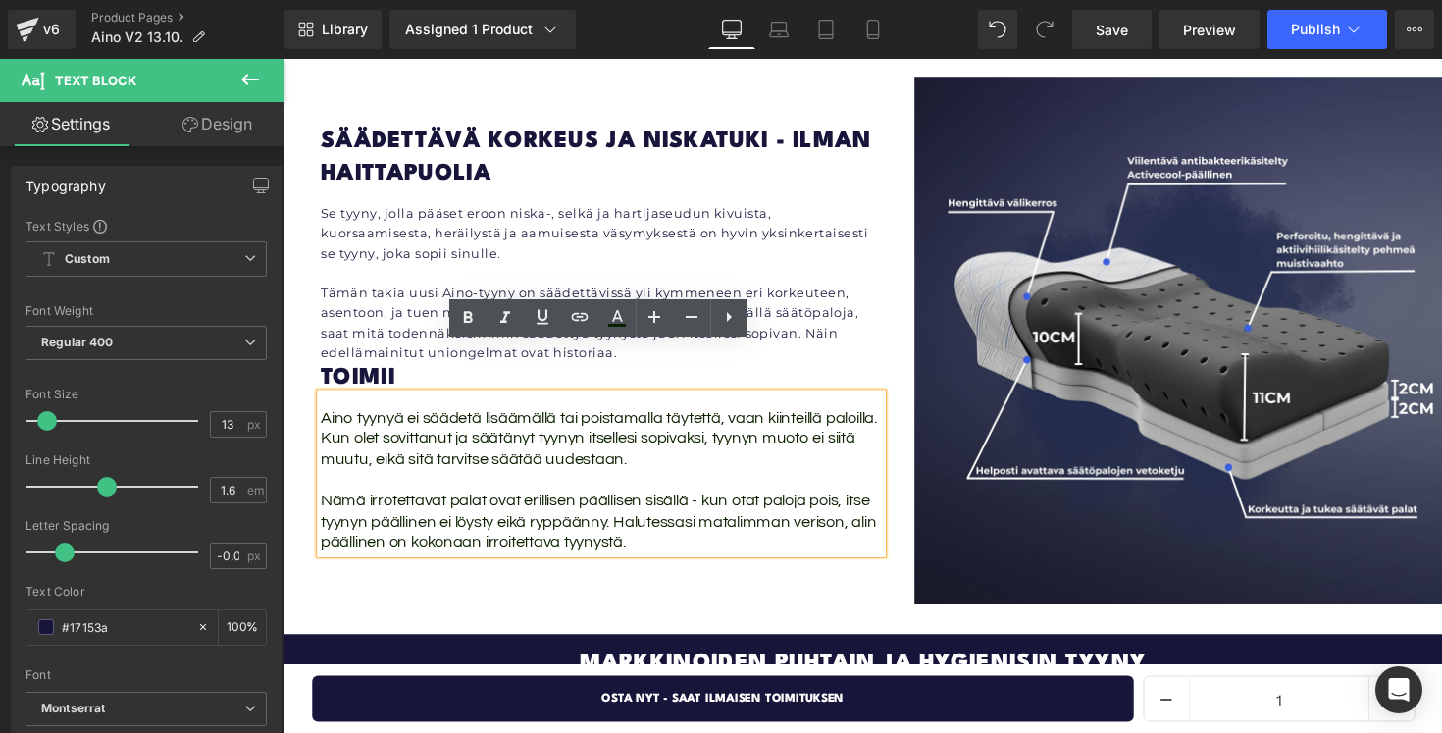
click at [470, 268] on p at bounding box center [609, 278] width 575 height 21
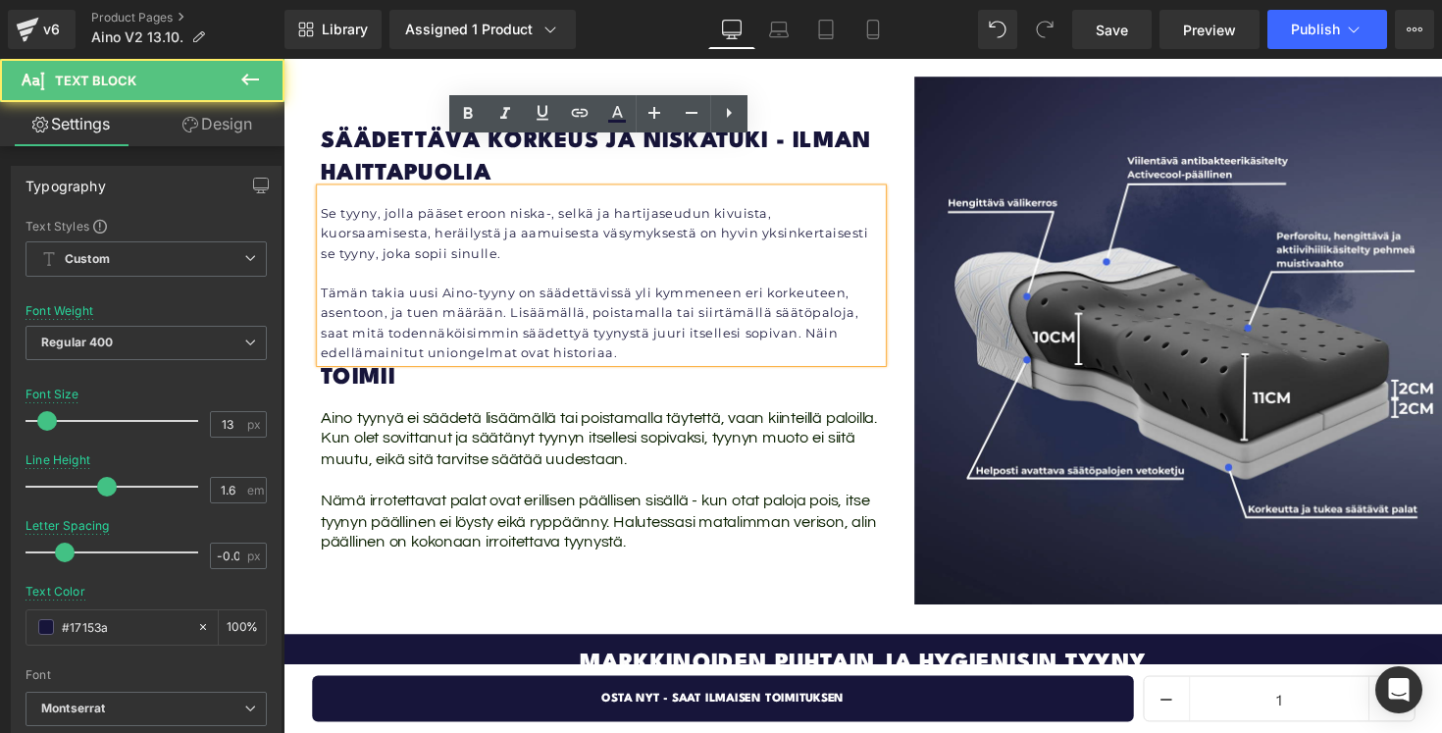
click at [454, 288] on p "Tämän takia uusi Aino-tyyny on säädettävissä yli kymmeneen eri korkeuteen, asen…" at bounding box center [609, 328] width 575 height 81
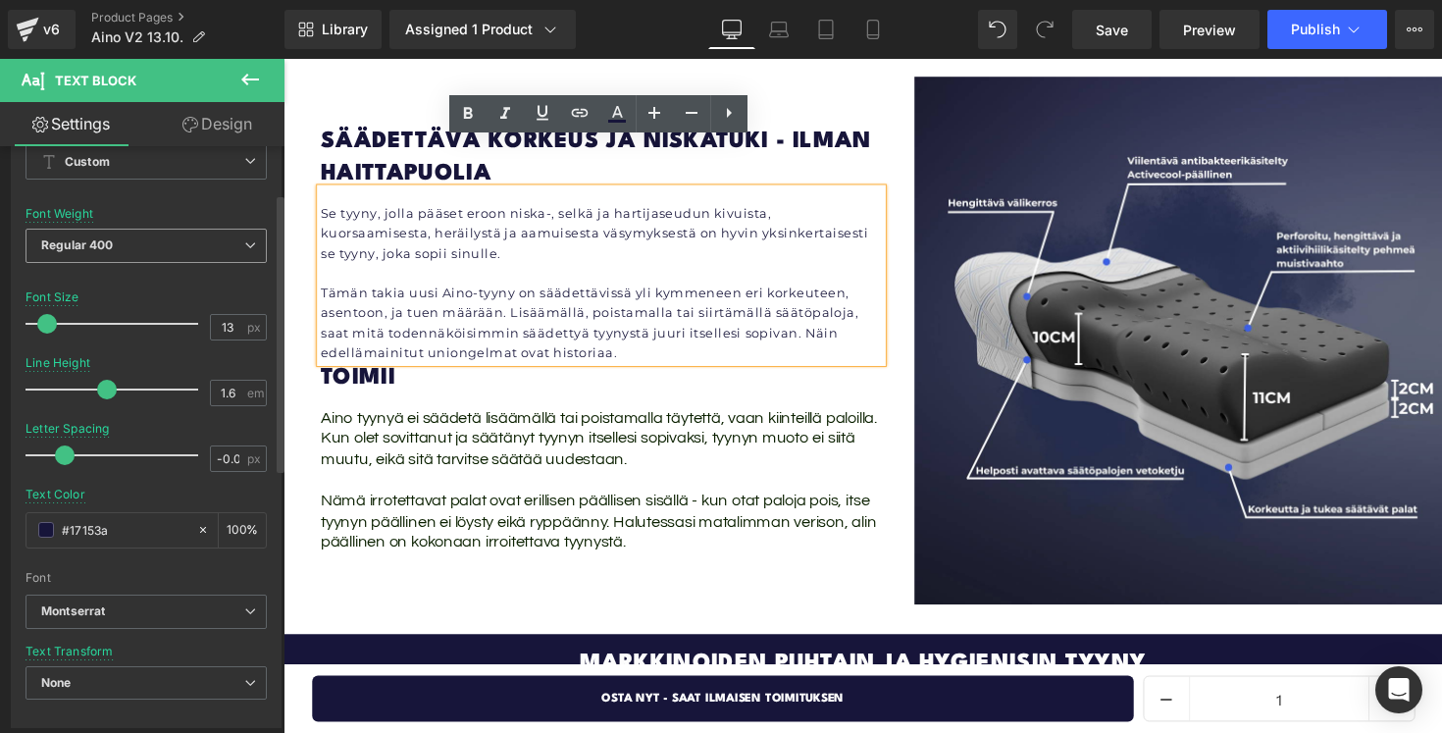
scroll to position [99, 0]
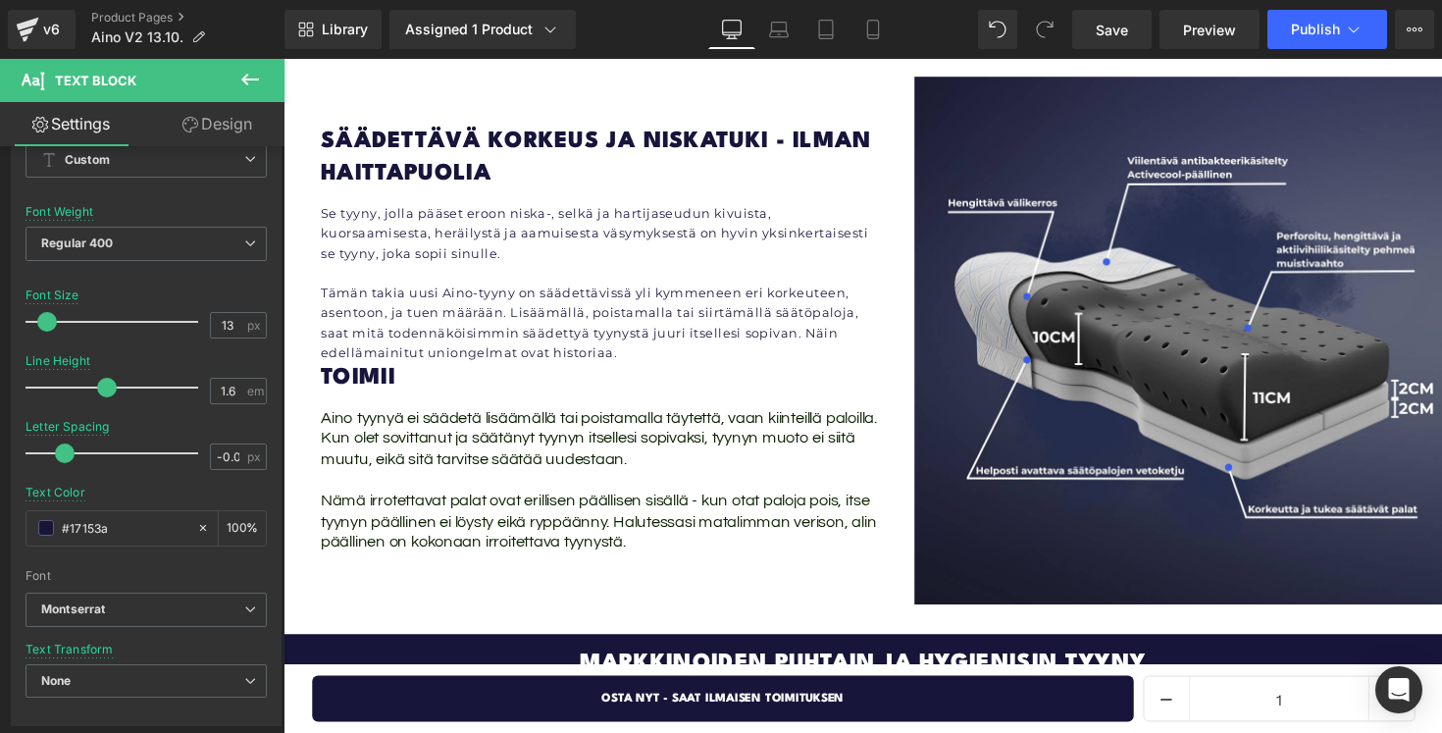
click at [424, 503] on span "Nämä irrotettavat palat ovat erillisen päällisen sisällä - kun otat paloja pois…" at bounding box center [606, 533] width 569 height 61
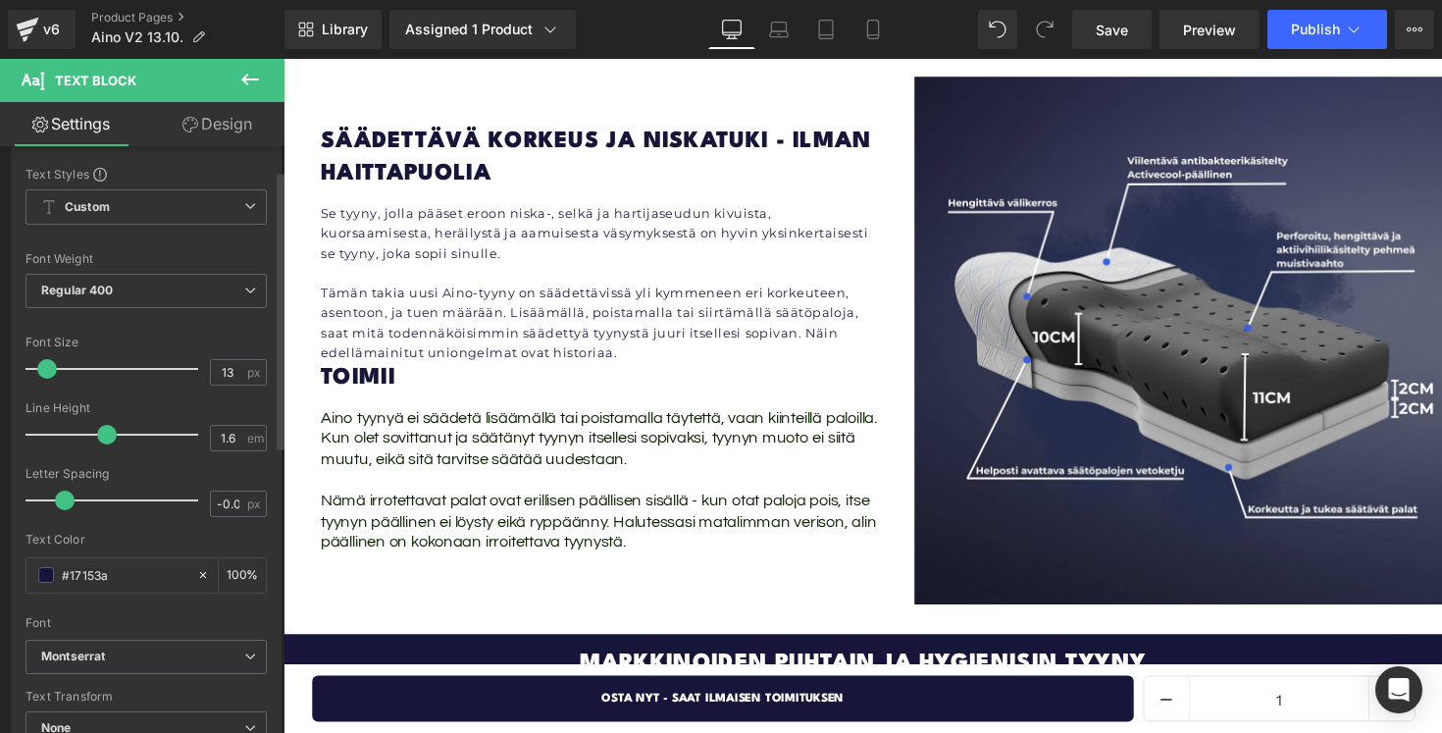
scroll to position [51, 0]
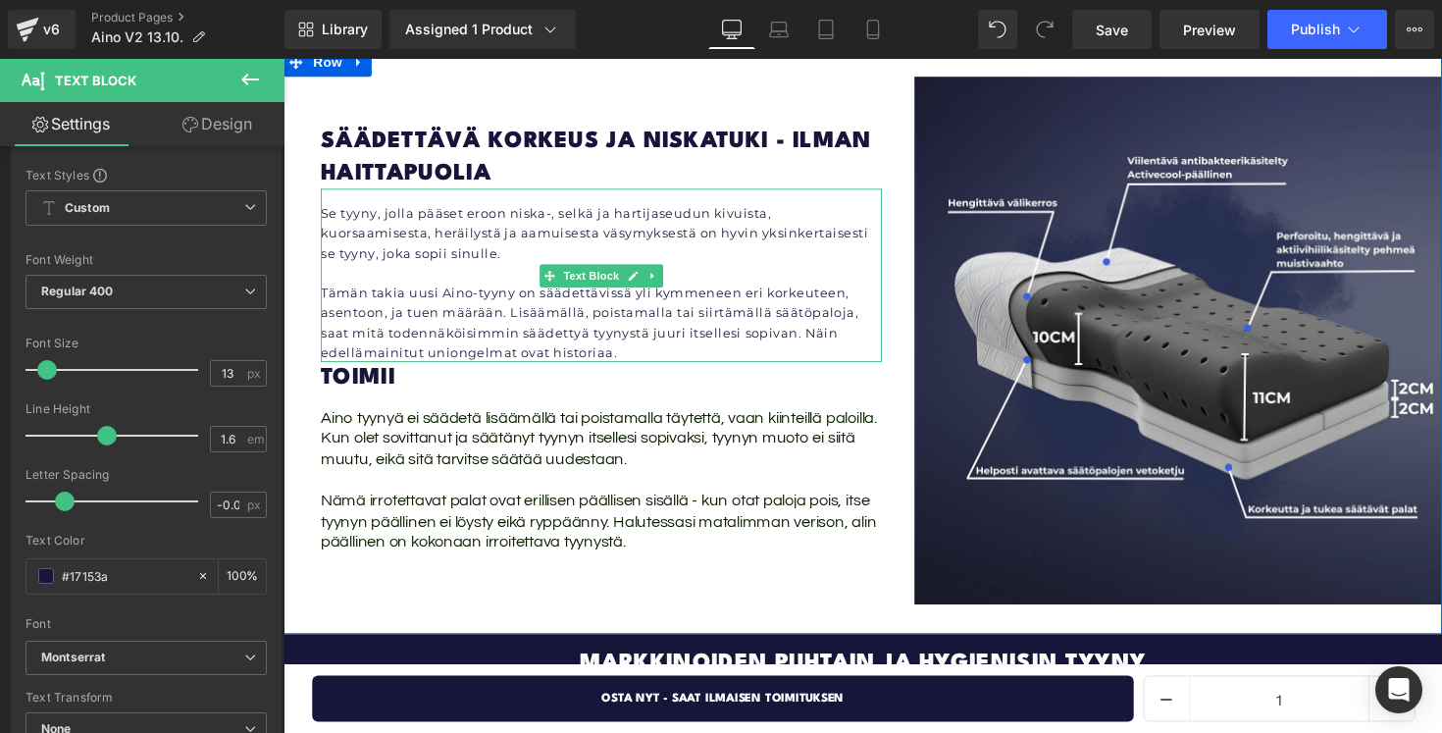
click at [429, 288] on p "Tämän takia uusi Aino-tyyny on säädettävissä yli kymmeneen eri korkeuteen, asen…" at bounding box center [609, 328] width 575 height 81
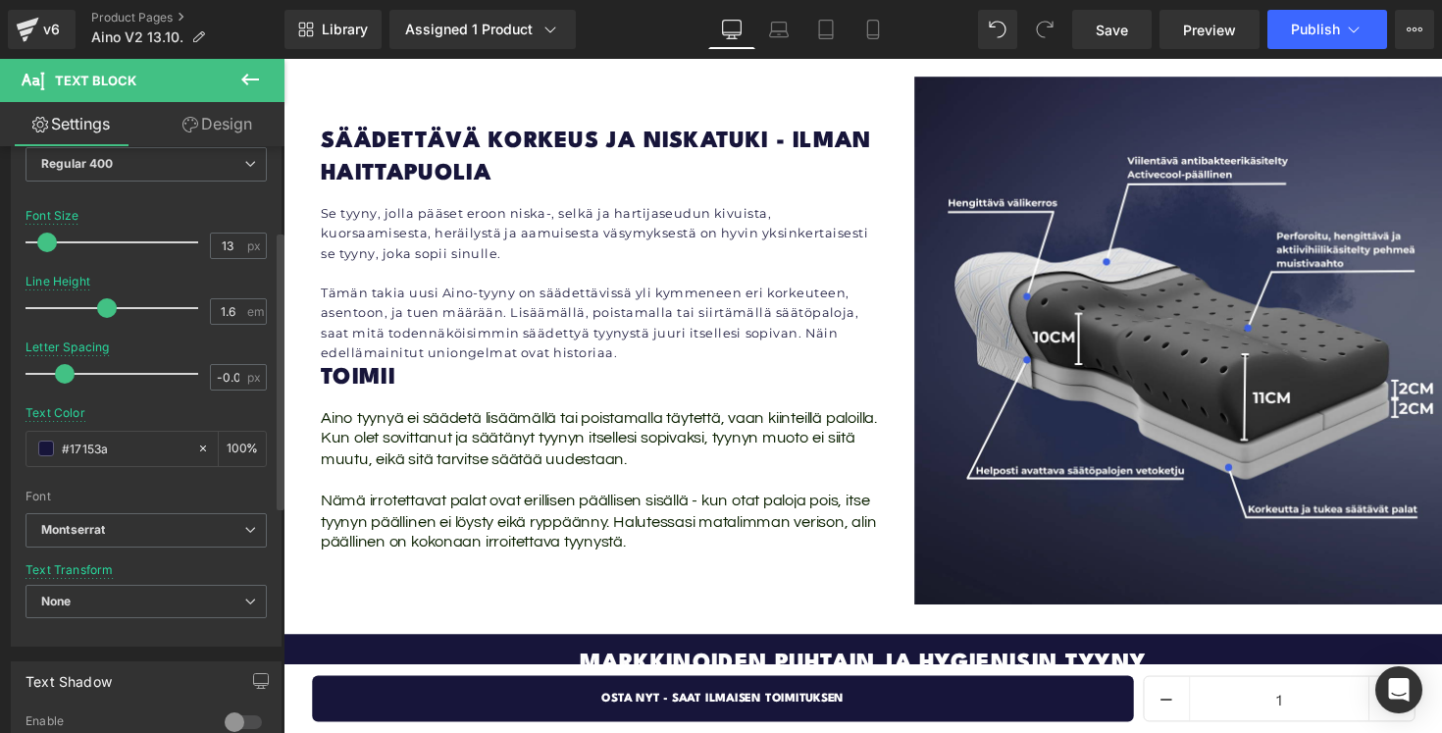
scroll to position [182, 0]
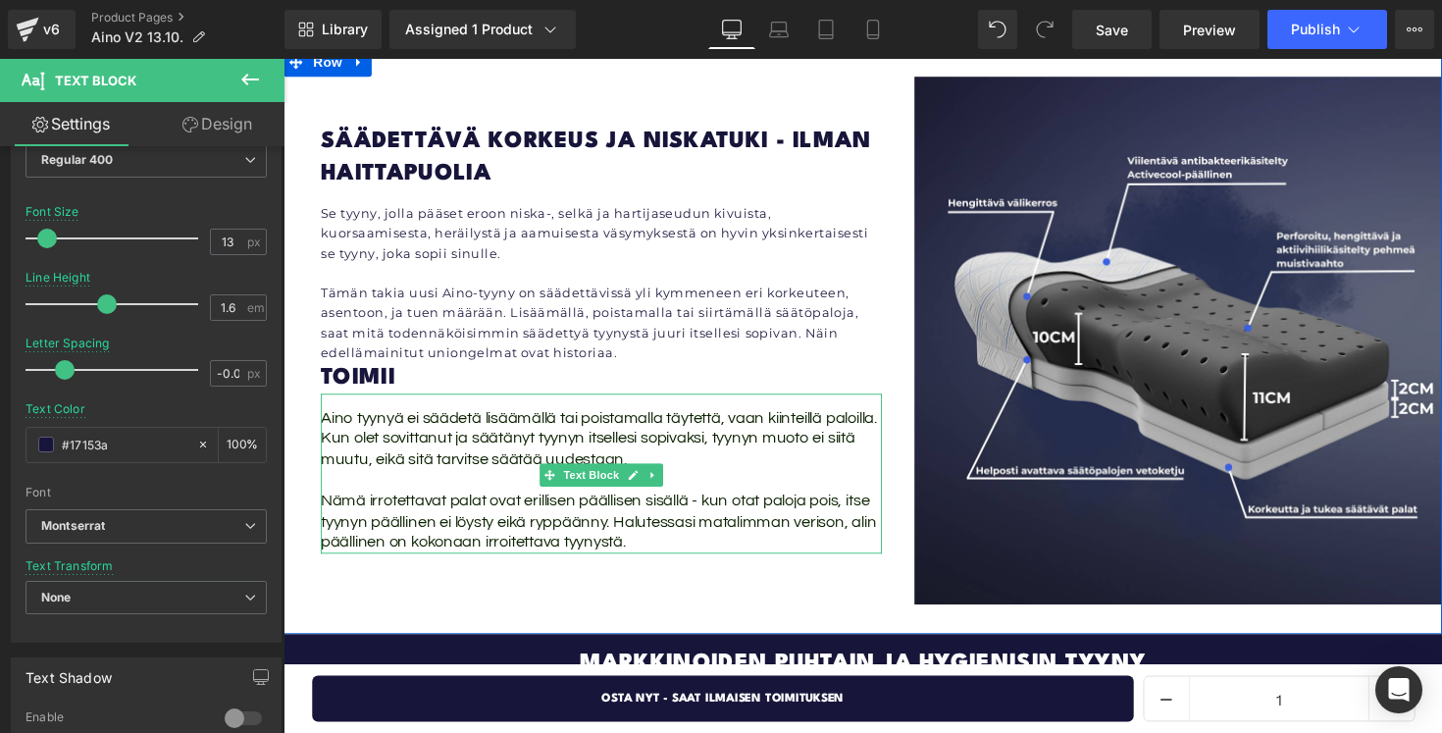
click at [386, 503] on span "Nämä irrotettavat palat ovat erillisen päällisen sisällä - kun otat paloja pois…" at bounding box center [606, 533] width 569 height 61
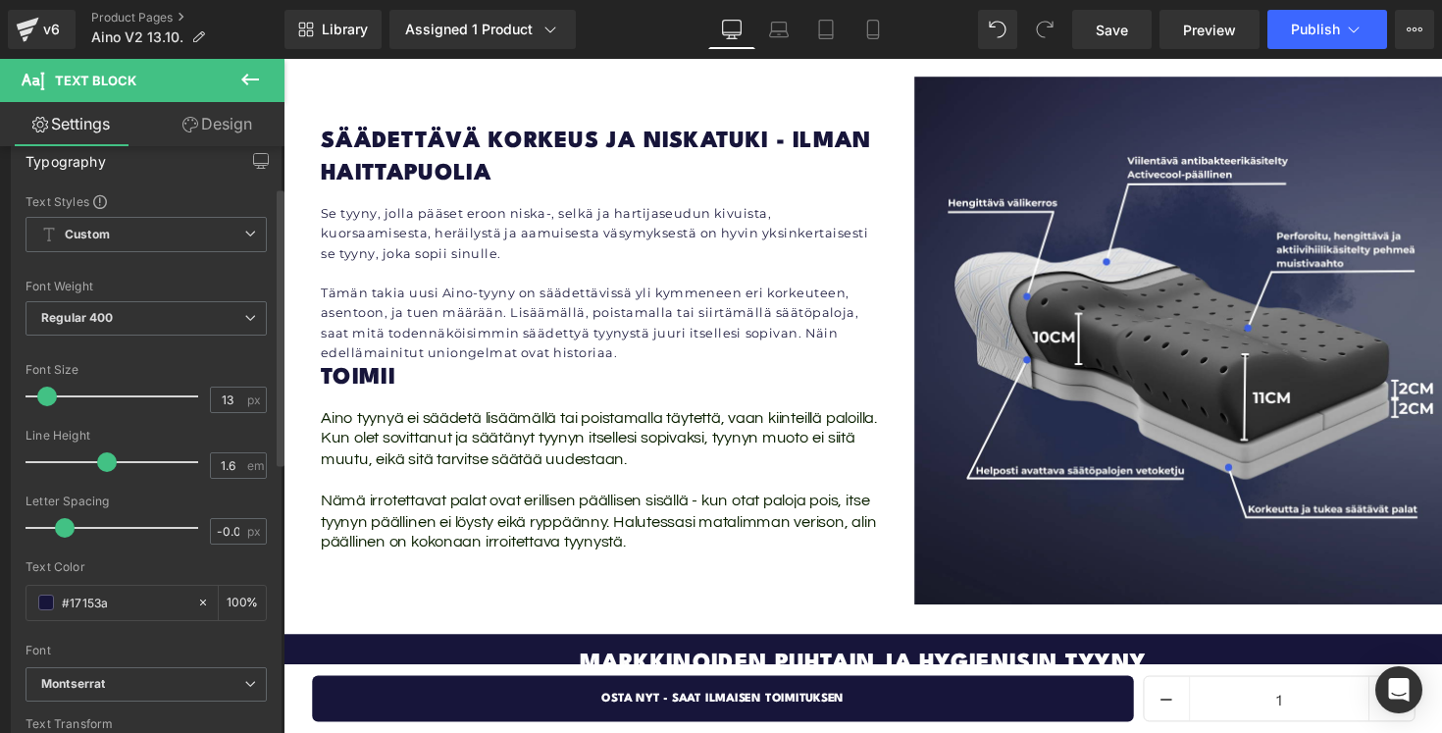
scroll to position [14, 0]
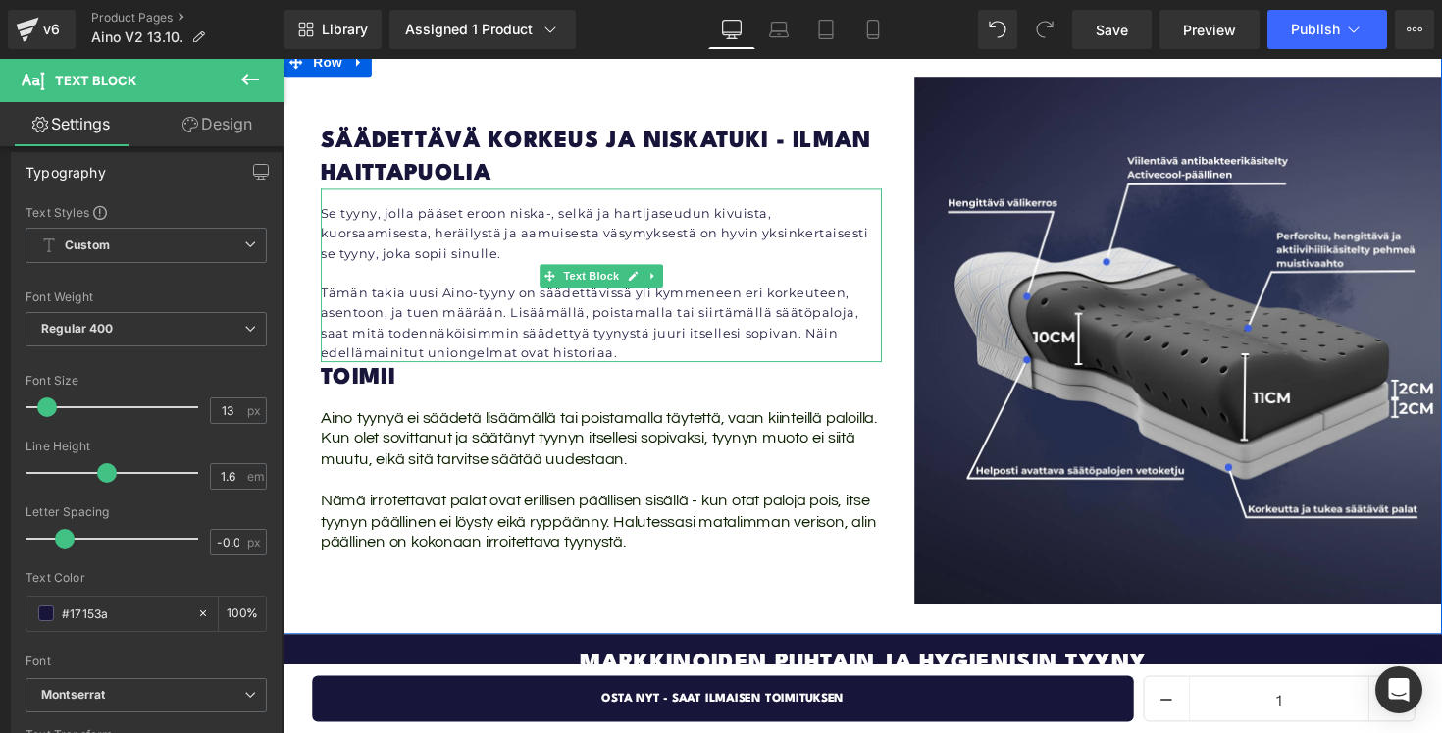
click at [363, 288] on p "Tämän takia uusi Aino-tyyny on säädettävissä yli kymmeneen eri korkeuteen, asen…" at bounding box center [609, 328] width 575 height 81
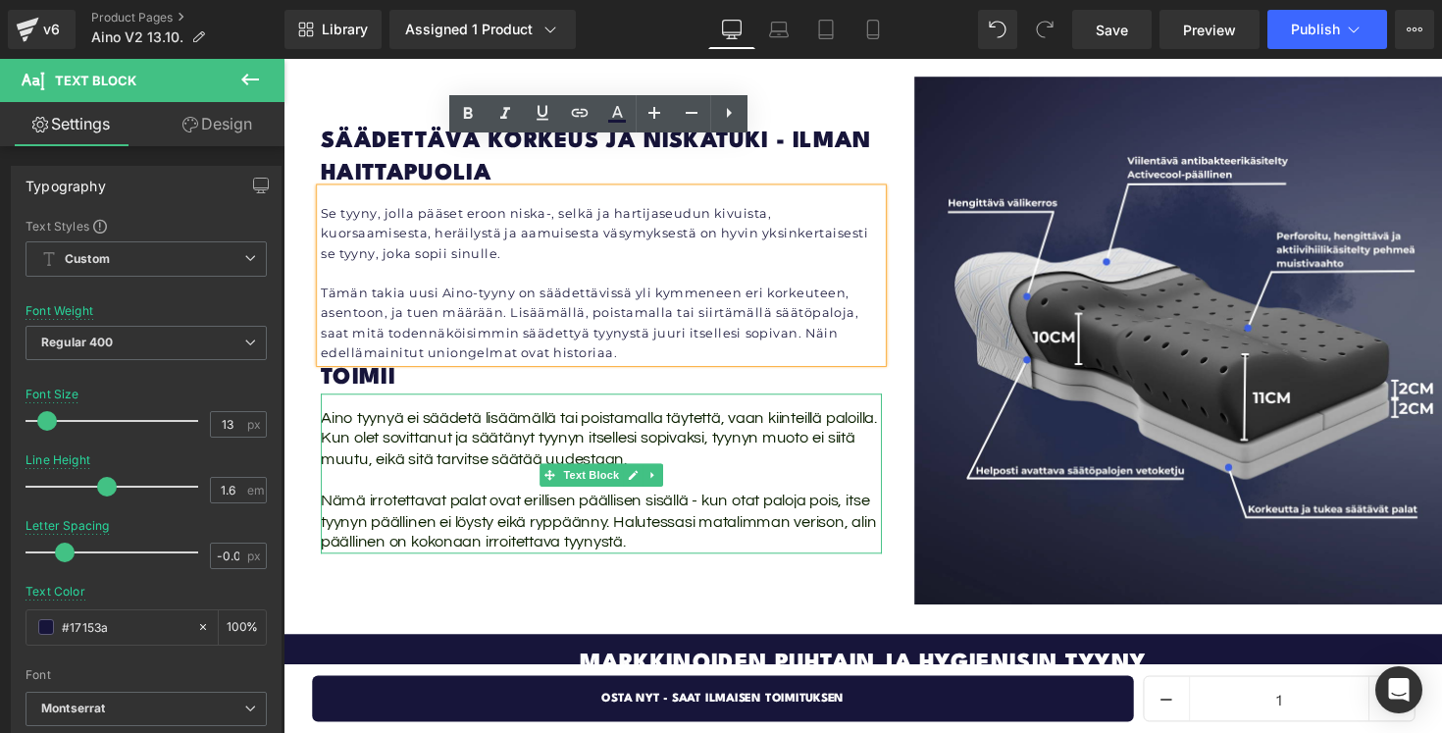
click at [427, 481] on div at bounding box center [609, 492] width 575 height 22
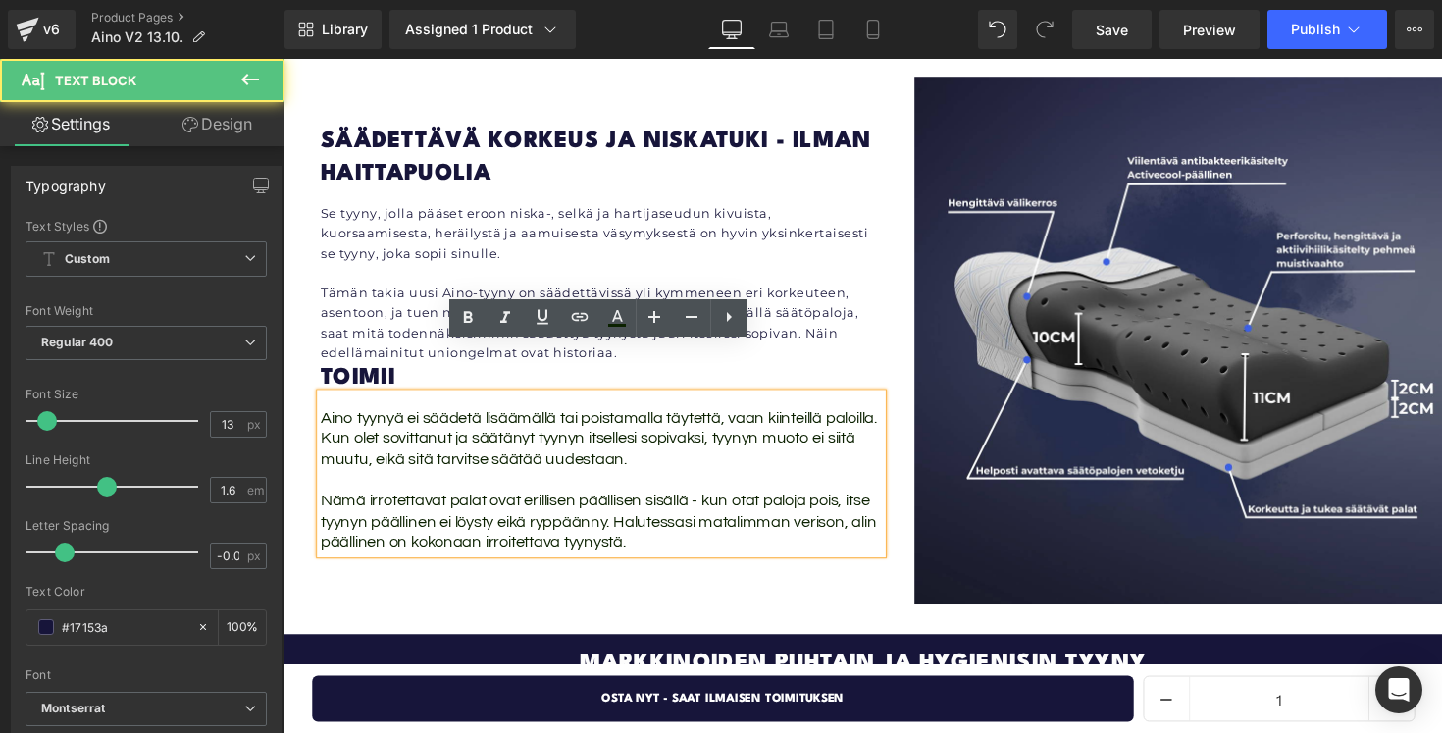
click at [443, 207] on p "Se tyyny, jolla pääset eroon niska-, selkä ja hartijaseudun kivuista, kuorsaami…" at bounding box center [609, 237] width 575 height 61
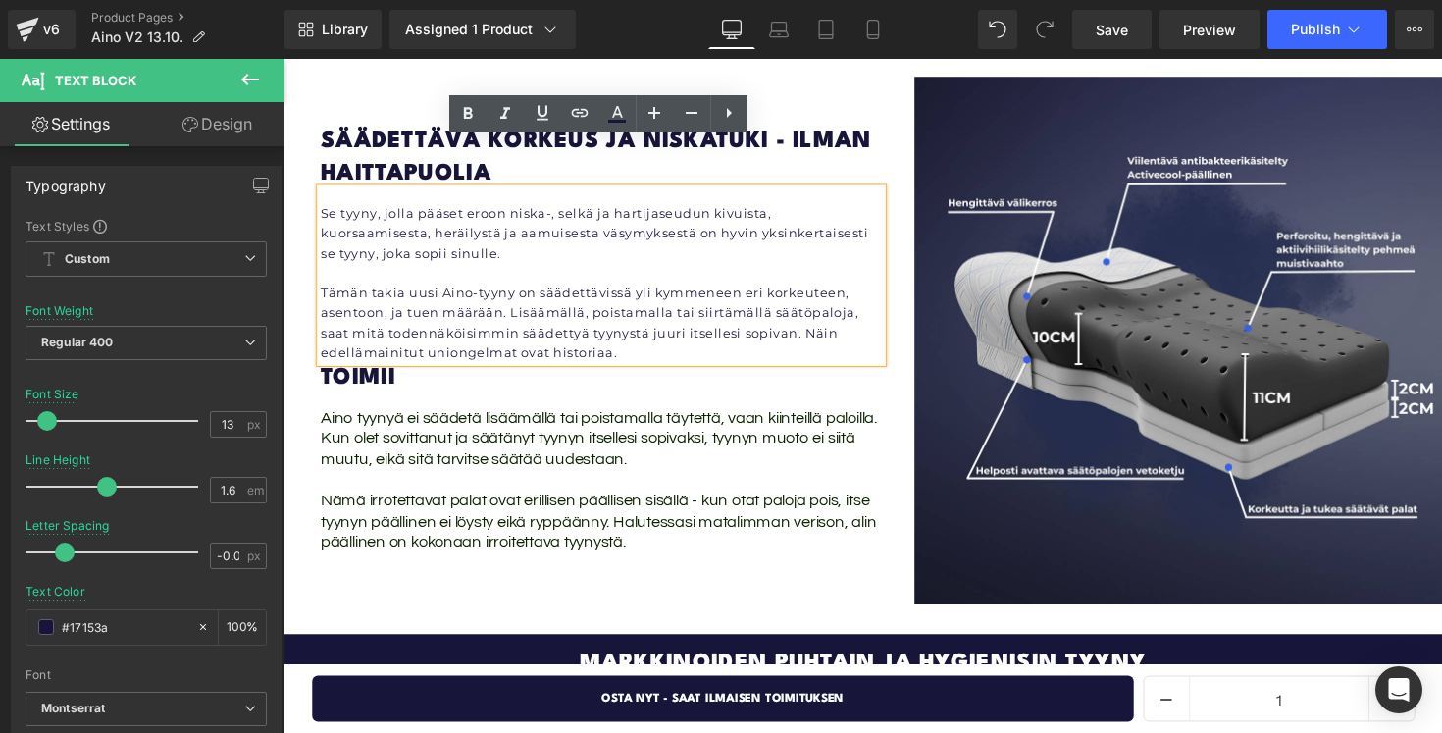
click at [431, 408] on div "Aino tyynyä ei säädetä lisäämällä tai poistamalla täytettä, vaan kiinteillä pal…" at bounding box center [609, 484] width 575 height 165
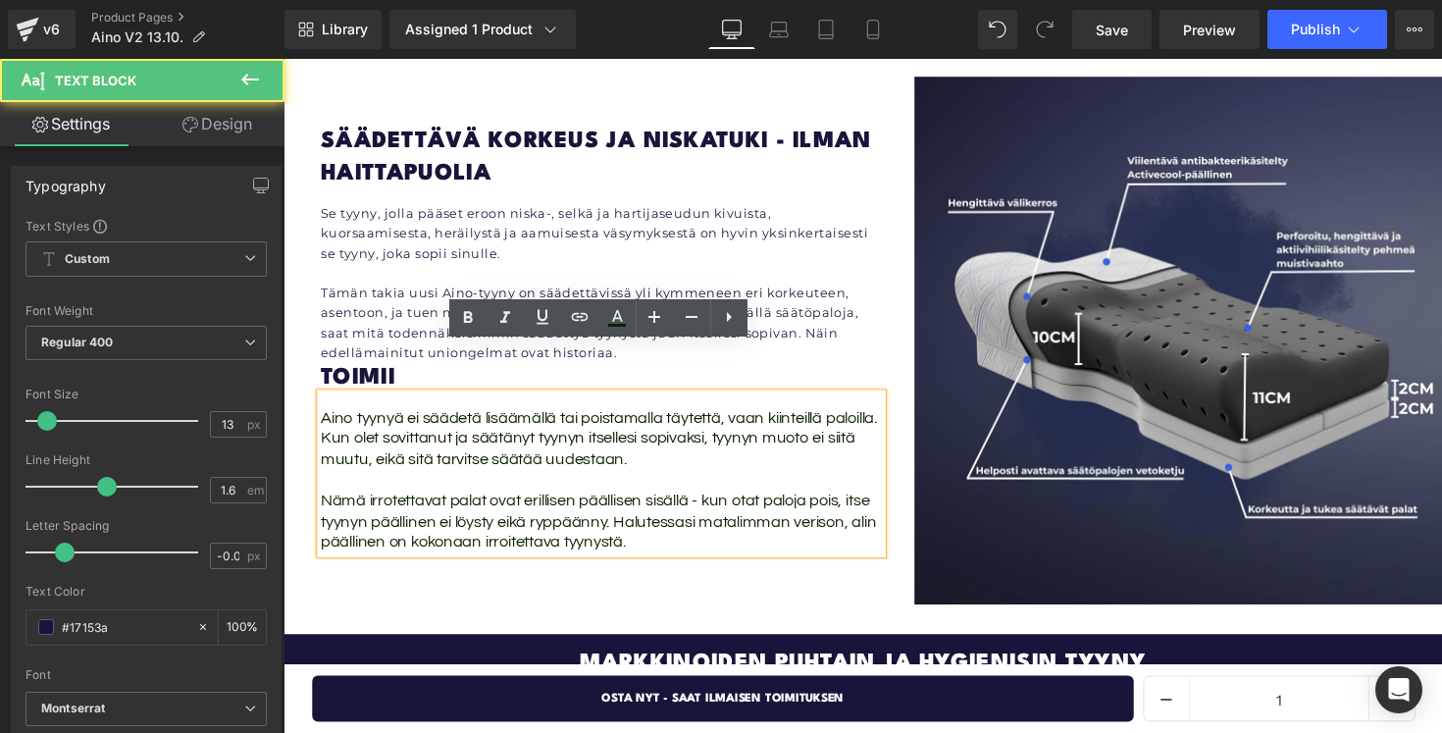
click at [457, 268] on p at bounding box center [609, 278] width 575 height 21
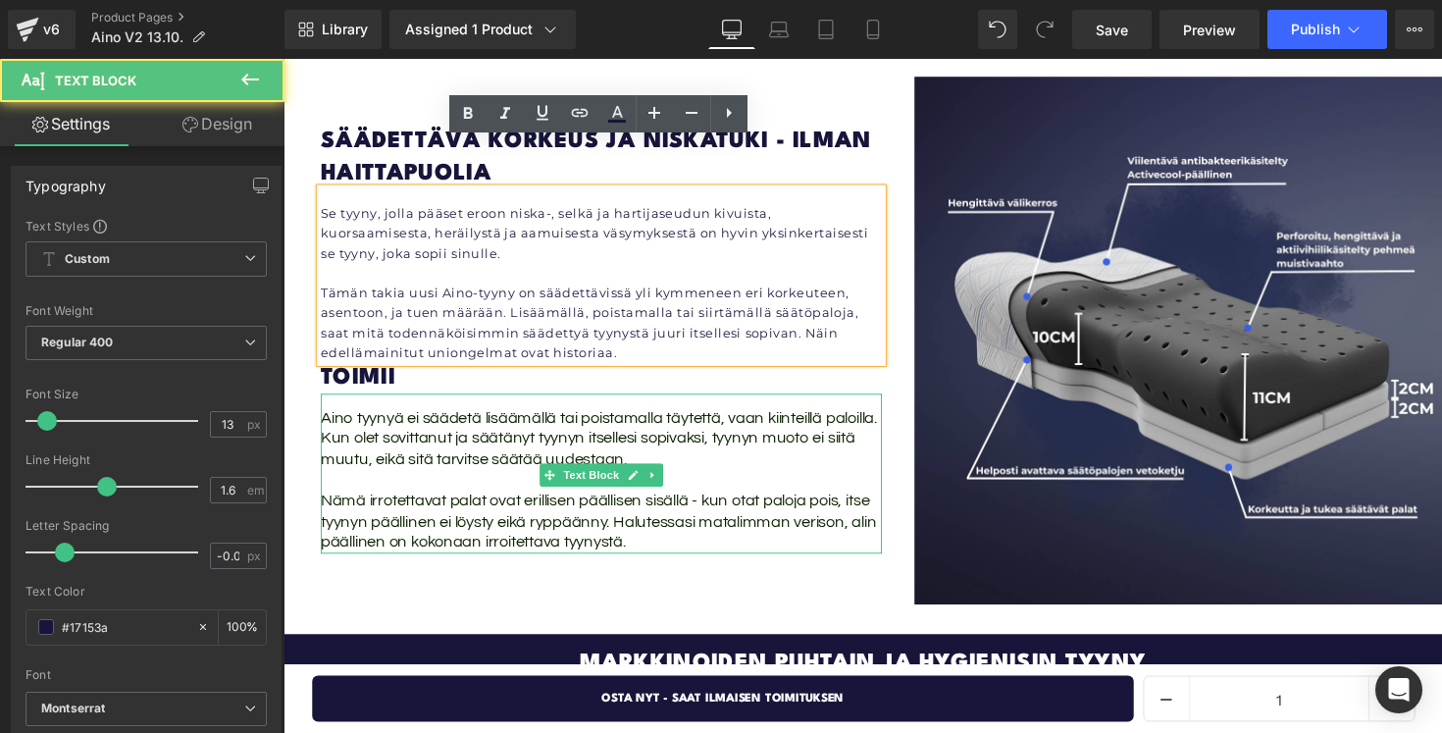
click at [442, 418] on span "Aino tyynyä ei säädetä lisäämällä tai poistamalla täytettä, vaan kiinteillä pal…" at bounding box center [607, 448] width 570 height 61
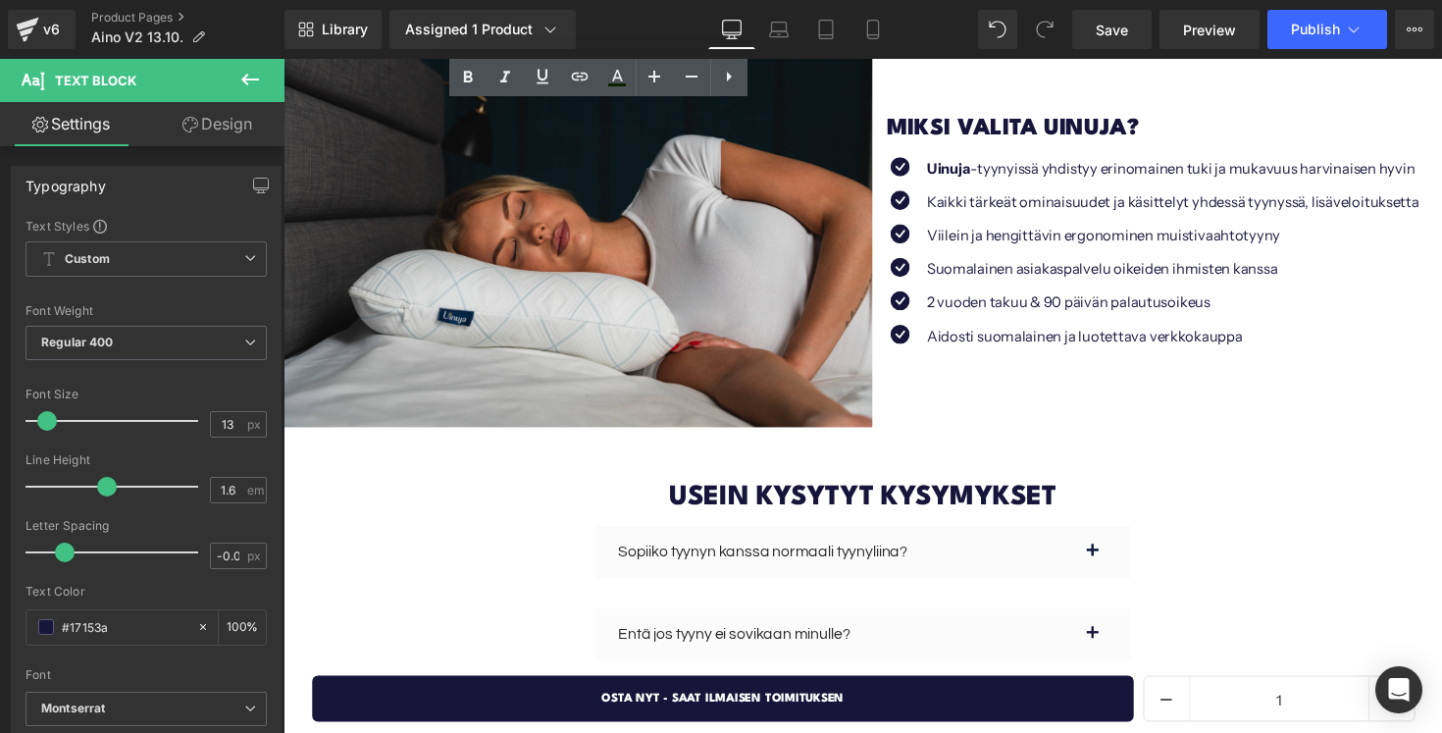
scroll to position [5324, 0]
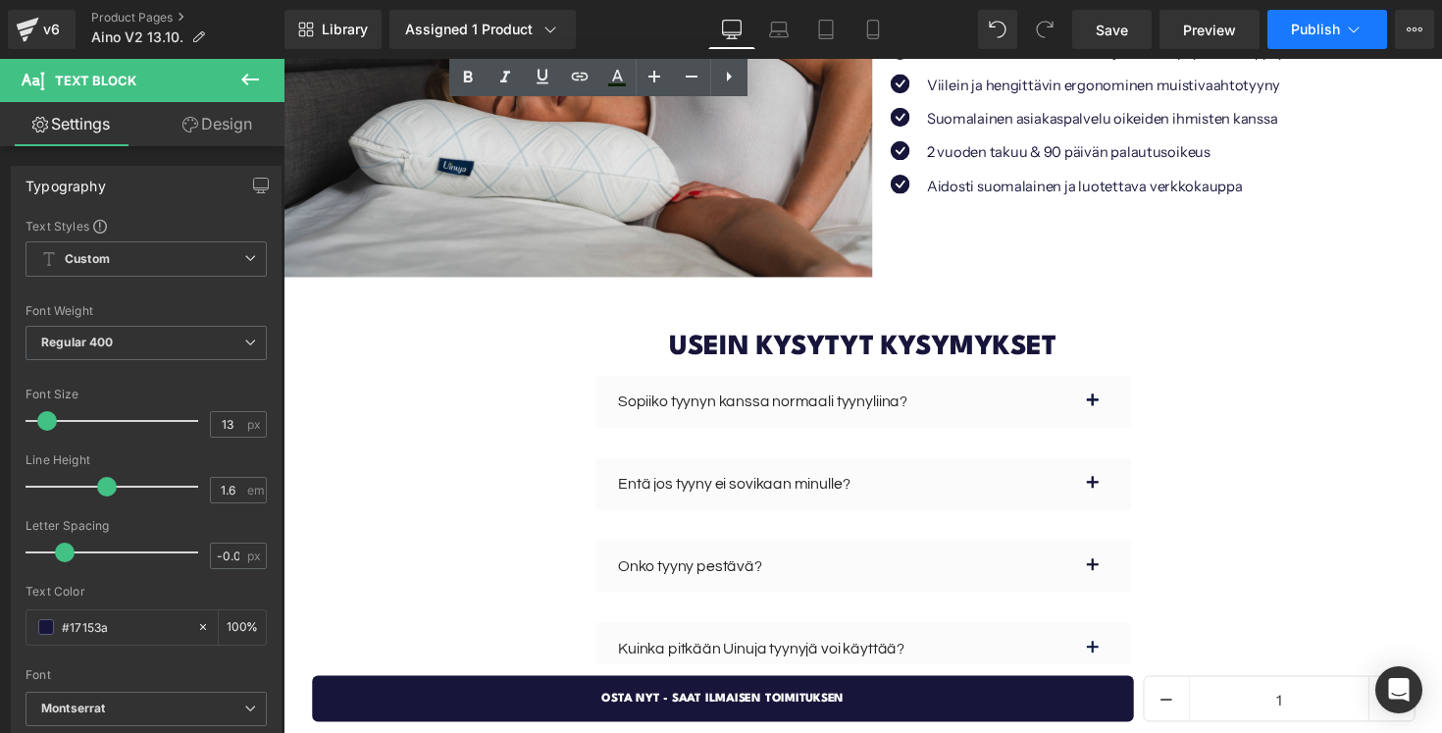
click at [1300, 26] on span "Publish" at bounding box center [1315, 30] width 49 height 16
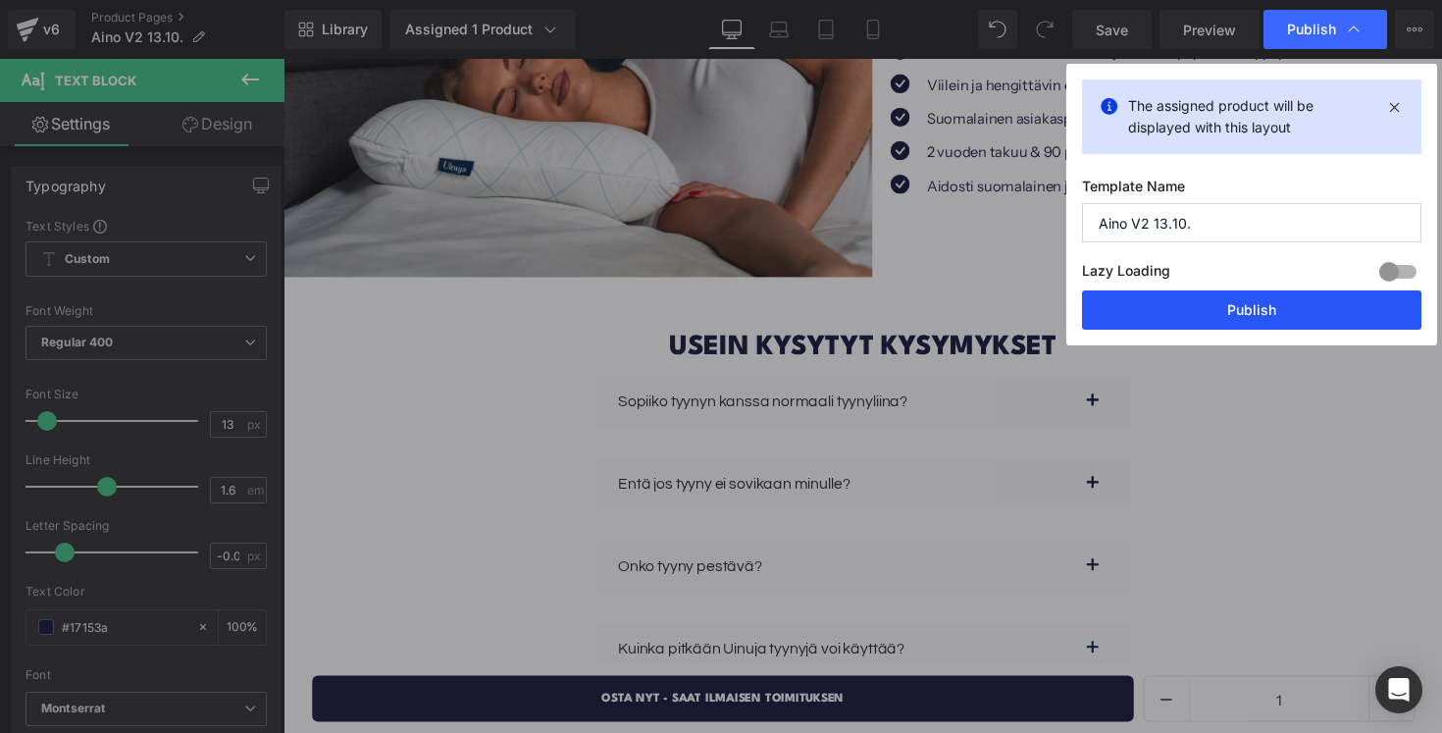
click at [1194, 296] on button "Publish" at bounding box center [1251, 309] width 339 height 39
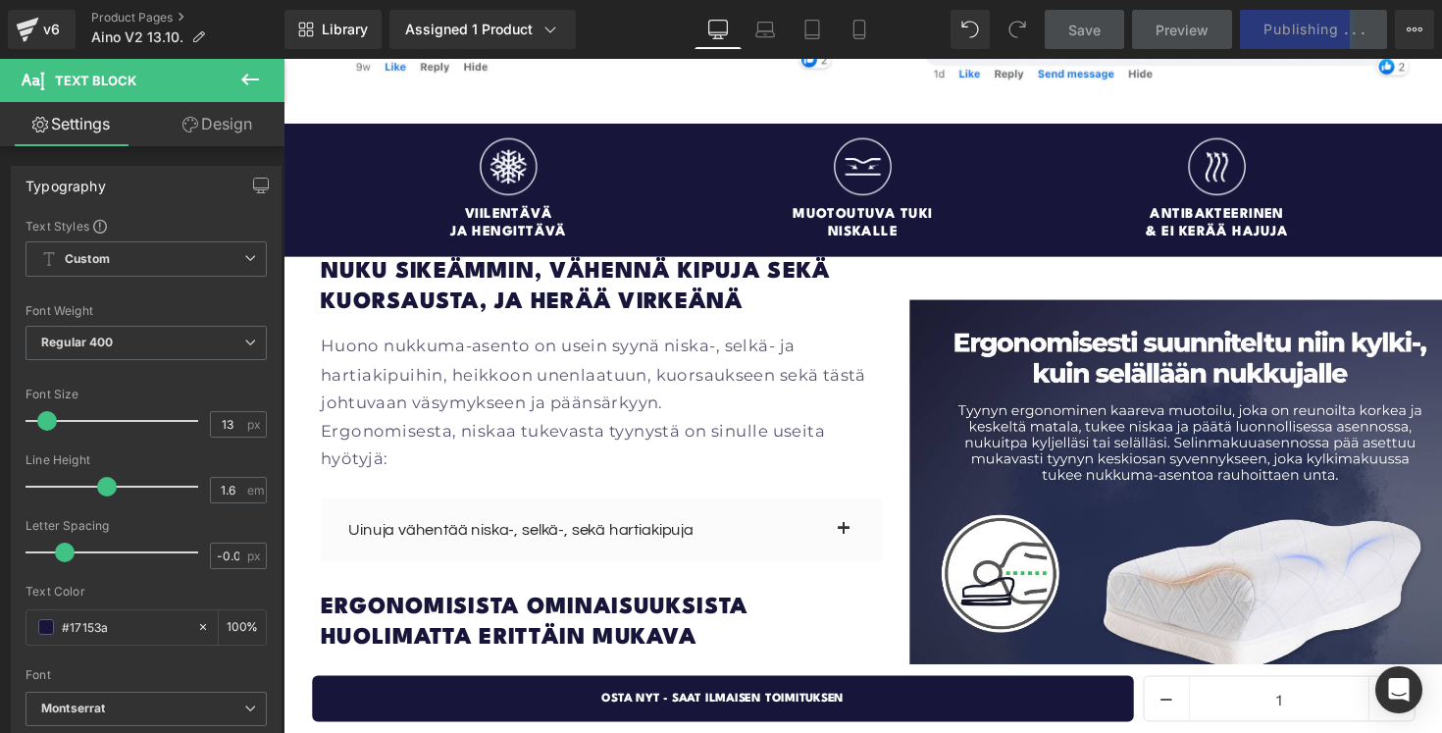
scroll to position [2467, 0]
